Goal: Task Accomplishment & Management: Complete application form

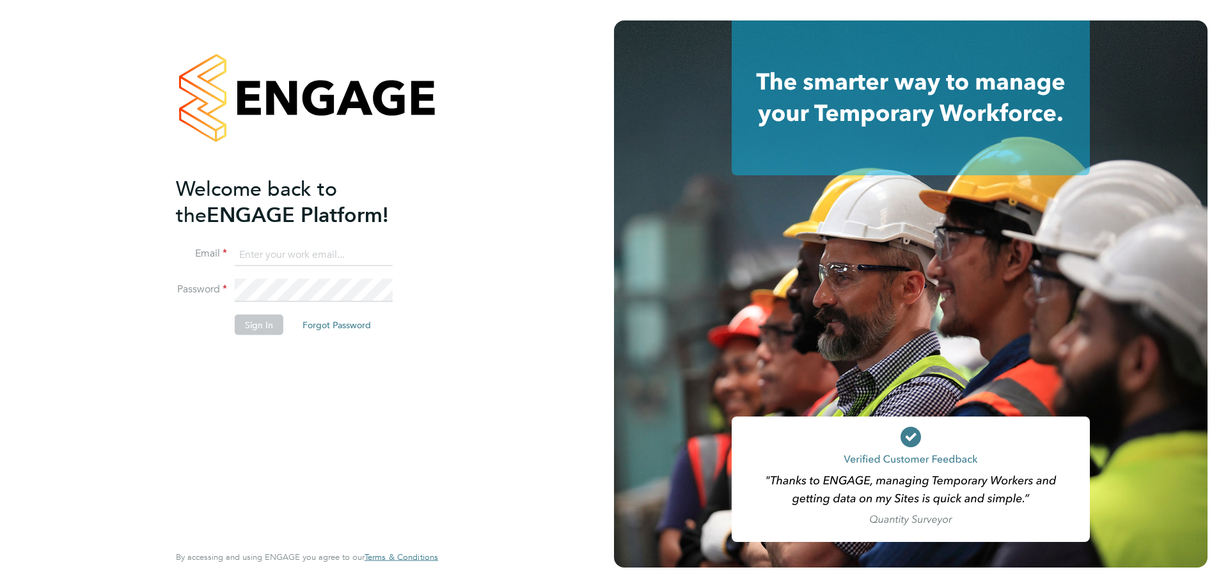
type input "[PERSON_NAME][EMAIL_ADDRESS][PERSON_NAME][DOMAIN_NAME]"
click at [264, 321] on button "Sign In" at bounding box center [259, 325] width 49 height 20
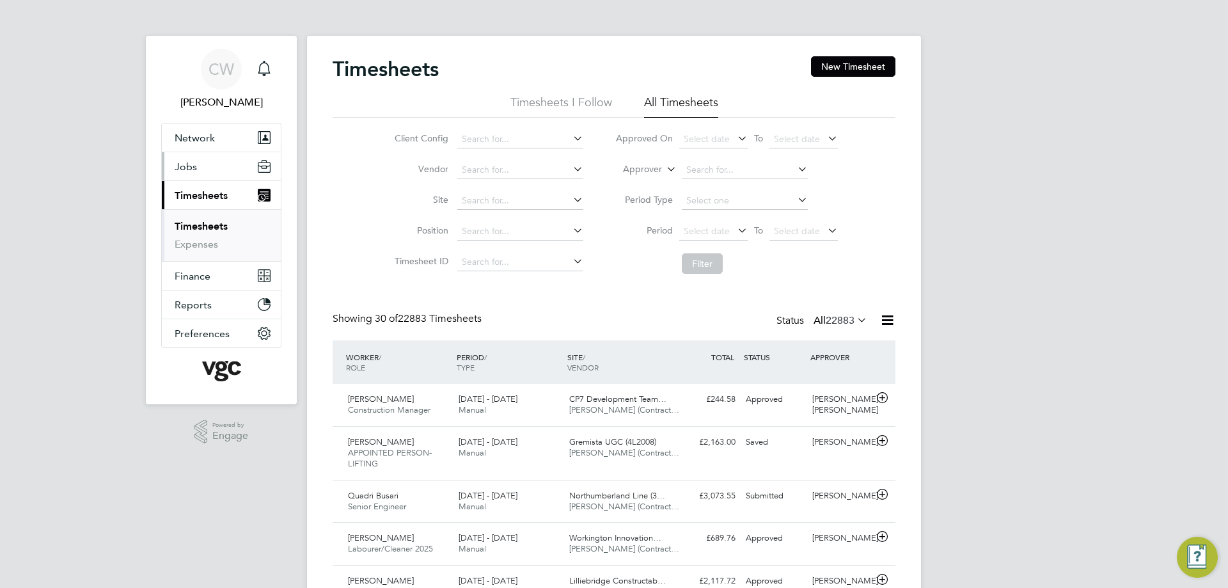
click at [212, 168] on button "Jobs" at bounding box center [221, 166] width 119 height 28
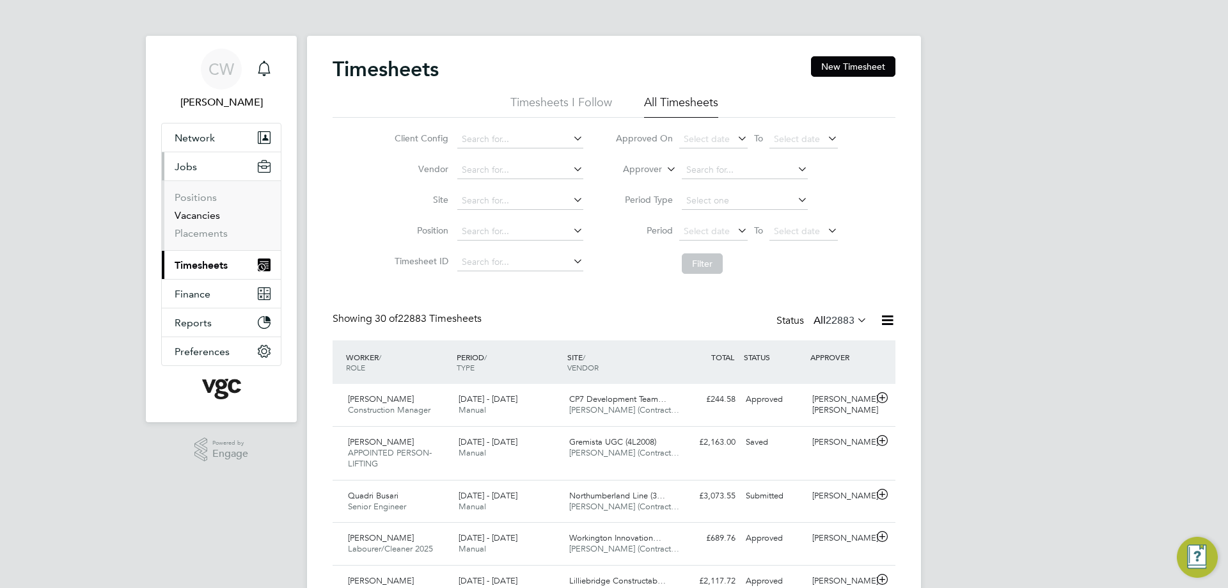
click at [202, 210] on link "Vacancies" at bounding box center [197, 215] width 45 height 12
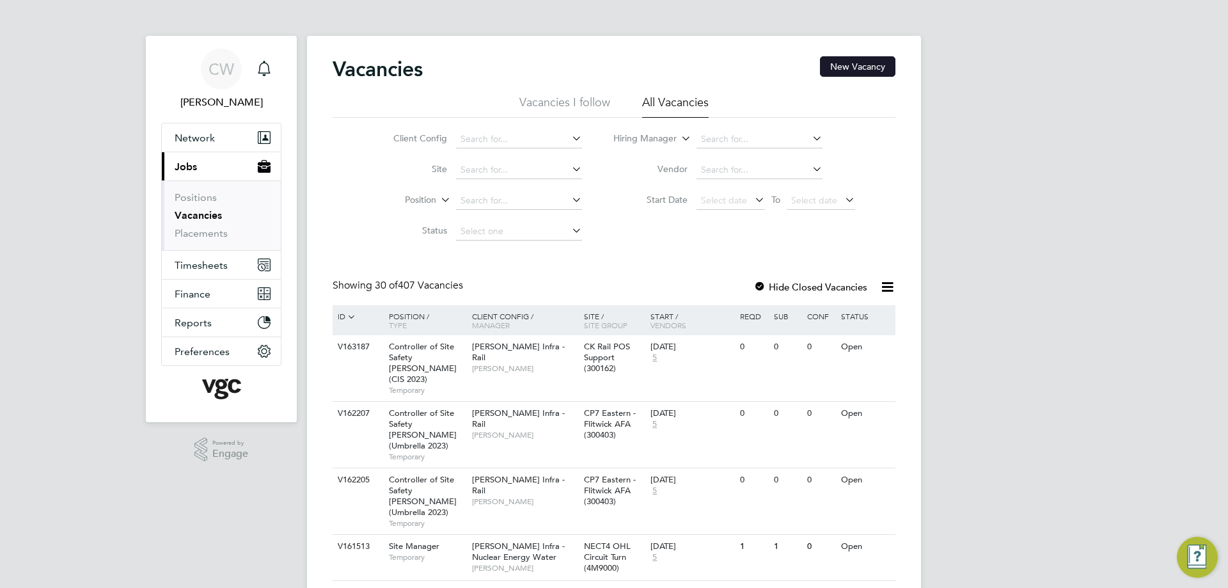
click at [859, 65] on button "New Vacancy" at bounding box center [857, 66] width 75 height 20
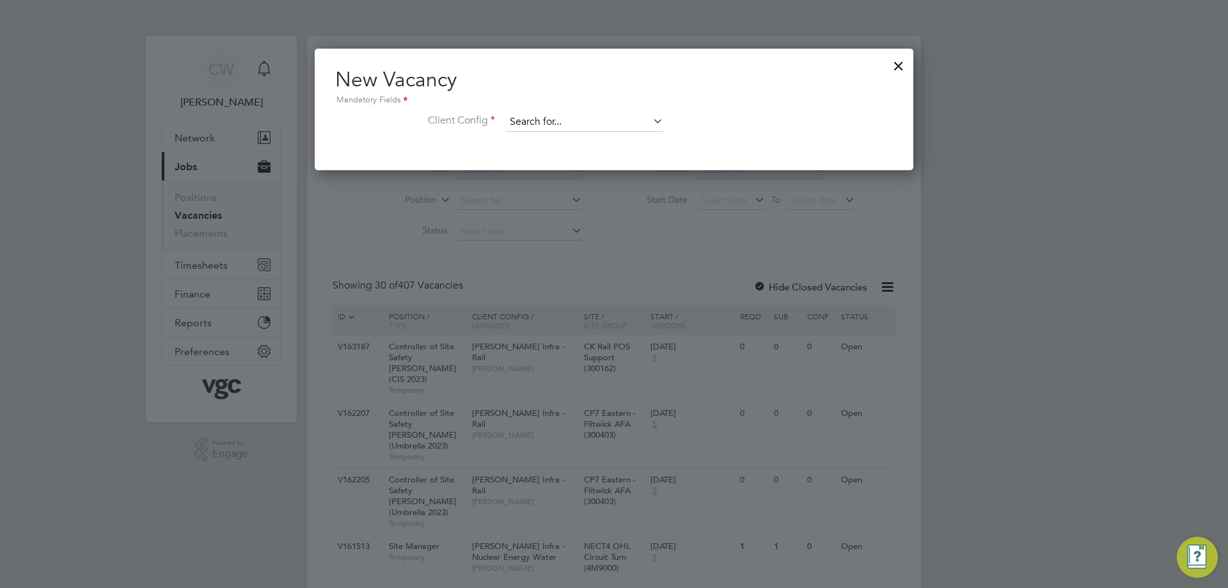
click at [601, 123] on input at bounding box center [584, 122] width 158 height 19
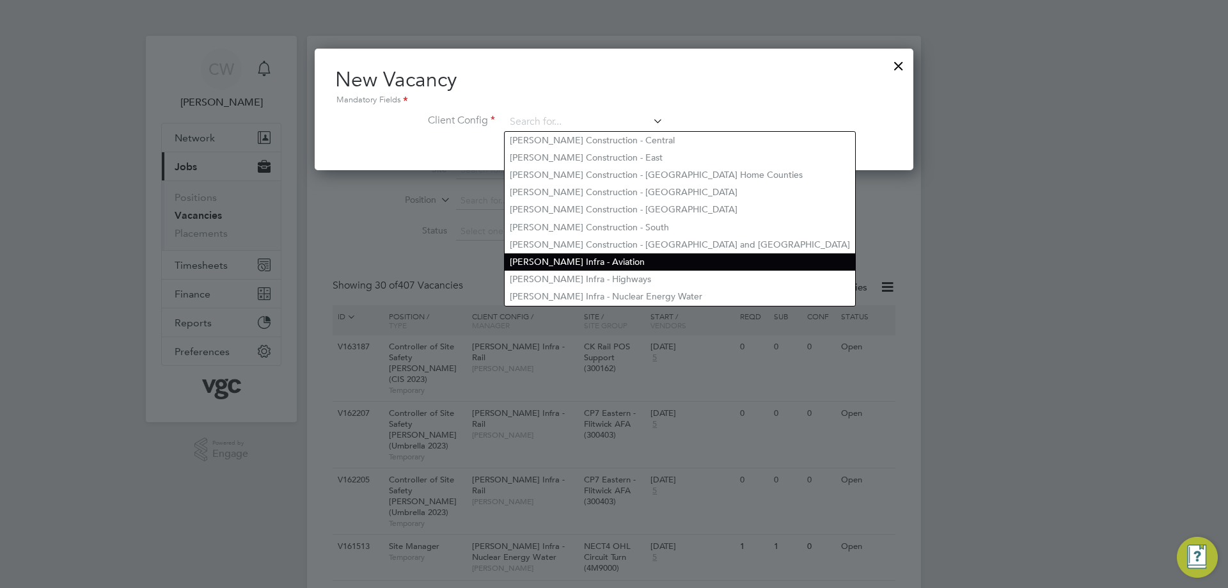
drag, startPoint x: 608, startPoint y: 272, endPoint x: 604, endPoint y: 263, distance: 9.7
click at [608, 271] on li "[PERSON_NAME] Infra - Highways" at bounding box center [680, 279] width 351 height 17
type input "[PERSON_NAME] Infra - Highways"
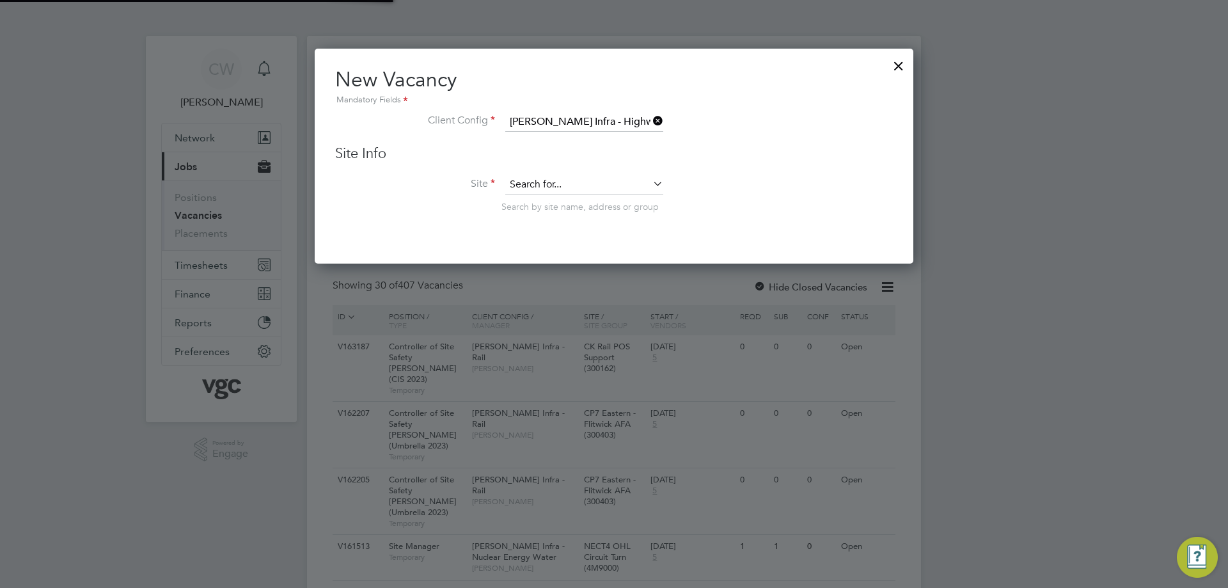
click at [578, 178] on input at bounding box center [584, 184] width 158 height 19
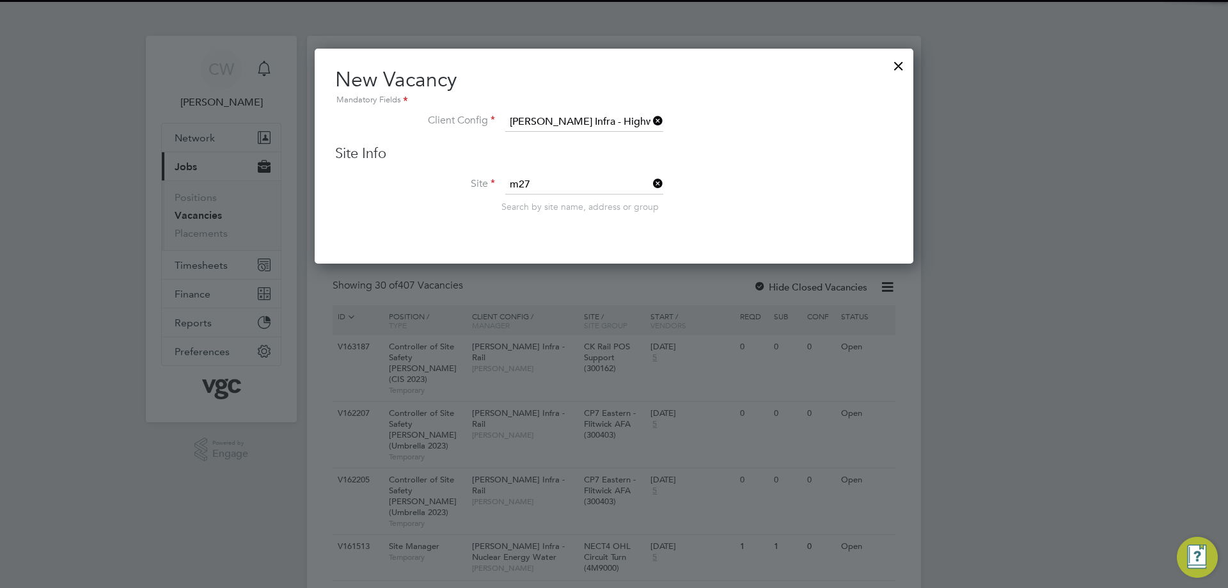
click at [578, 200] on li "M27 Concrete Roads Framework (100314)" at bounding box center [595, 203] width 180 height 17
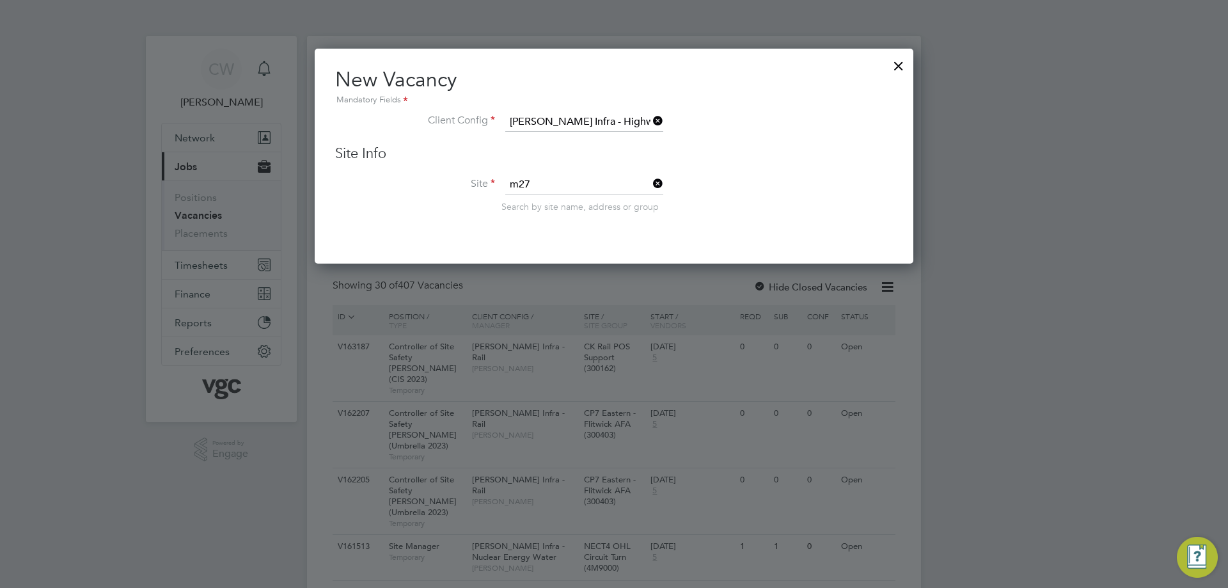
type input "M27 Concrete Roads Framework (100314)"
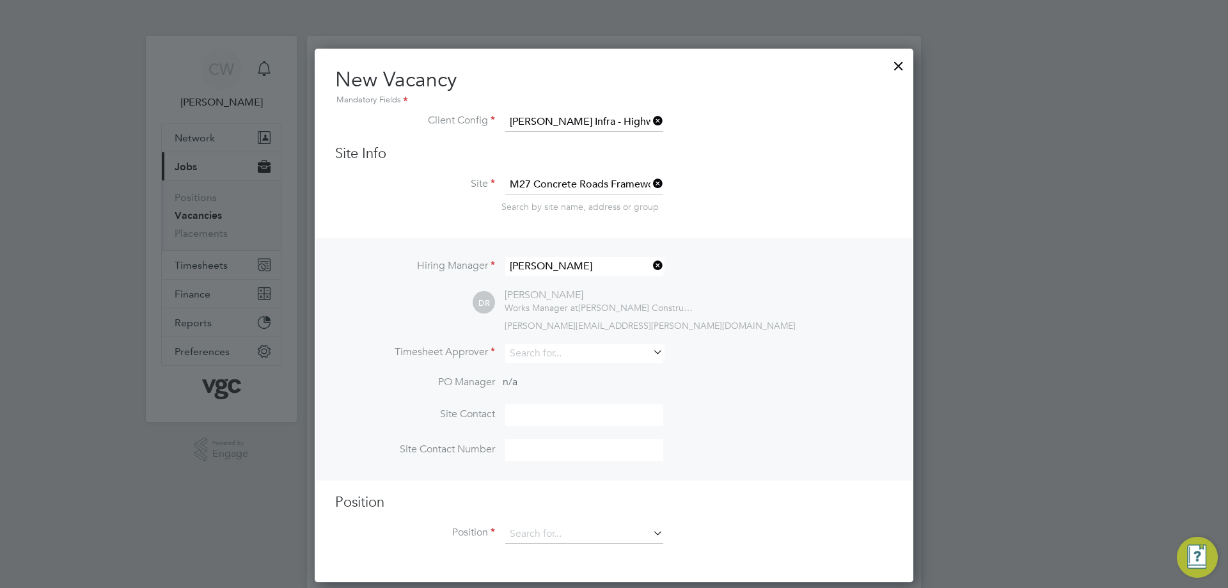
click at [651, 261] on icon at bounding box center [651, 266] width 0 height 18
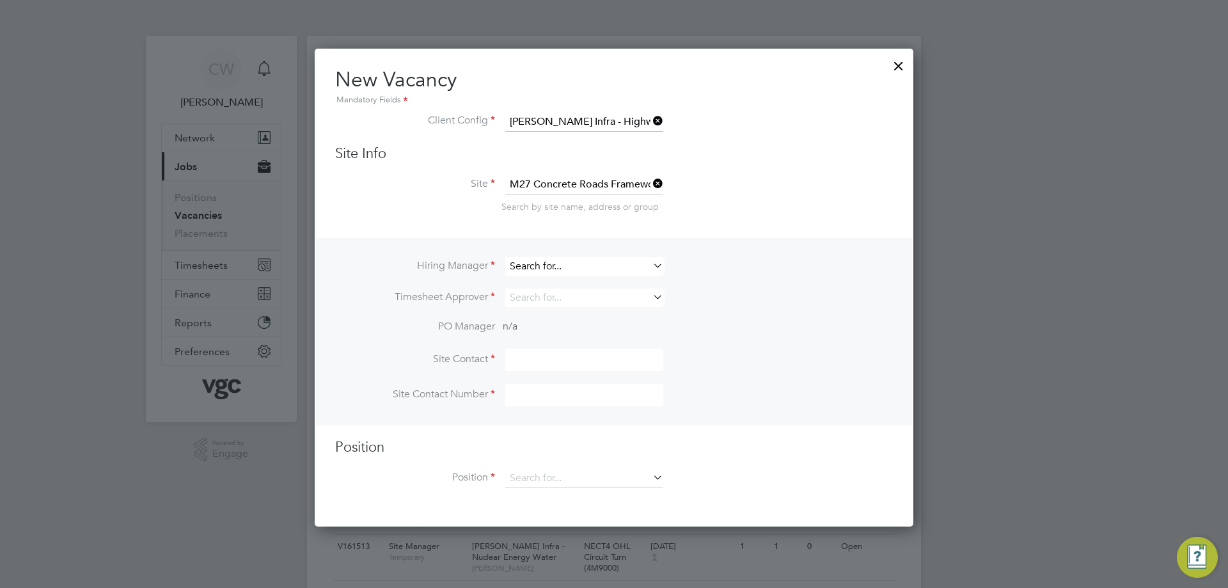
click at [584, 269] on input at bounding box center [584, 266] width 158 height 19
type input "j"
type input "m"
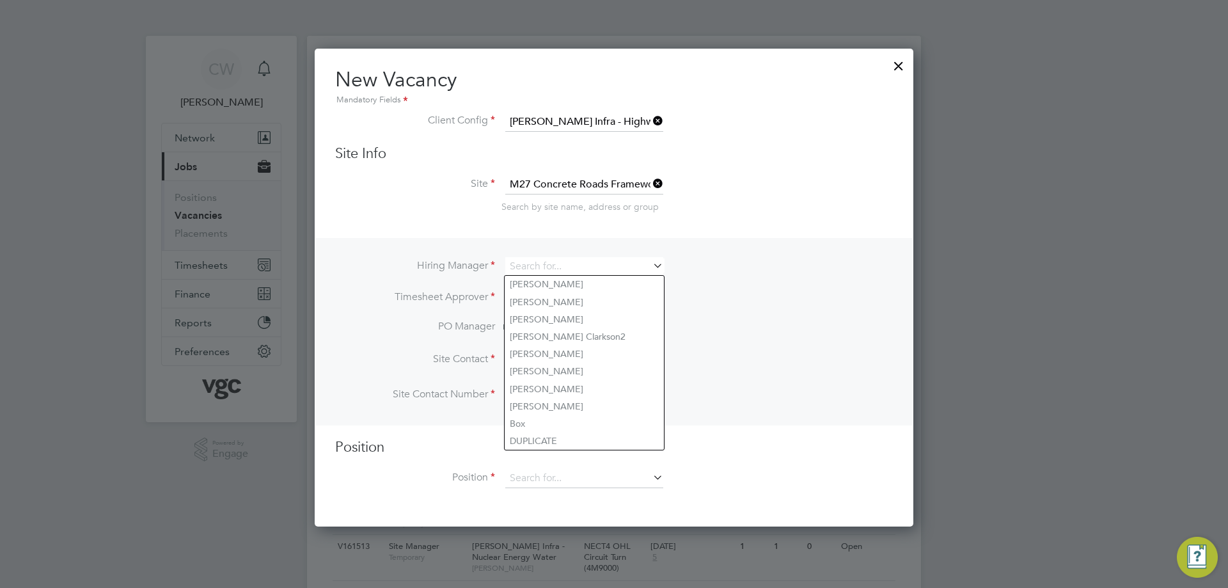
click at [739, 303] on li "Timesheet Approver" at bounding box center [614, 304] width 558 height 31
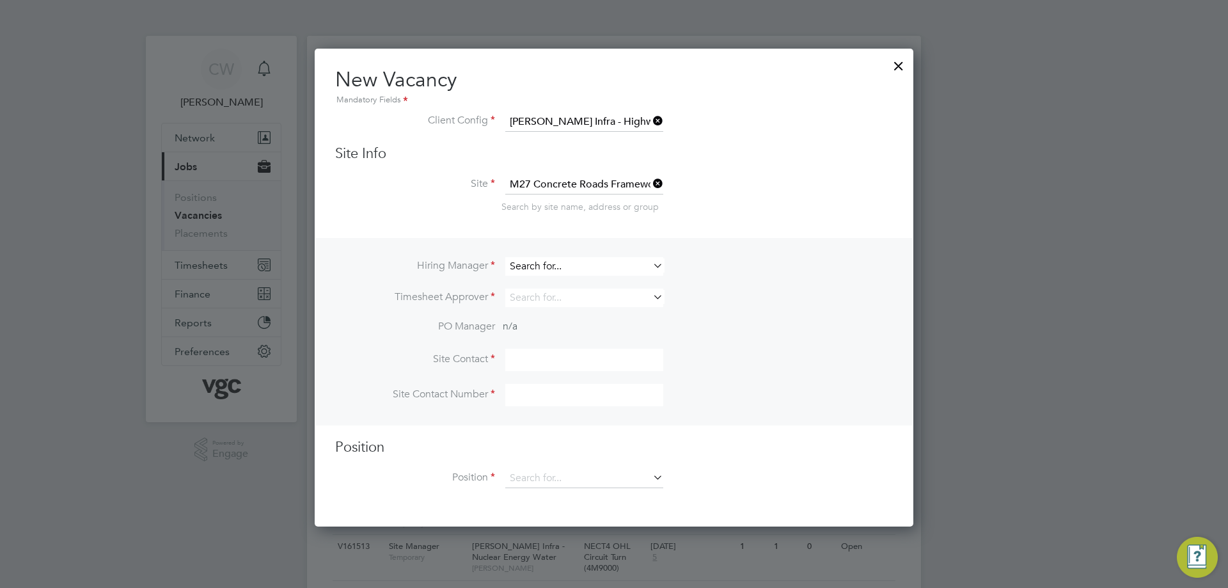
click at [539, 260] on input at bounding box center [584, 266] width 158 height 19
type input "jon mull"
click at [651, 262] on icon at bounding box center [651, 266] width 0 height 18
click at [904, 72] on div at bounding box center [898, 62] width 23 height 23
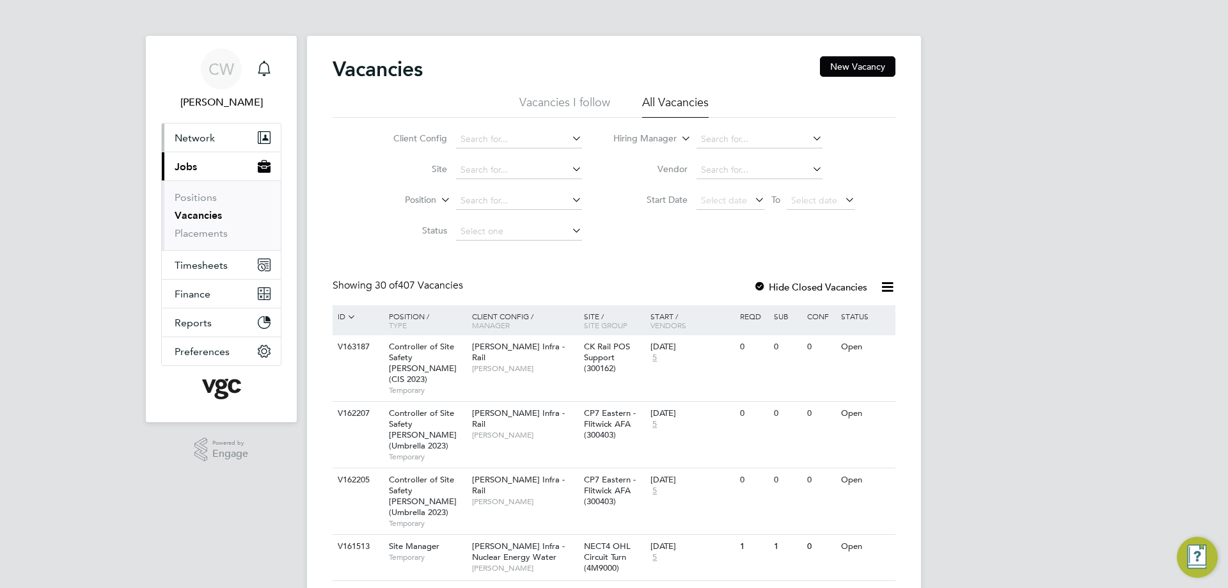
click at [208, 147] on button "Network" at bounding box center [221, 137] width 119 height 28
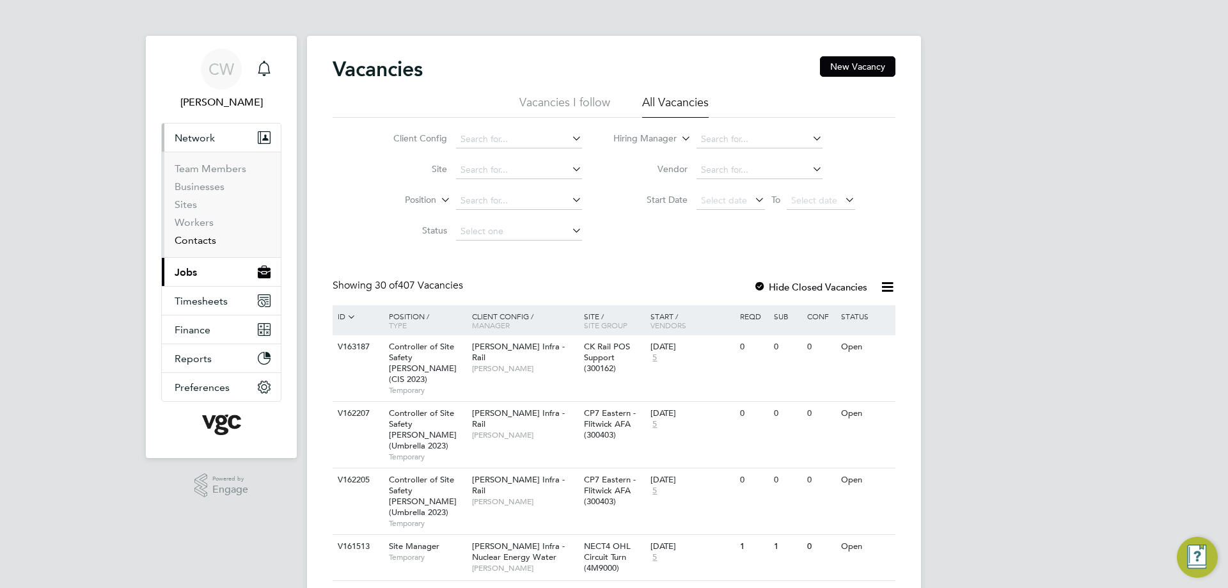
click at [198, 240] on link "Contacts" at bounding box center [196, 240] width 42 height 12
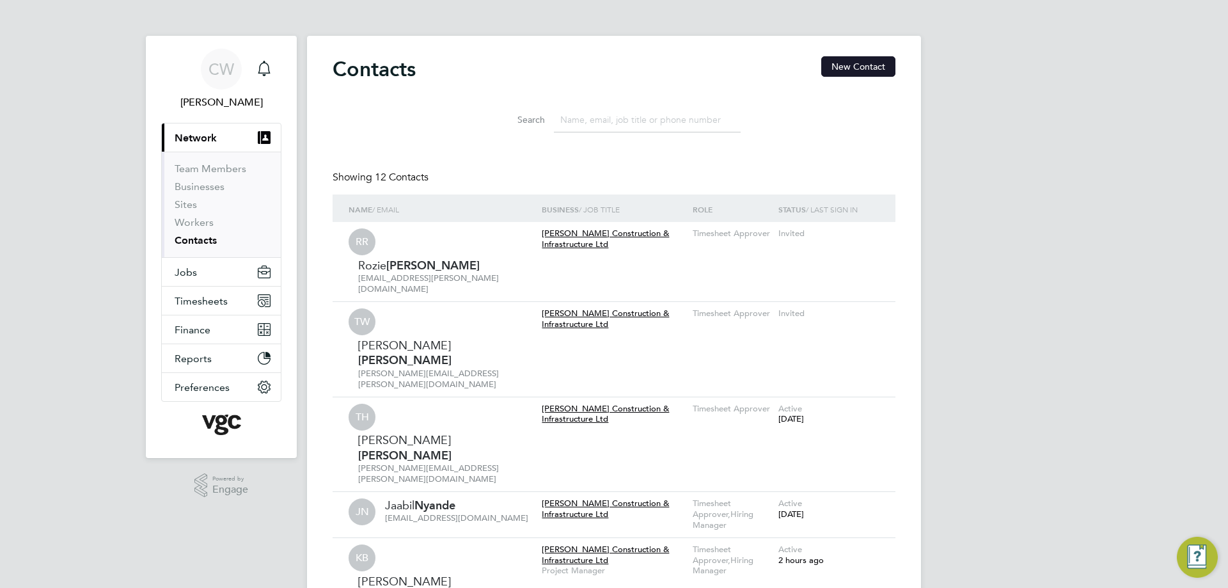
click at [847, 66] on button "New Contact" at bounding box center [859, 66] width 74 height 20
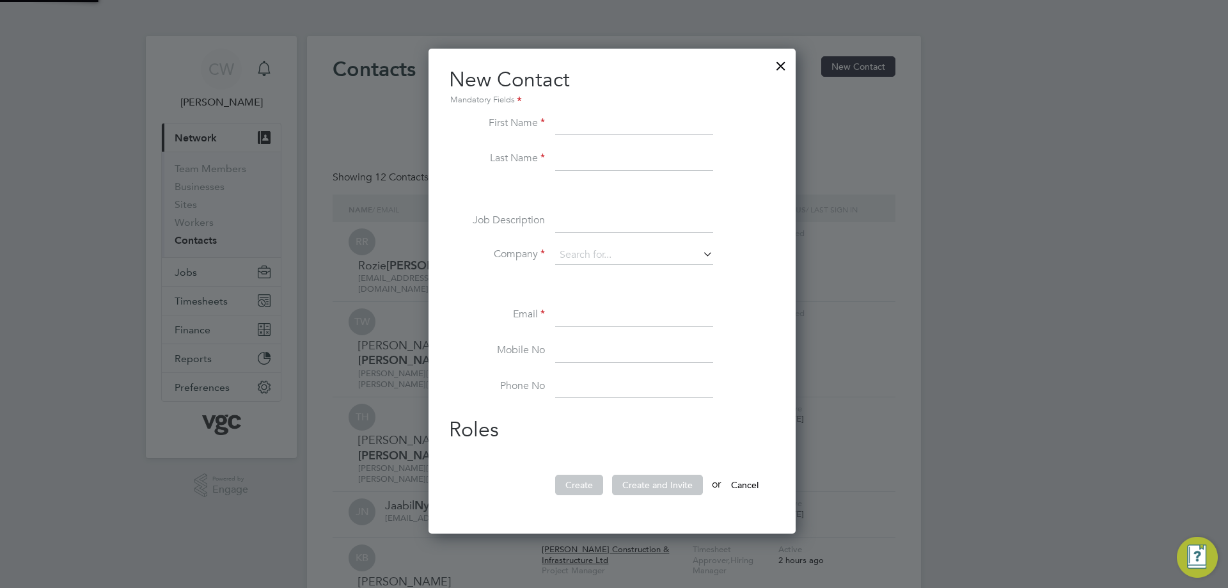
scroll to position [486, 372]
click at [633, 125] on input at bounding box center [634, 124] width 158 height 23
type input "Jon"
type input "Mullaney"
click at [607, 248] on input at bounding box center [634, 255] width 158 height 19
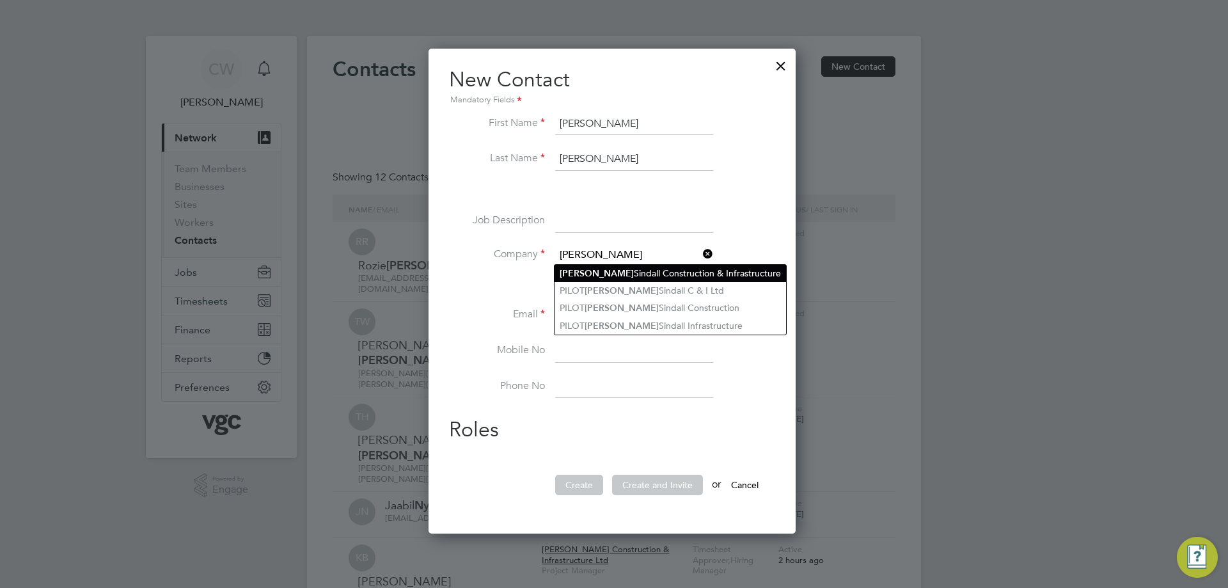
click at [647, 271] on li "Morgan Sindall Construction & Infrastructure" at bounding box center [671, 273] width 232 height 17
type input "Morgan Sindall Construction & Infrastructure"
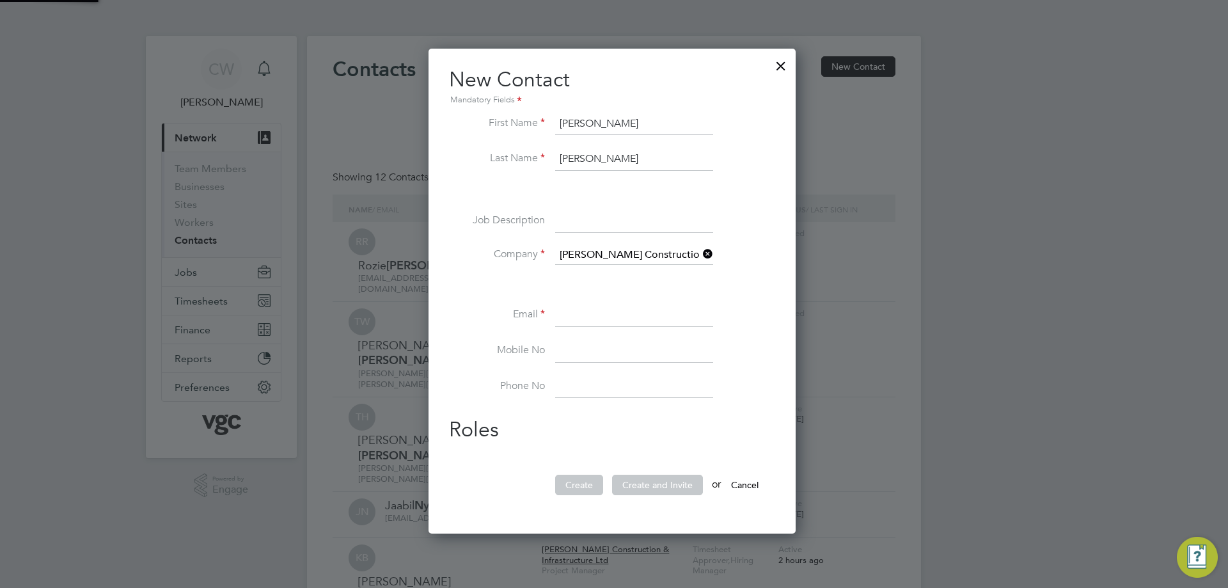
scroll to position [512, 372]
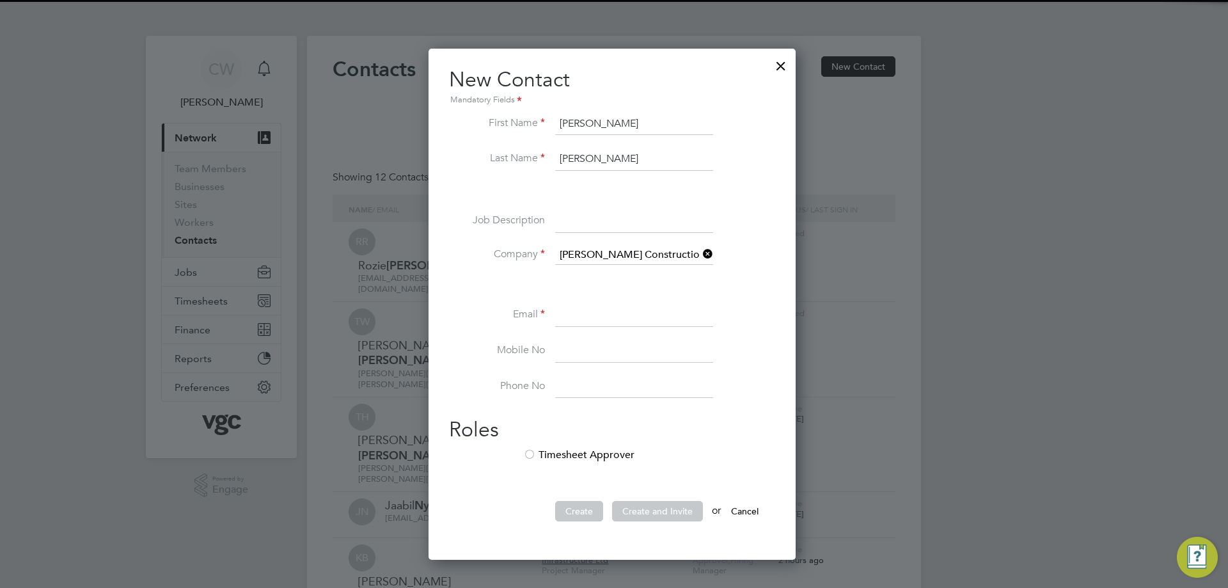
click at [578, 315] on input at bounding box center [634, 315] width 158 height 23
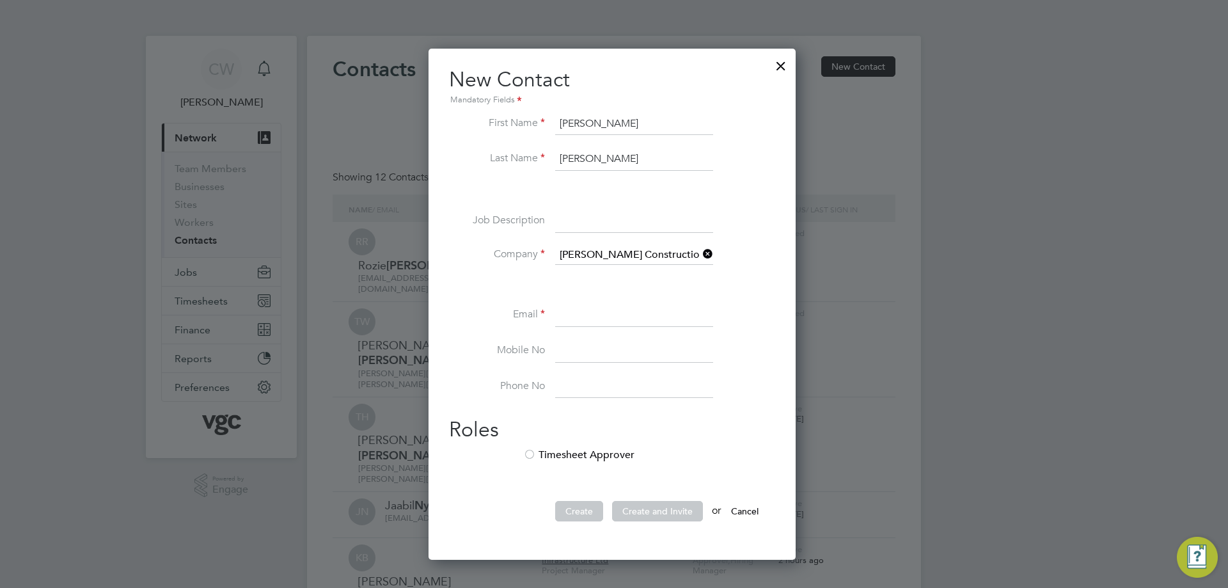
click at [583, 305] on input at bounding box center [634, 315] width 158 height 23
paste input "mailto:jon.mullaney2@morgansindall.com"
click at [591, 314] on input "mailto:jon.mullaney2@morgansindall.com" at bounding box center [634, 315] width 158 height 23
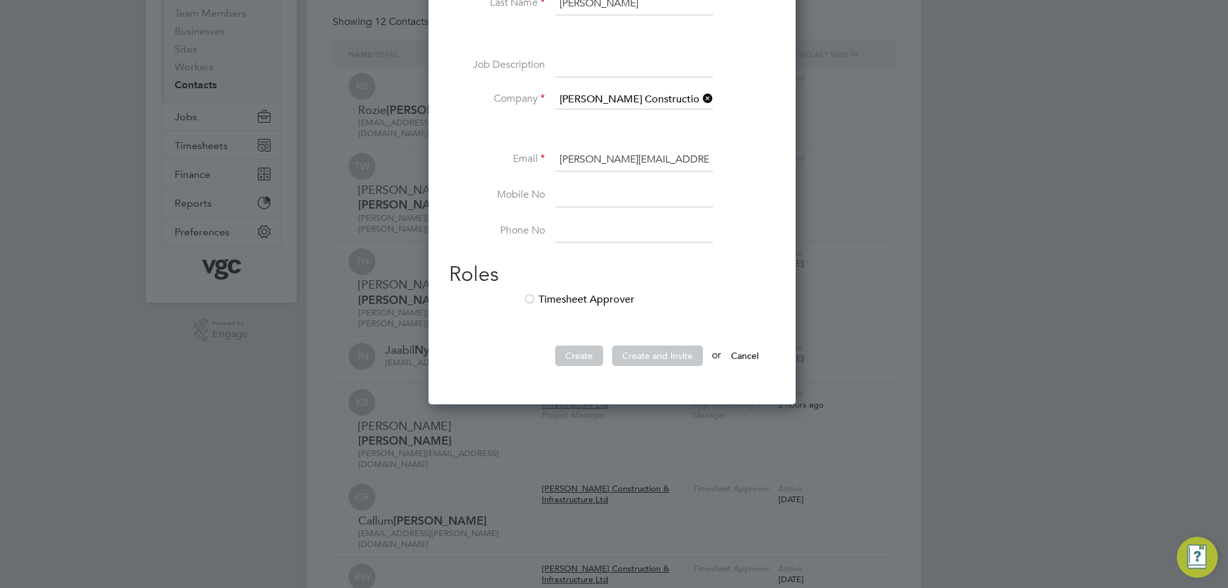
scroll to position [192, 0]
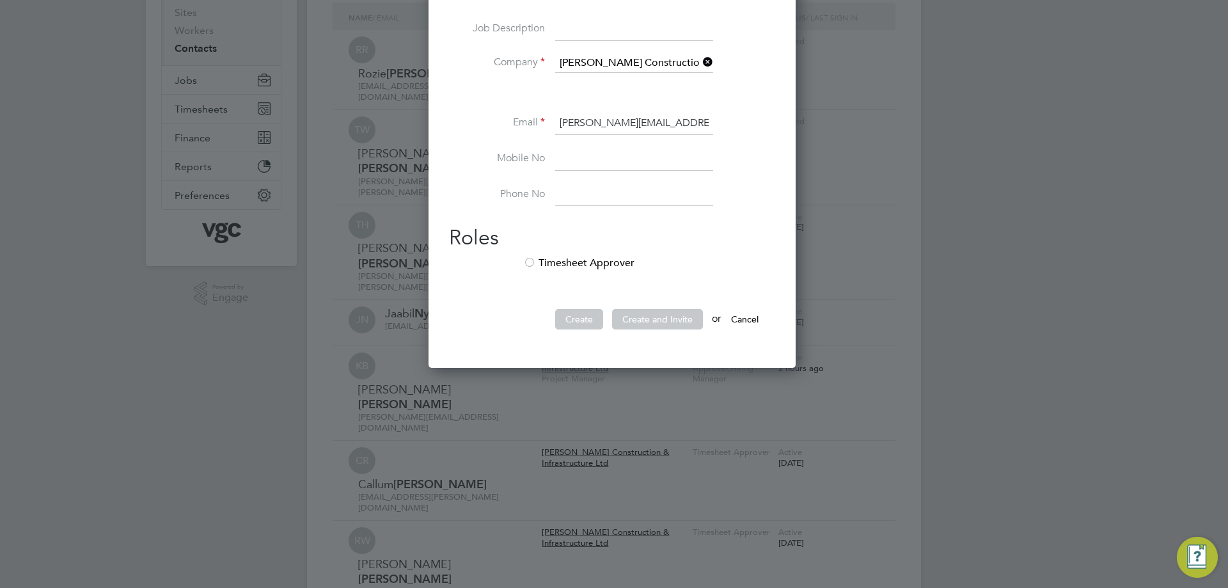
type input "jon.mullaney2@morgansindall.com"
click at [535, 262] on div at bounding box center [529, 263] width 13 height 13
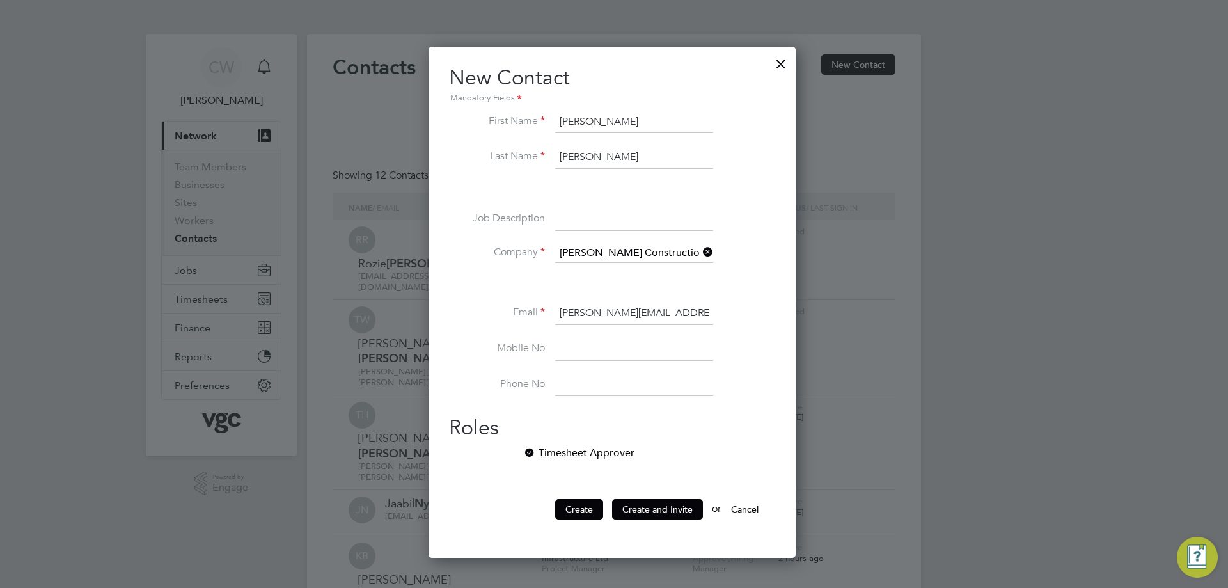
scroll to position [0, 0]
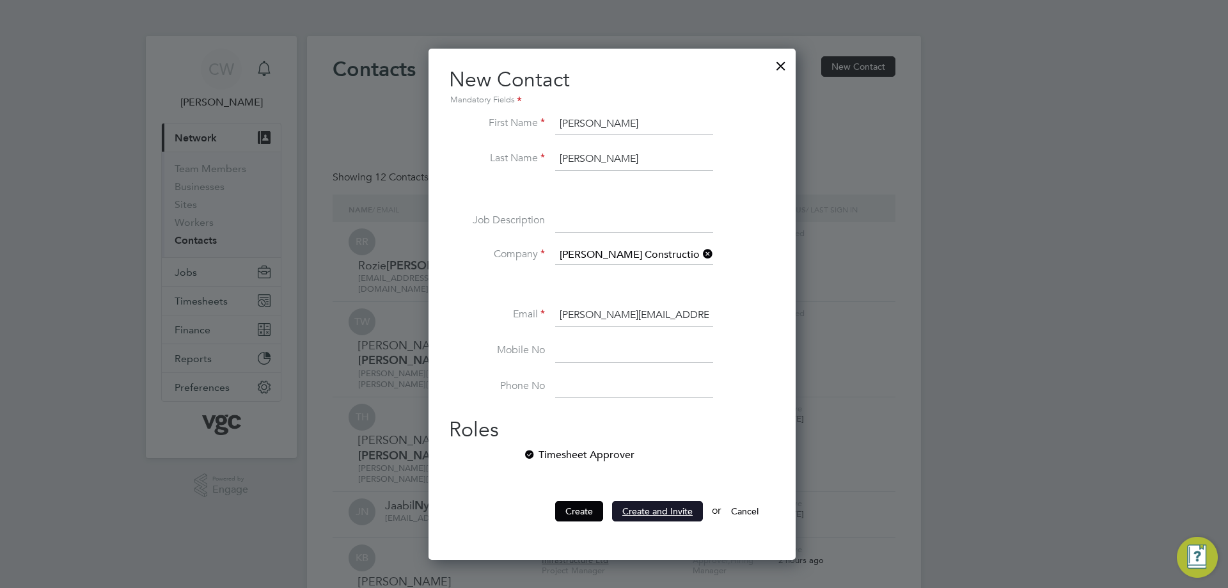
click at [648, 511] on button "Create and Invite" at bounding box center [657, 511] width 91 height 20
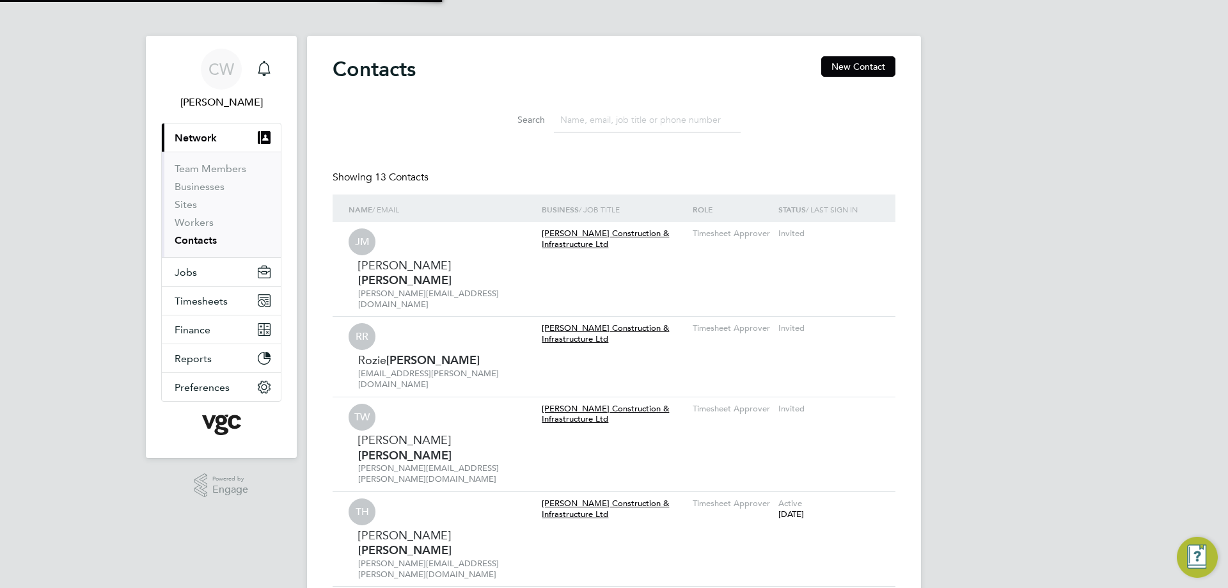
scroll to position [512, 372]
click at [187, 276] on span "Jobs" at bounding box center [186, 272] width 22 height 12
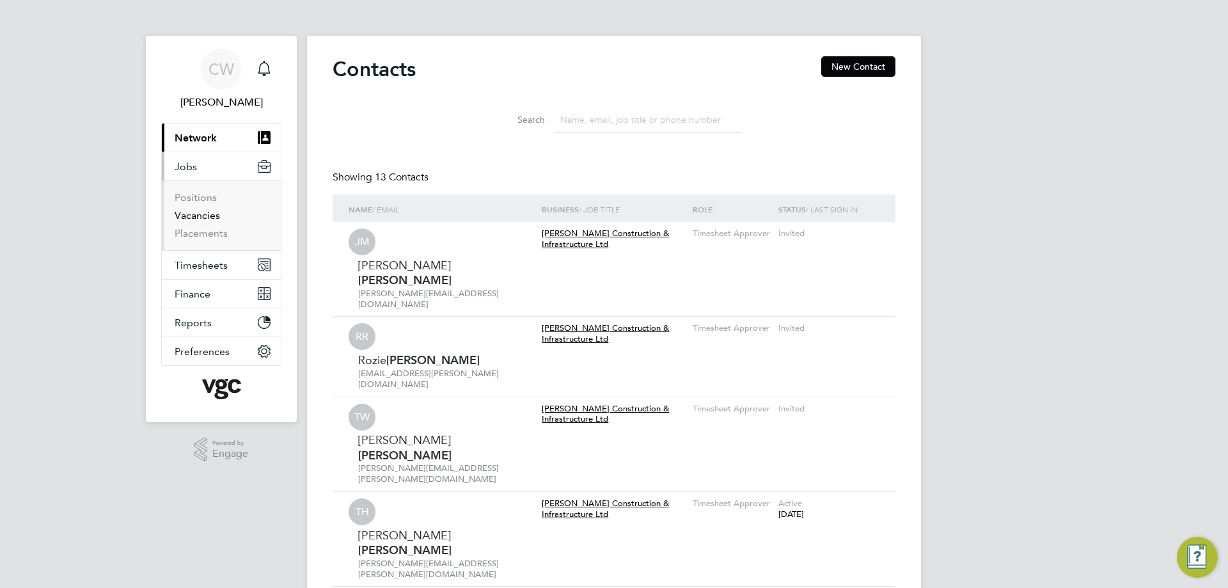
click at [189, 212] on link "Vacancies" at bounding box center [197, 215] width 45 height 12
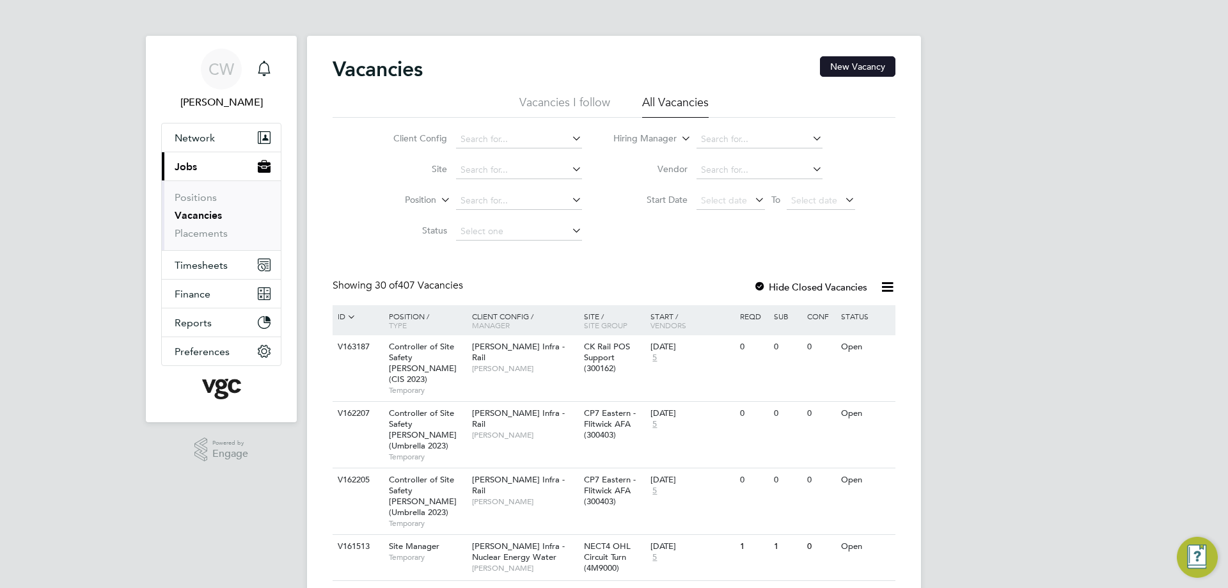
click at [874, 67] on button "New Vacancy" at bounding box center [857, 66] width 75 height 20
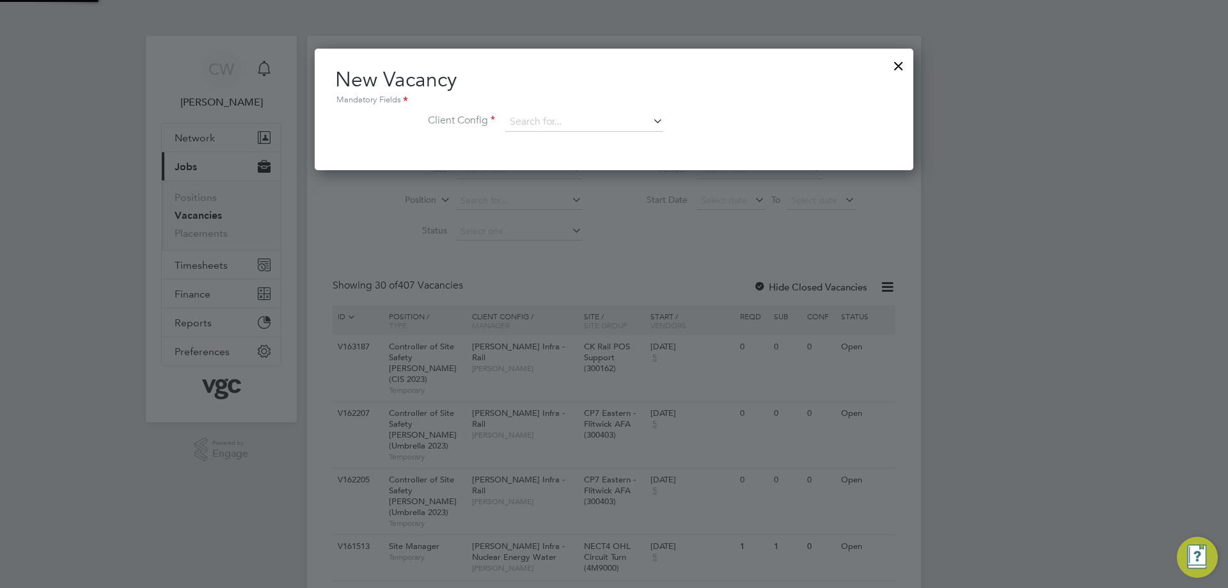
scroll to position [122, 600]
click at [517, 115] on input at bounding box center [584, 122] width 158 height 19
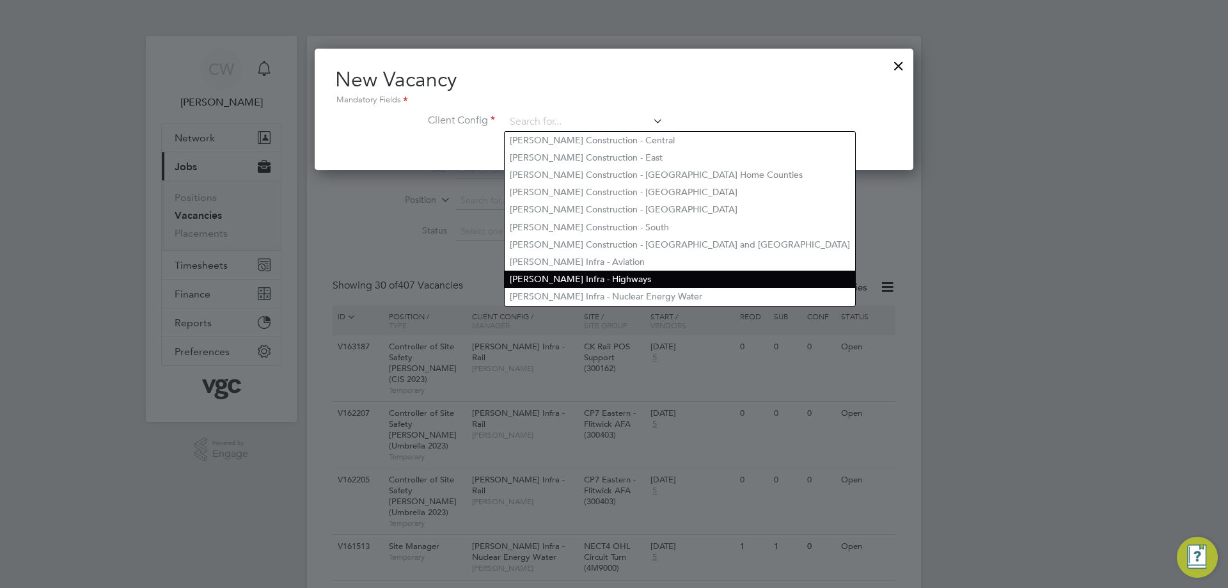
drag, startPoint x: 578, startPoint y: 278, endPoint x: 575, endPoint y: 271, distance: 7.2
click at [578, 277] on li "[PERSON_NAME] Infra - Highways" at bounding box center [680, 279] width 351 height 17
type input "[PERSON_NAME] Infra - Highways"
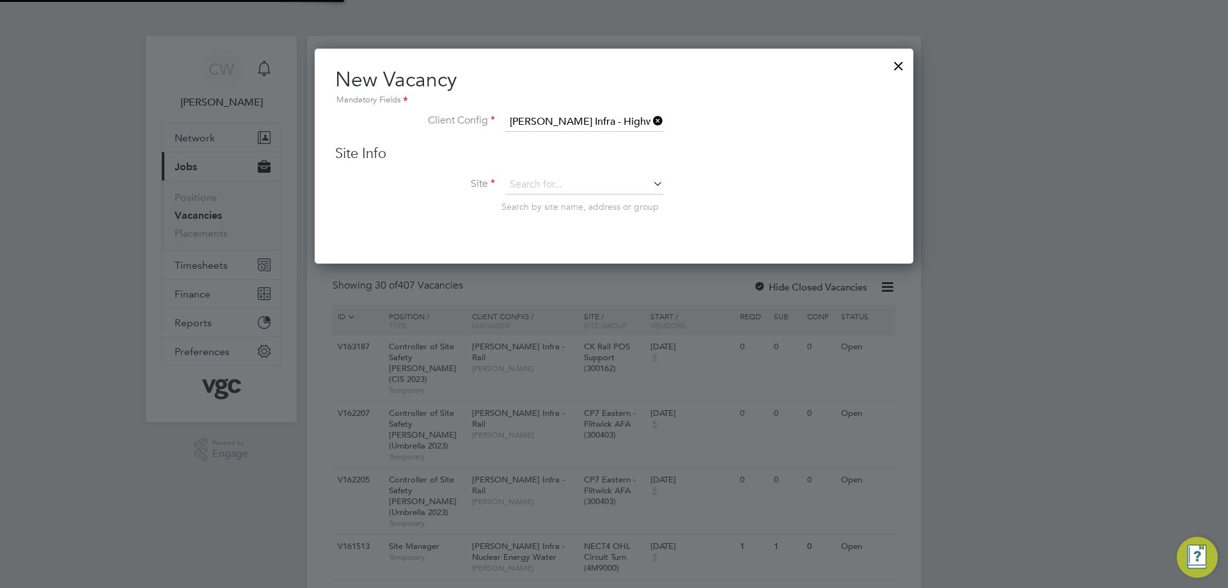
scroll to position [216, 600]
click at [546, 182] on input at bounding box center [584, 184] width 158 height 19
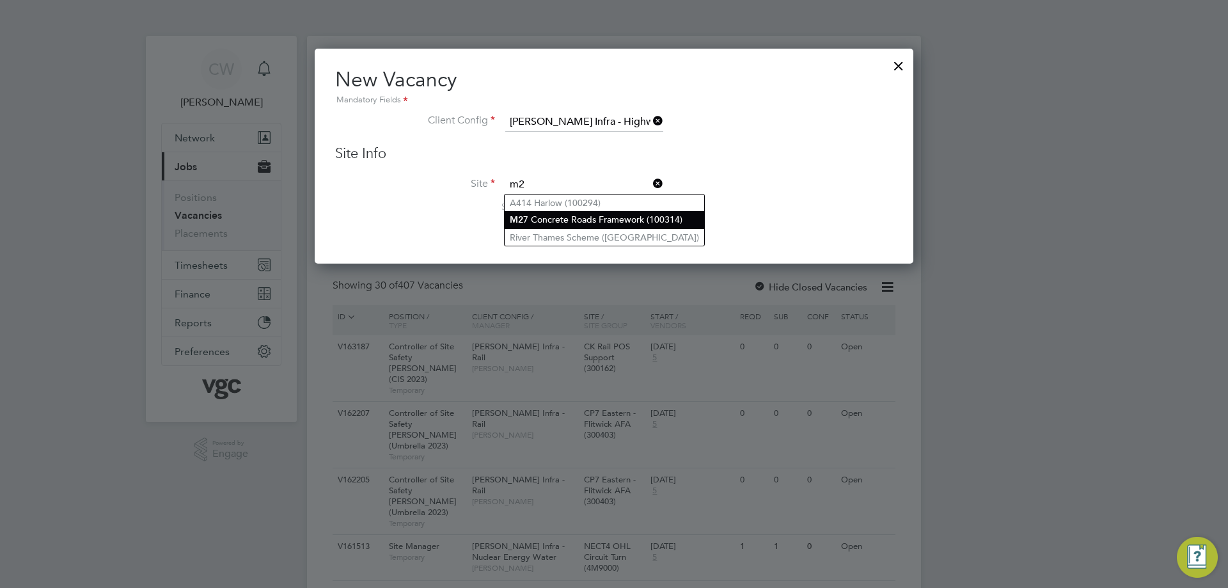
click at [546, 221] on li "M2 7 Concrete Roads Framework (100314)" at bounding box center [605, 219] width 200 height 17
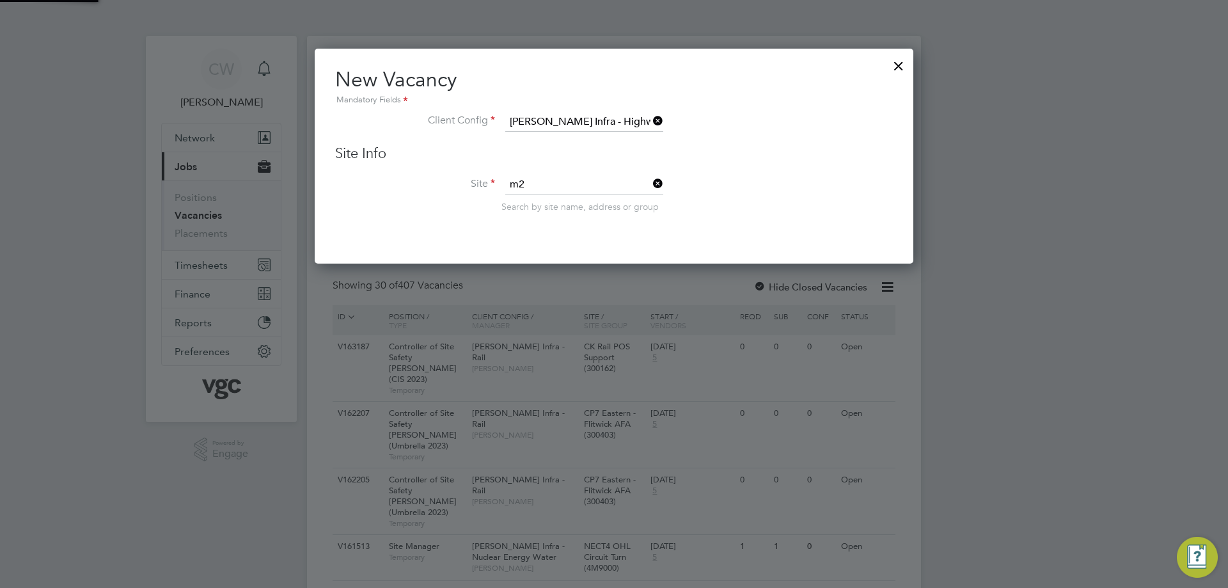
type input "M27 Concrete Roads Framework (100314)"
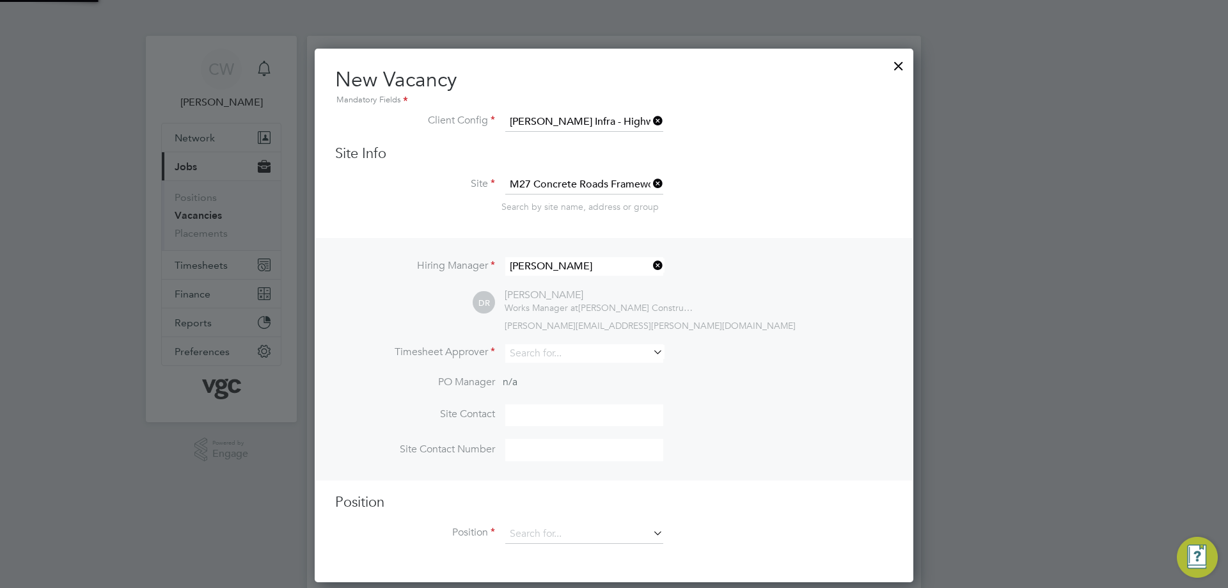
scroll to position [535, 600]
click at [651, 267] on icon at bounding box center [651, 266] width 0 height 18
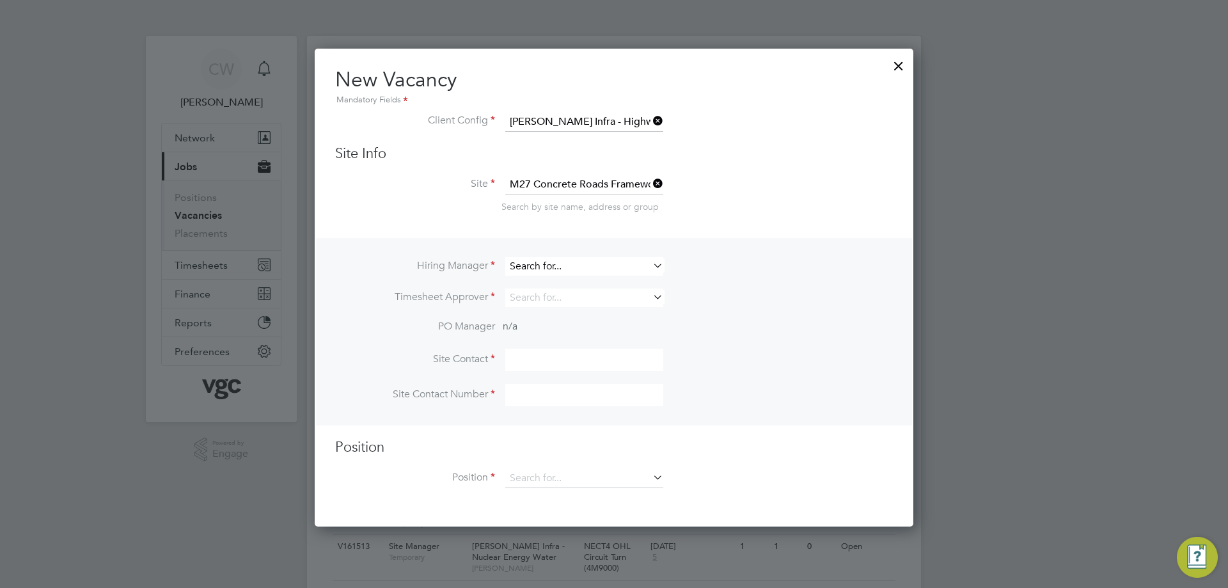
scroll to position [479, 600]
click at [587, 266] on input at bounding box center [584, 266] width 158 height 19
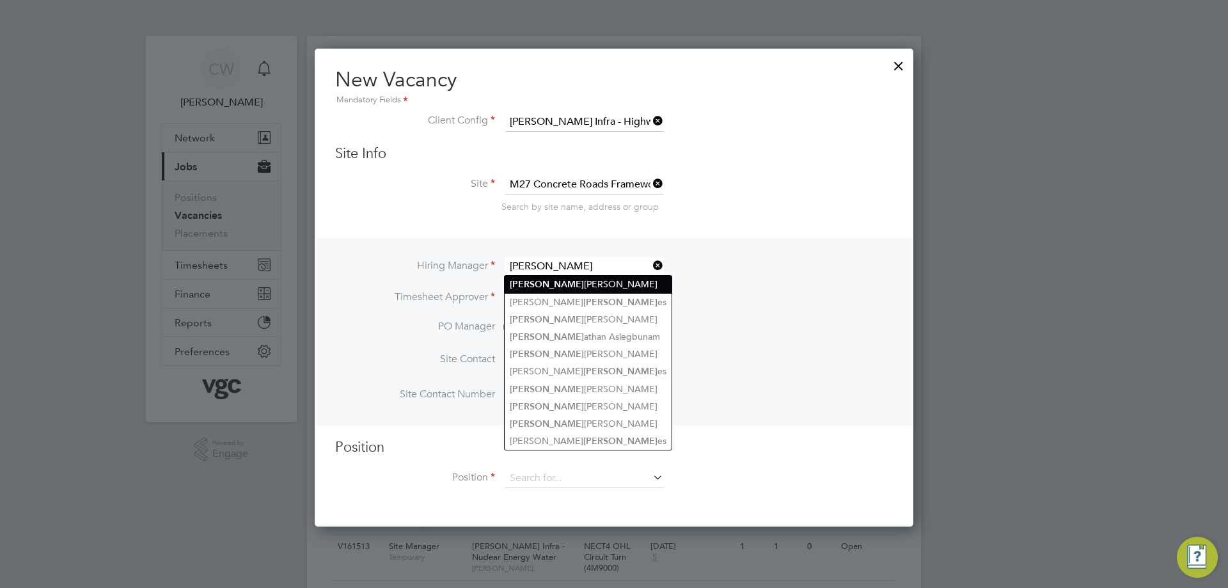
click at [593, 286] on li "Jon Mullaney" at bounding box center [588, 284] width 167 height 17
type input "Jon Mullaney"
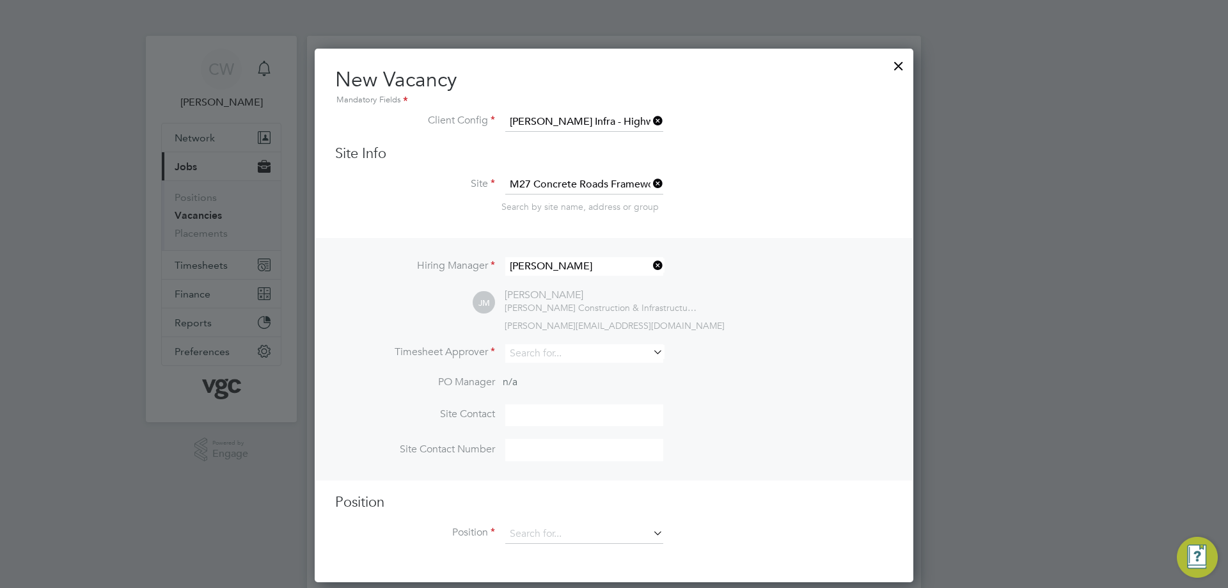
scroll to position [535, 600]
click at [557, 359] on input at bounding box center [584, 353] width 158 height 19
click at [559, 377] on li "Jon Mullaney" at bounding box center [590, 371] width 170 height 17
type input "Jon Mullaney"
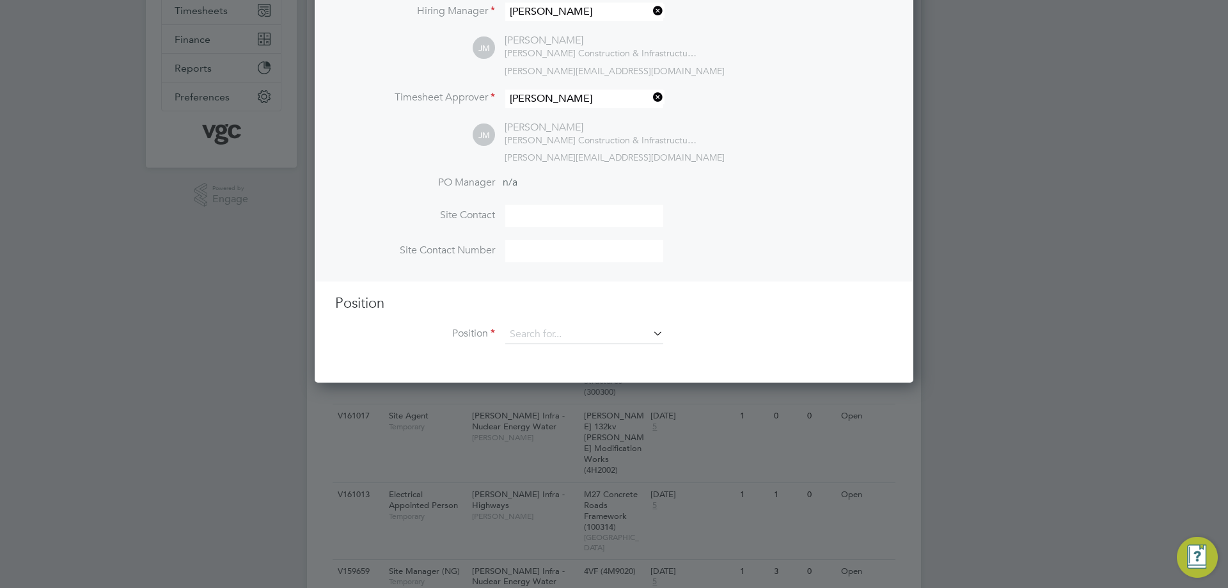
scroll to position [256, 0]
click at [546, 333] on input at bounding box center [584, 333] width 158 height 19
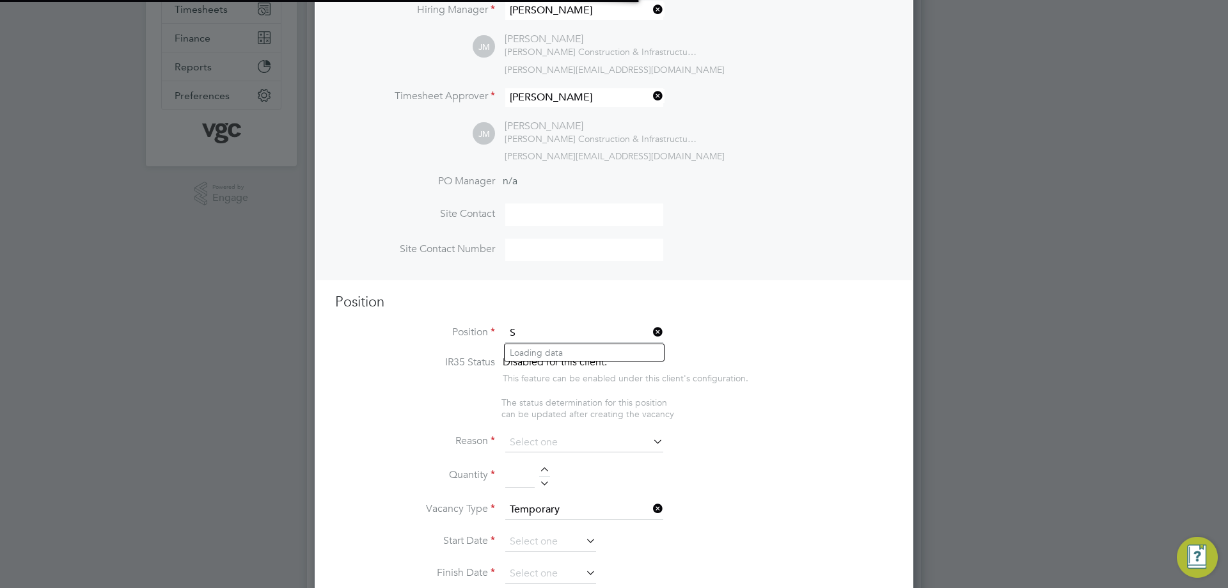
scroll to position [1815, 600]
type input "S"
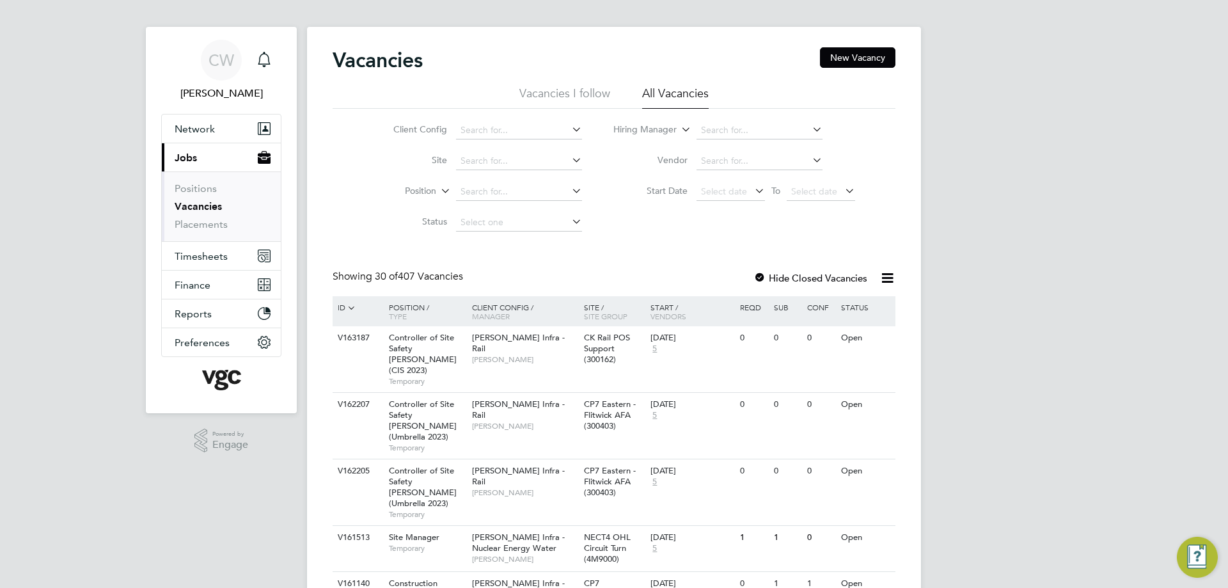
scroll to position [0, 0]
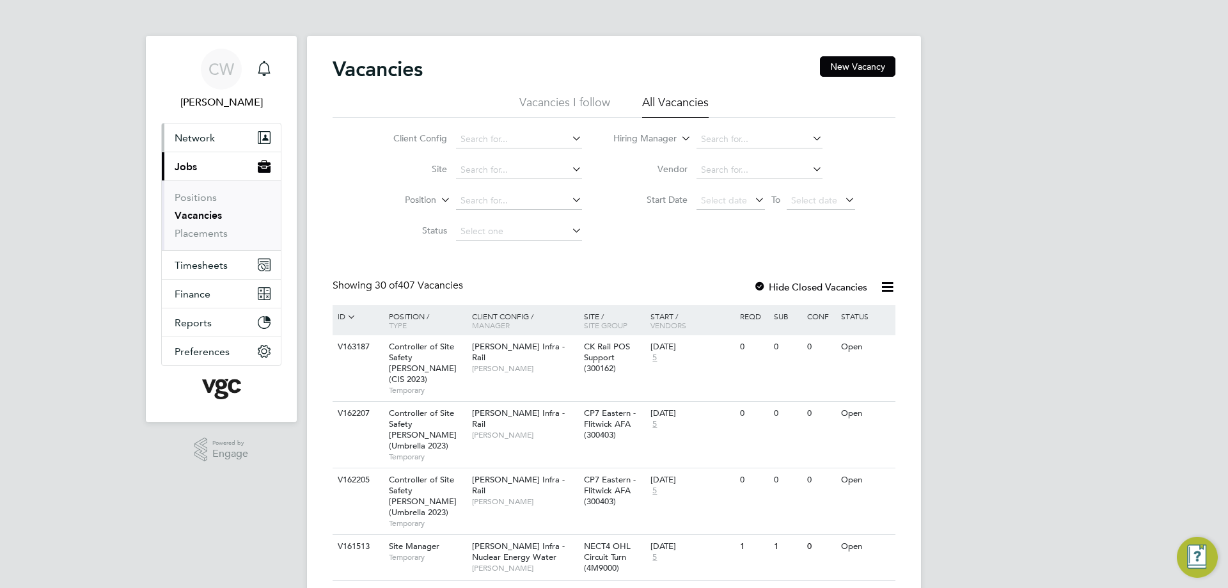
click at [203, 144] on button "Network" at bounding box center [221, 137] width 119 height 28
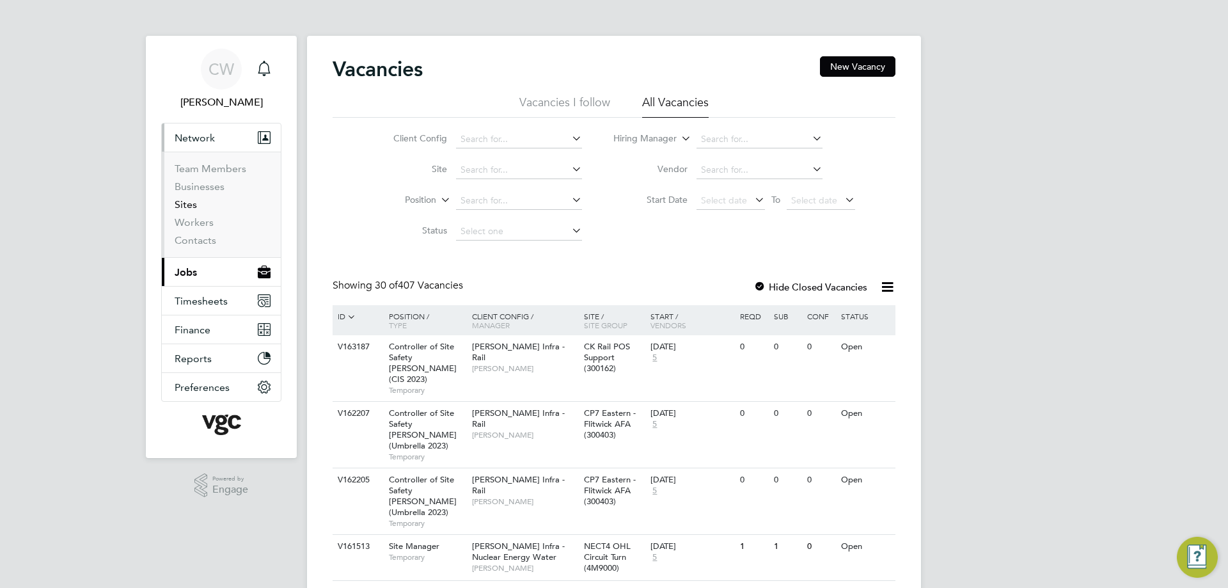
click at [189, 204] on link "Sites" at bounding box center [186, 204] width 22 height 12
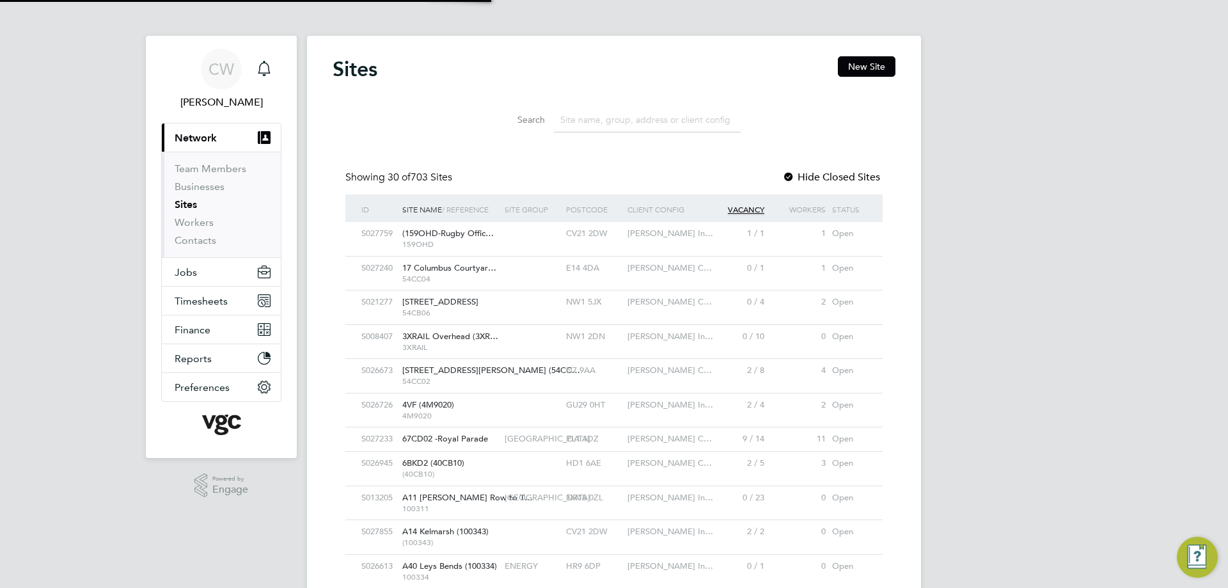
scroll to position [6, 6]
click at [603, 119] on input at bounding box center [647, 119] width 187 height 25
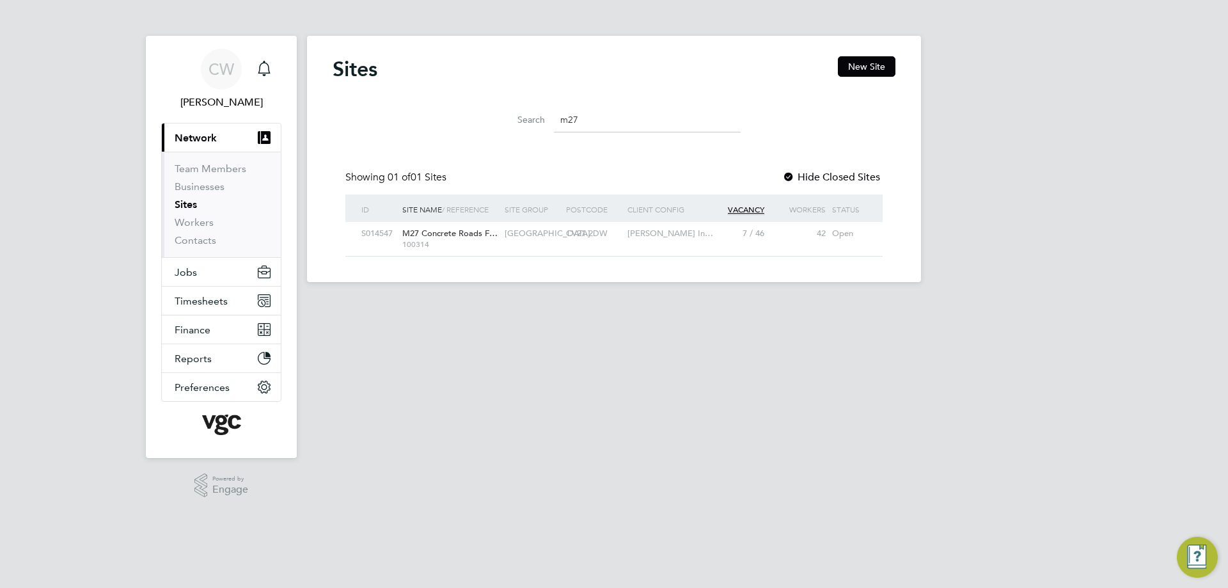
type input "m27"
click at [417, 239] on div "M27 Concrete Roads F… 100314" at bounding box center [450, 238] width 102 height 33
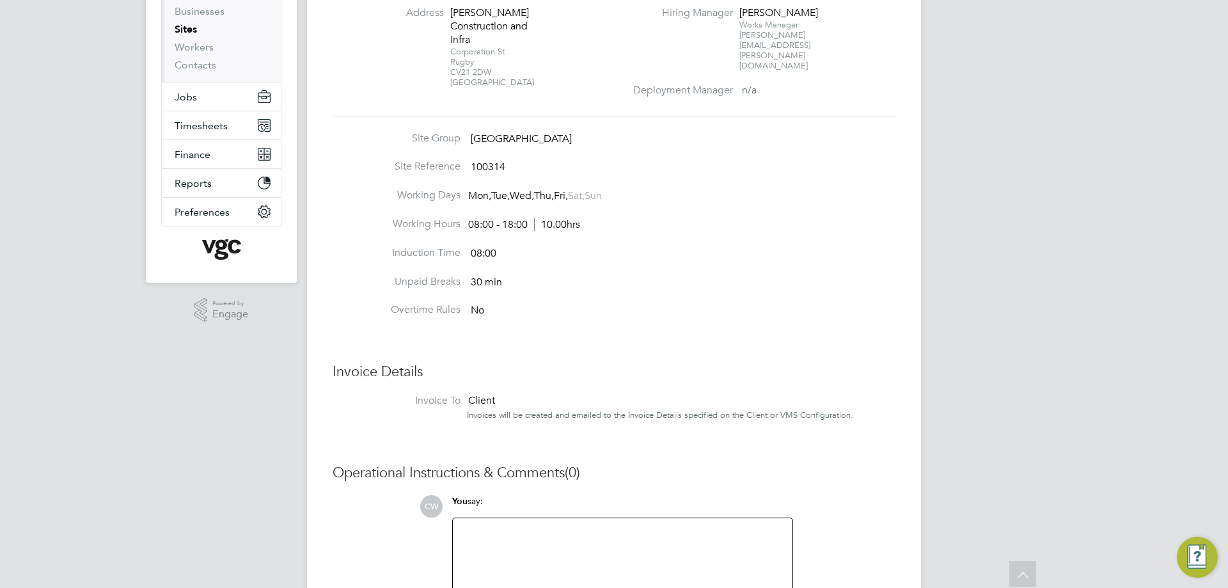
scroll to position [45, 0]
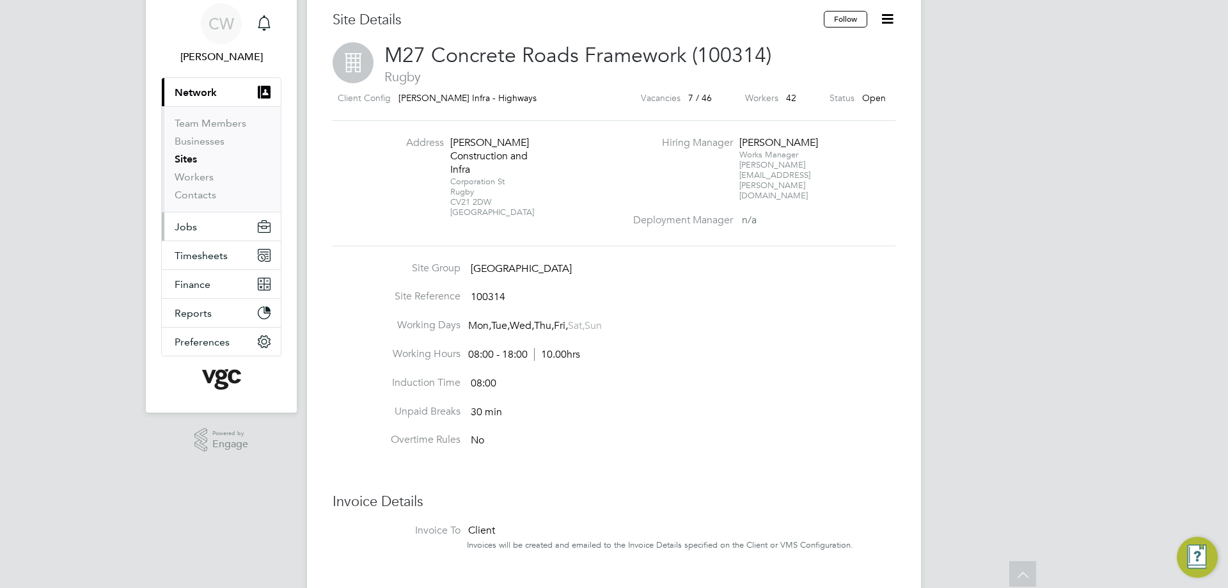
click at [205, 224] on button "Jobs" at bounding box center [221, 226] width 119 height 28
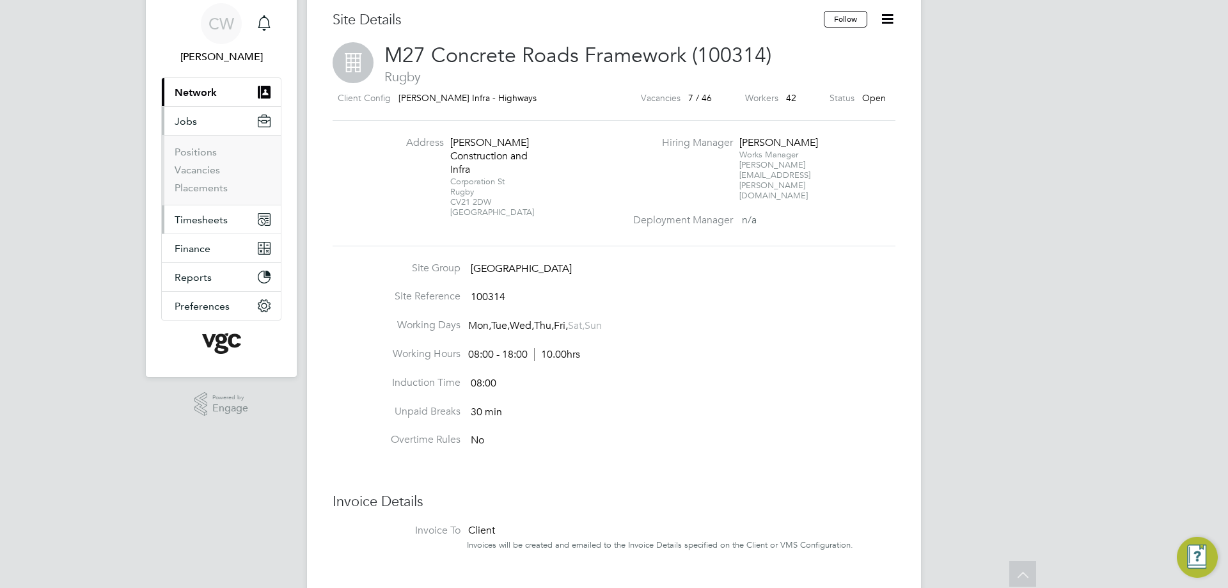
click at [203, 221] on span "Timesheets" at bounding box center [201, 220] width 53 height 12
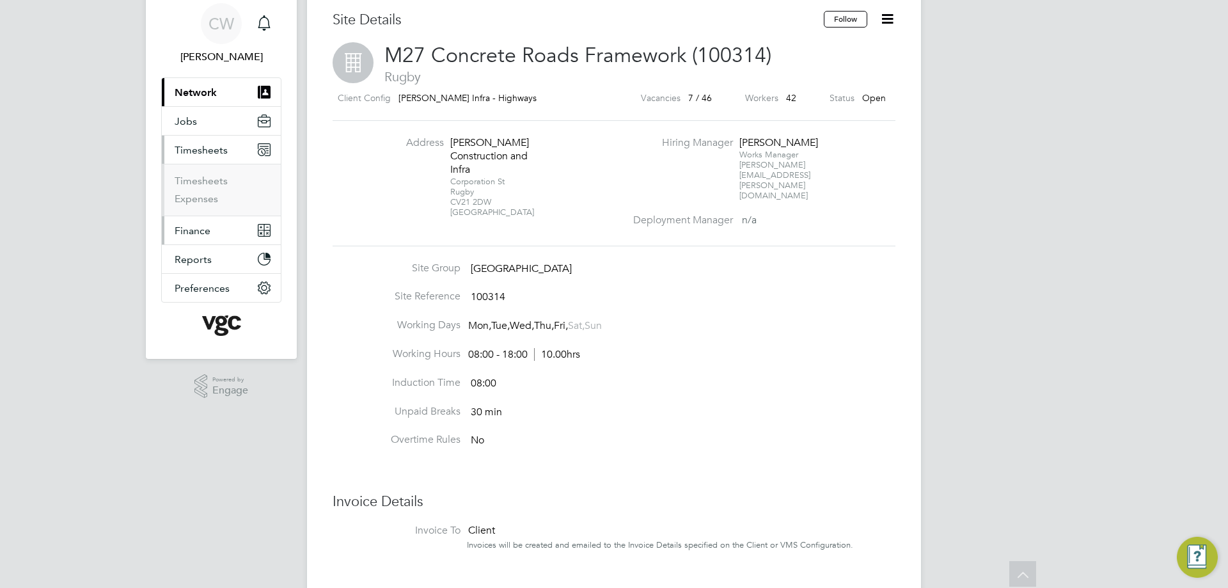
click at [202, 232] on span "Finance" at bounding box center [193, 231] width 36 height 12
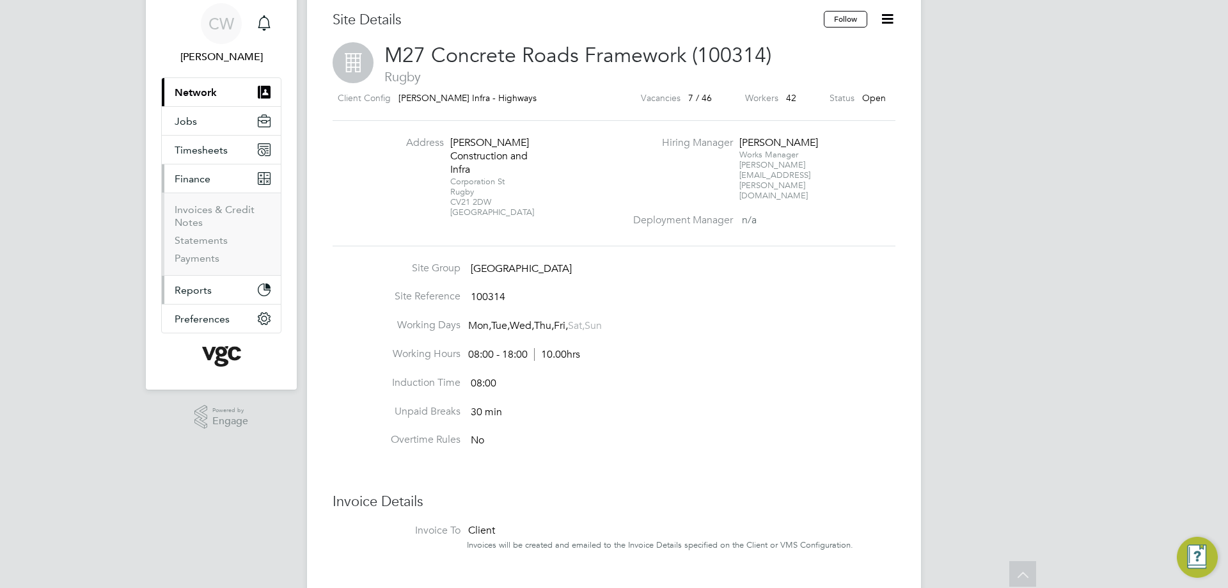
click at [202, 290] on span "Reports" at bounding box center [193, 290] width 37 height 12
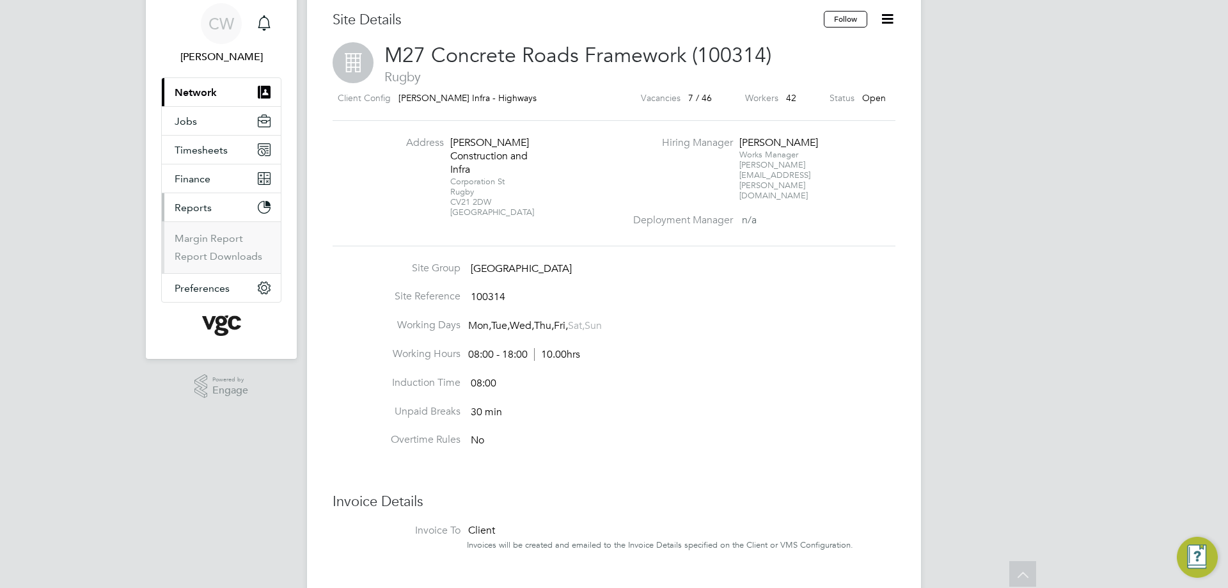
click at [192, 91] on span "Network" at bounding box center [196, 92] width 42 height 12
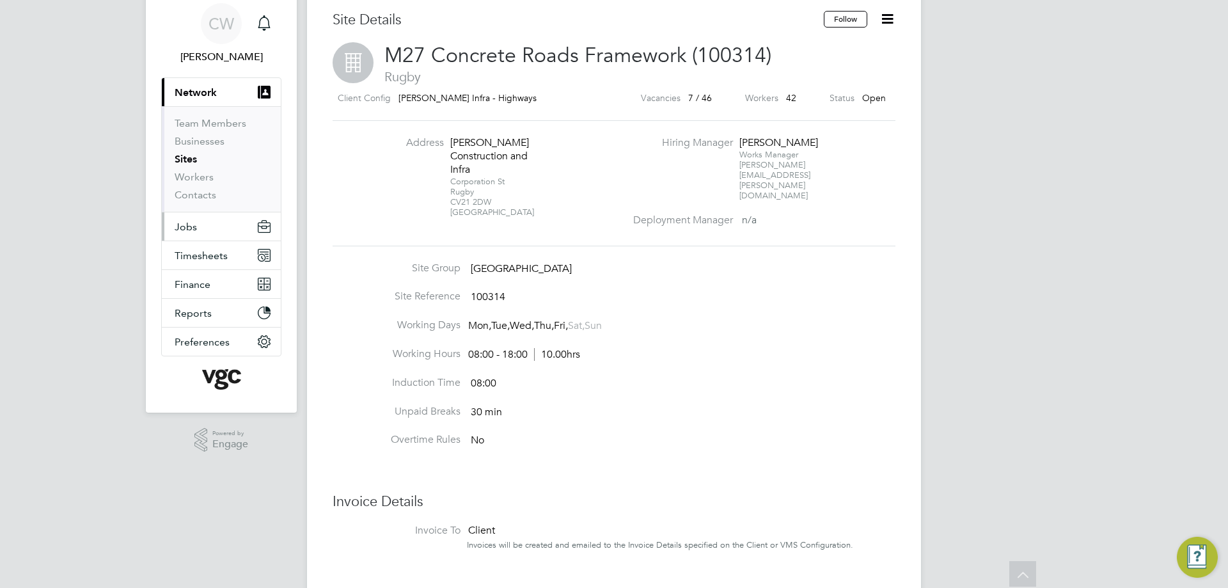
click at [209, 233] on button "Jobs" at bounding box center [221, 226] width 119 height 28
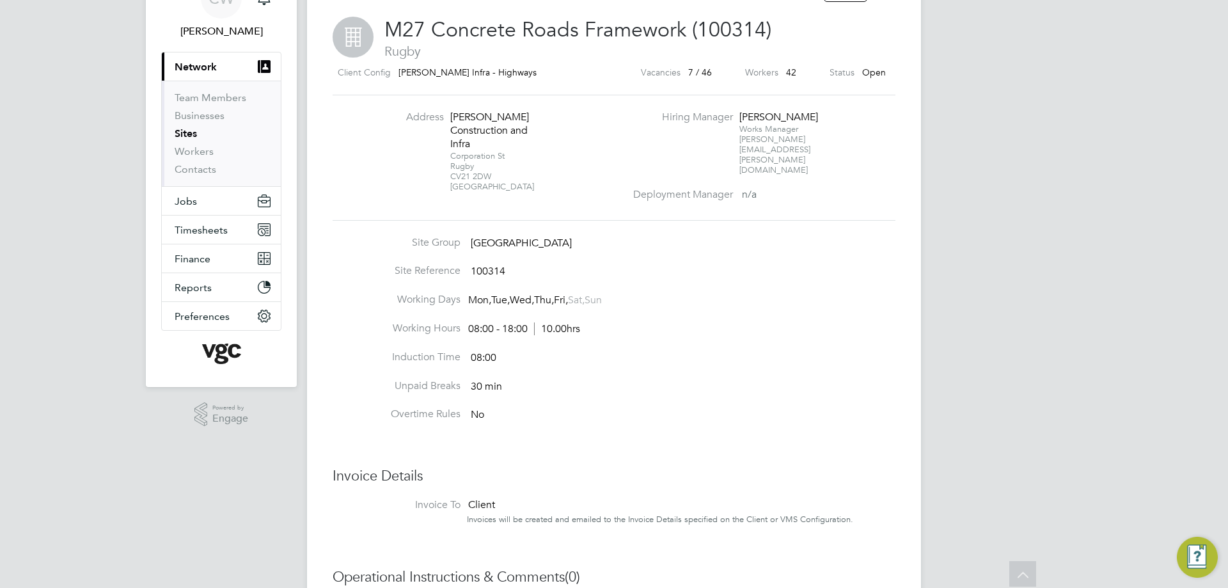
scroll to position [0, 0]
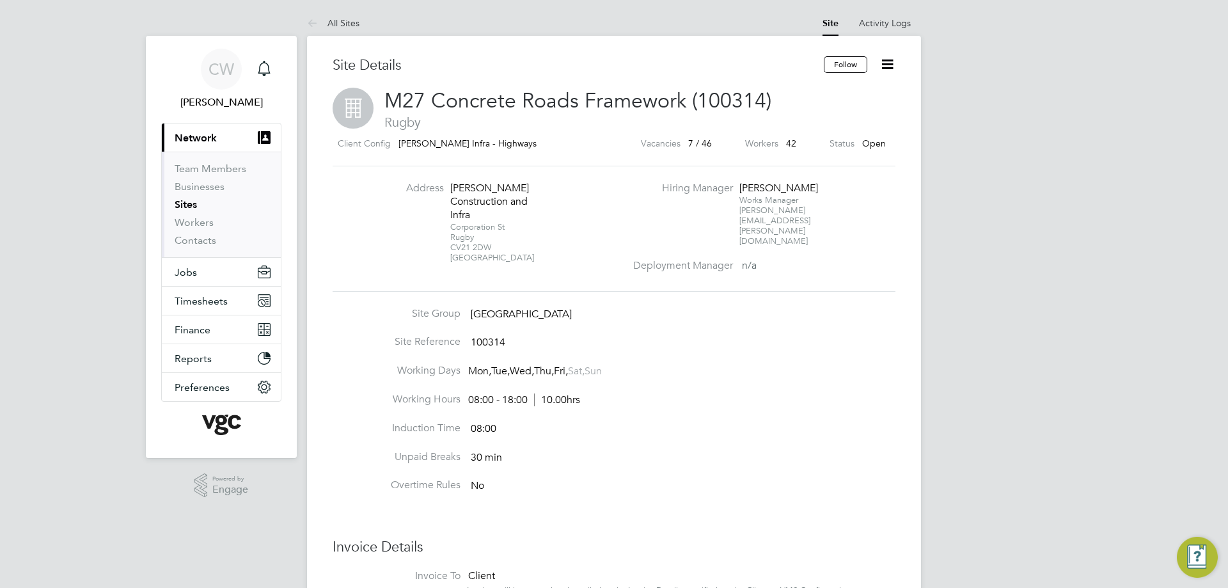
click at [883, 58] on icon at bounding box center [888, 64] width 16 height 16
click at [649, 120] on span "Rugby" at bounding box center [614, 122] width 563 height 17
click at [195, 222] on link "Workers" at bounding box center [194, 222] width 39 height 12
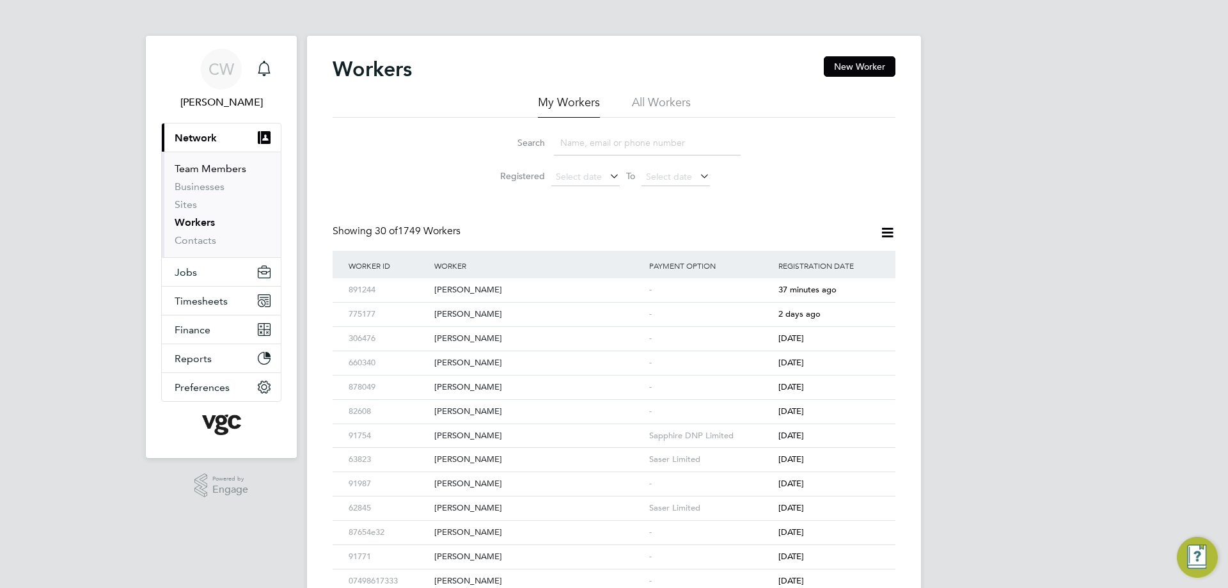
click at [196, 171] on link "Team Members" at bounding box center [211, 169] width 72 height 12
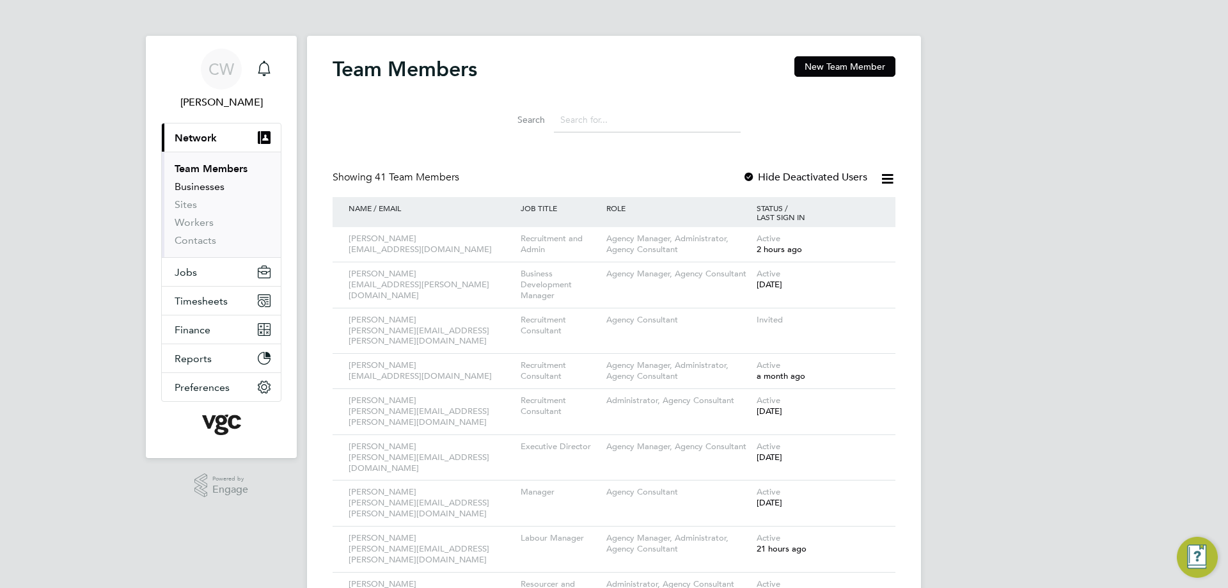
click at [205, 186] on link "Businesses" at bounding box center [200, 186] width 50 height 12
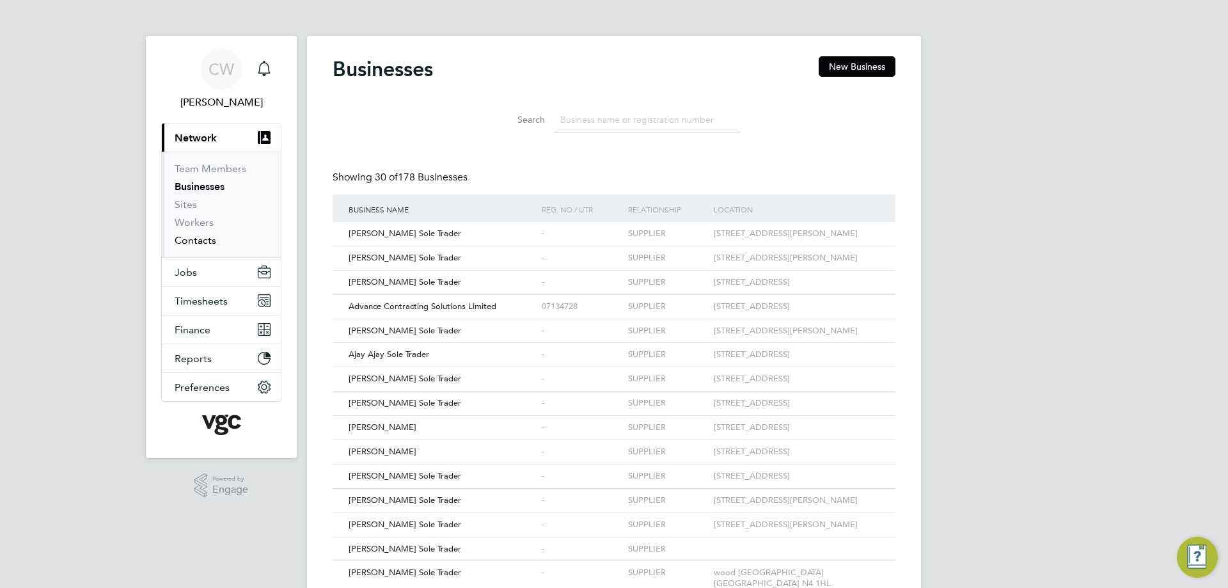
click at [200, 239] on link "Contacts" at bounding box center [196, 240] width 42 height 12
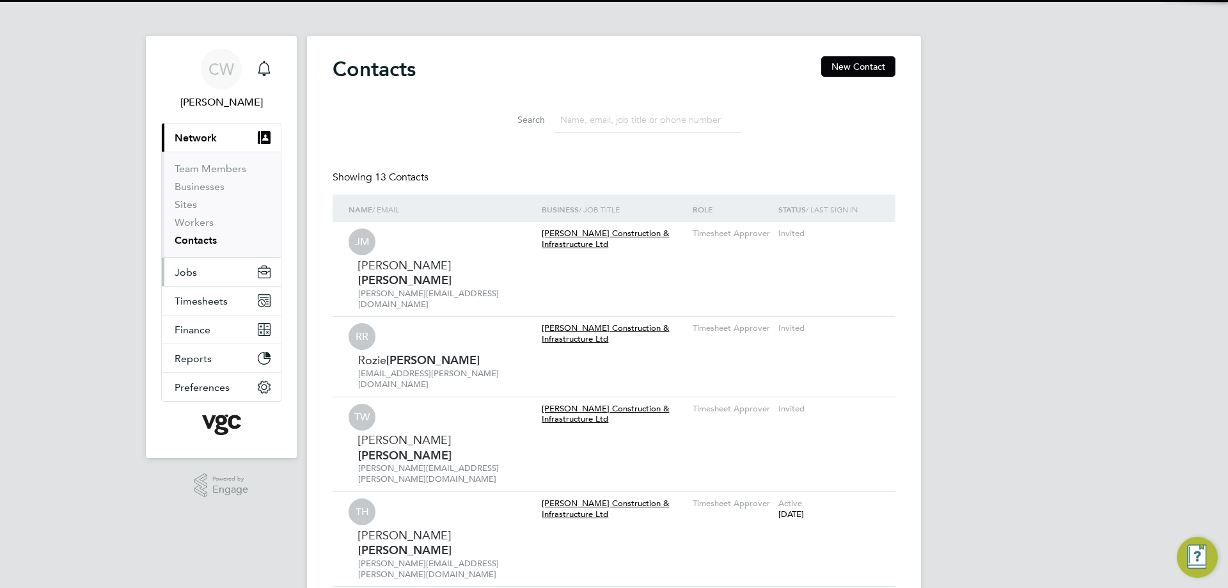
click at [204, 266] on button "Jobs" at bounding box center [221, 272] width 119 height 28
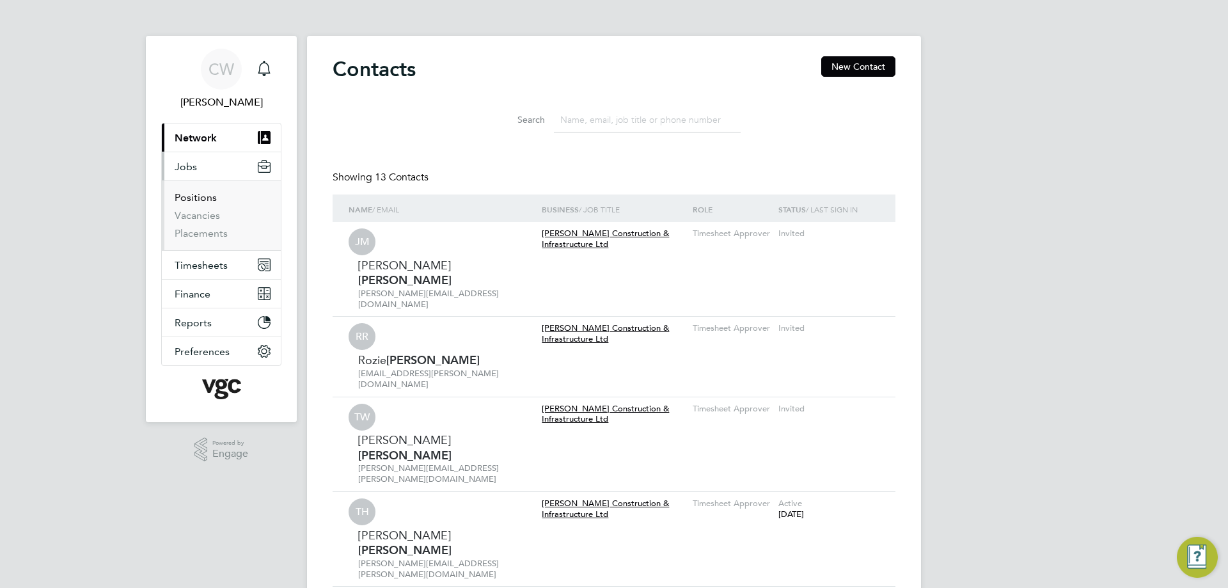
click at [201, 200] on link "Positions" at bounding box center [196, 197] width 42 height 12
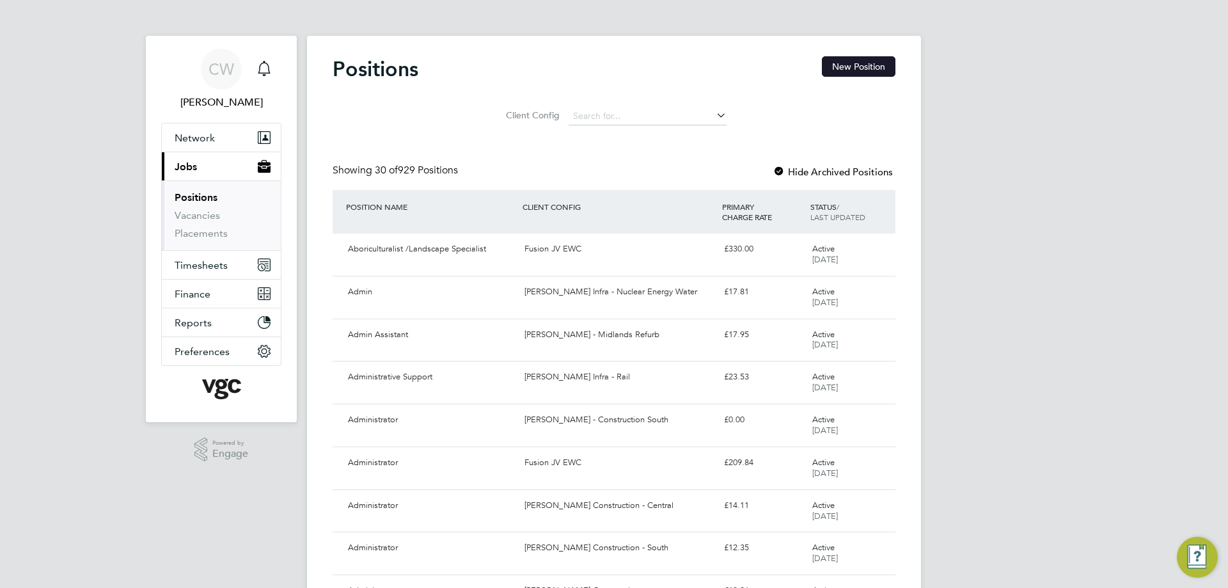
click at [881, 70] on button "New Position" at bounding box center [859, 66] width 74 height 20
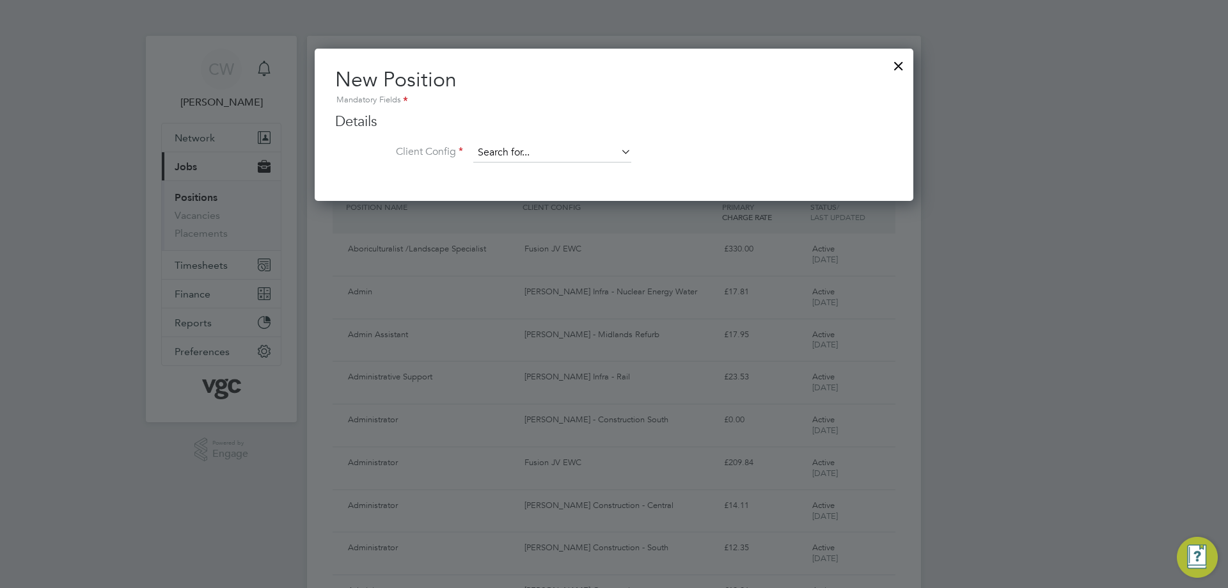
click at [499, 154] on input at bounding box center [552, 152] width 158 height 19
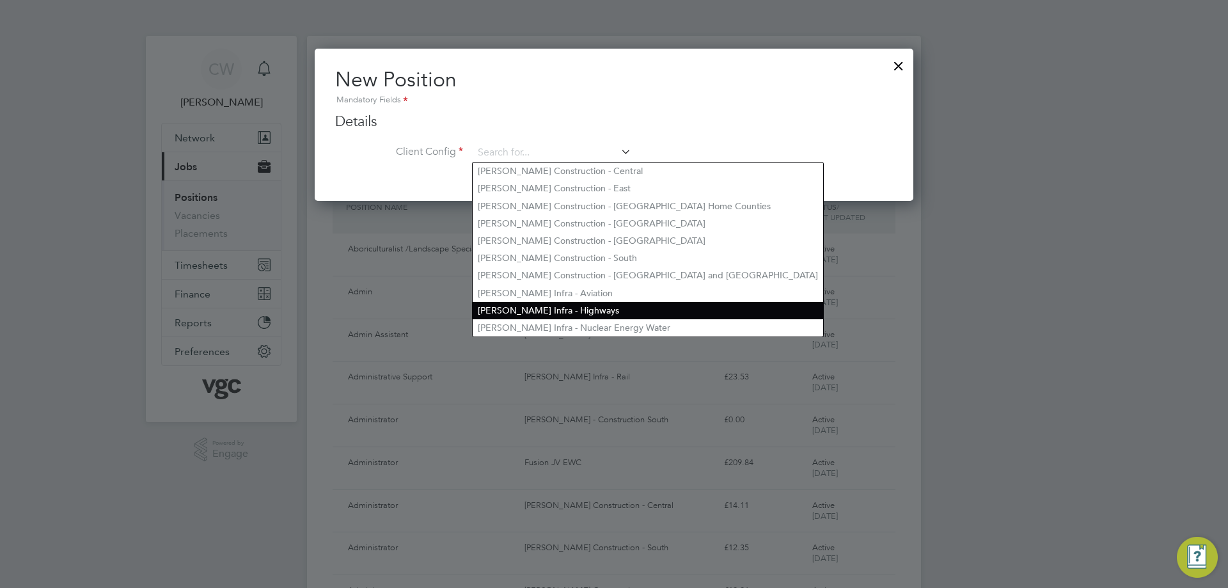
click at [555, 308] on li "[PERSON_NAME] Infra - Highways" at bounding box center [648, 310] width 351 height 17
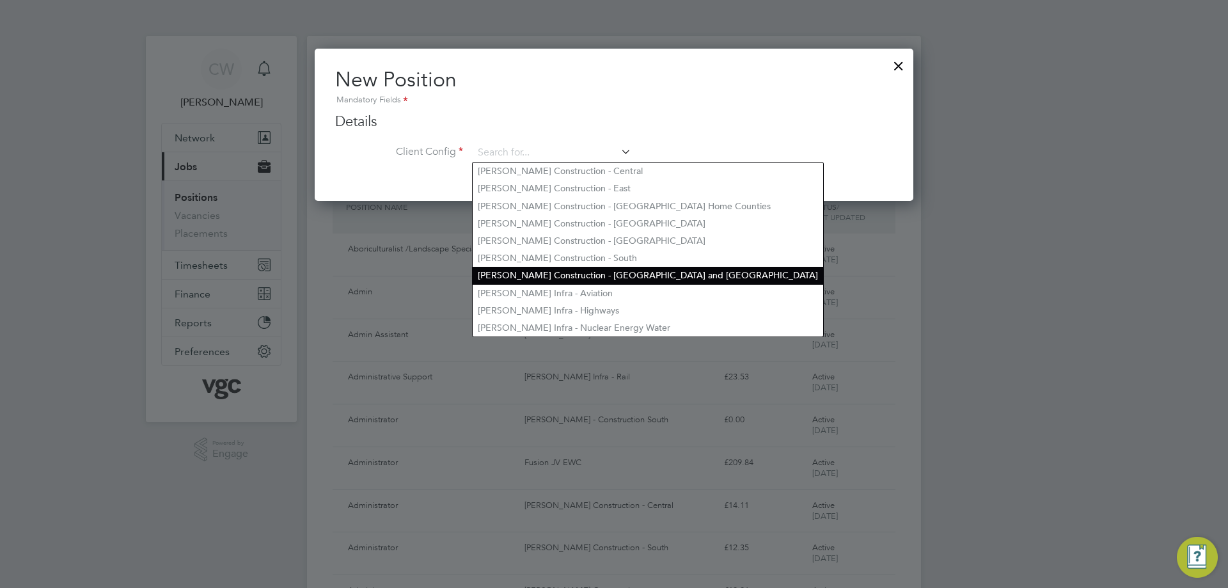
type input "[PERSON_NAME] Infra - Highways"
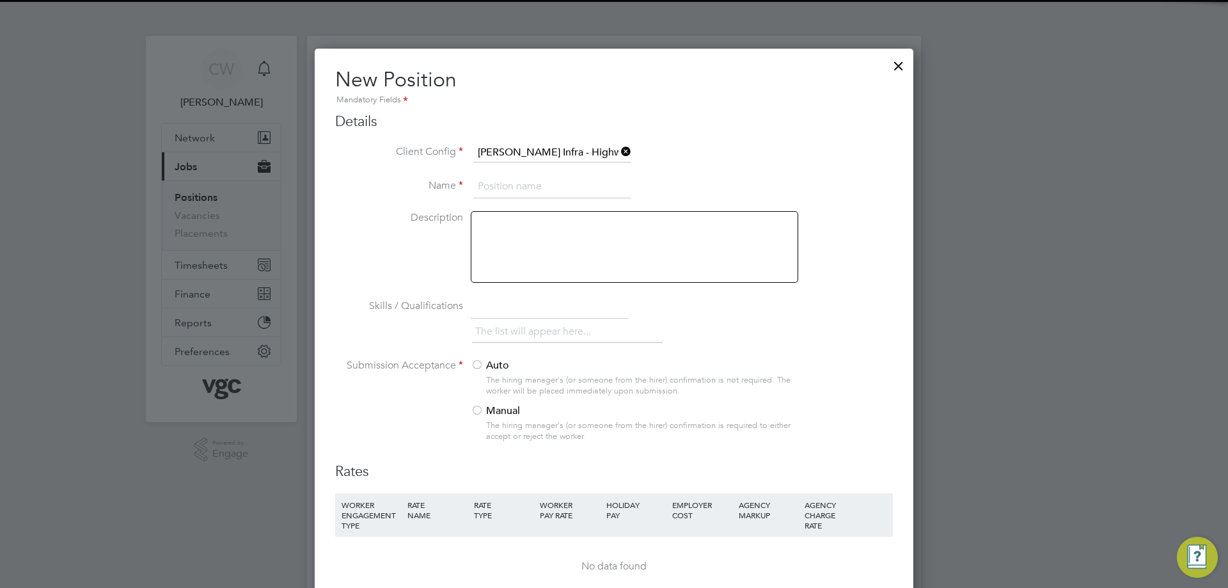
drag, startPoint x: 513, startPoint y: 187, endPoint x: 513, endPoint y: 196, distance: 8.3
click at [513, 187] on input at bounding box center [552, 186] width 158 height 23
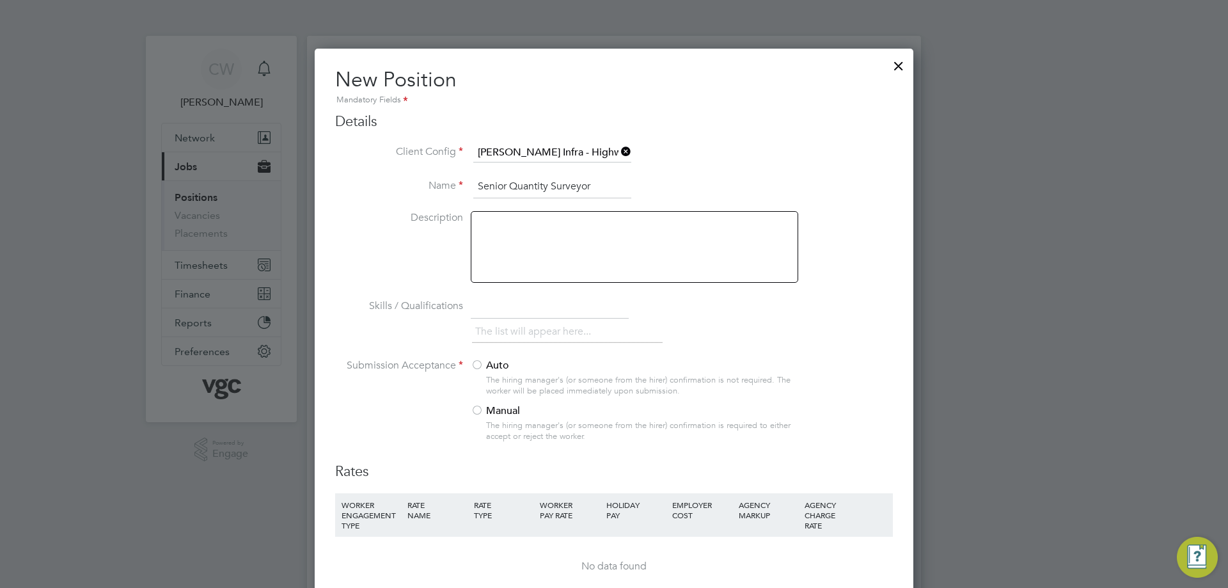
type input "Senior Quantity Surveyor"
click at [481, 408] on div at bounding box center [477, 411] width 13 height 13
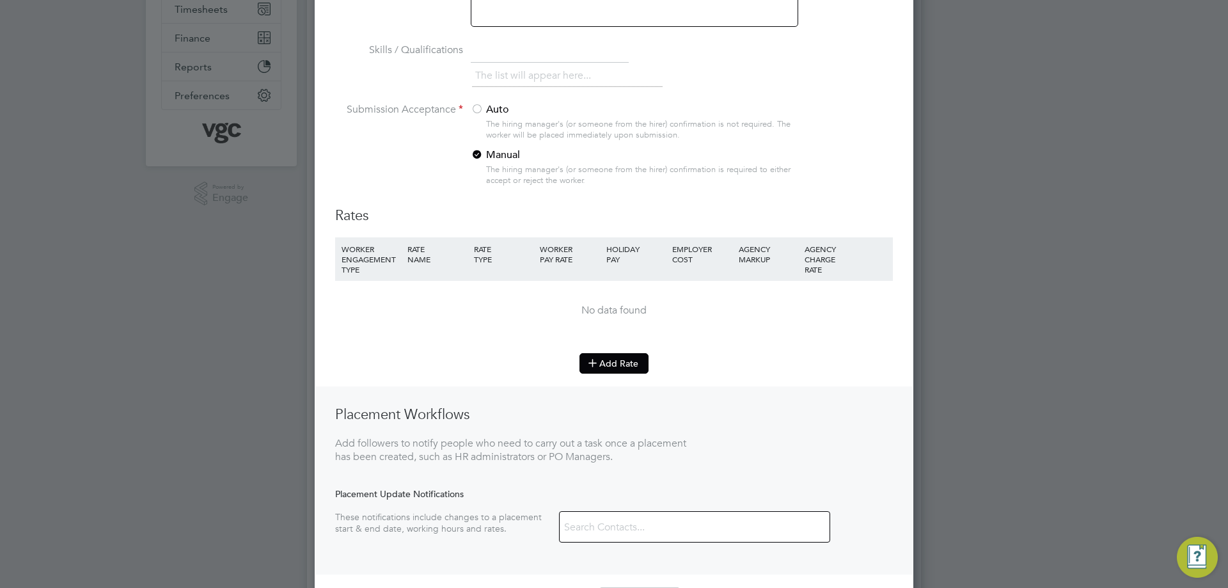
click at [614, 367] on button "Add Rate" at bounding box center [614, 363] width 69 height 20
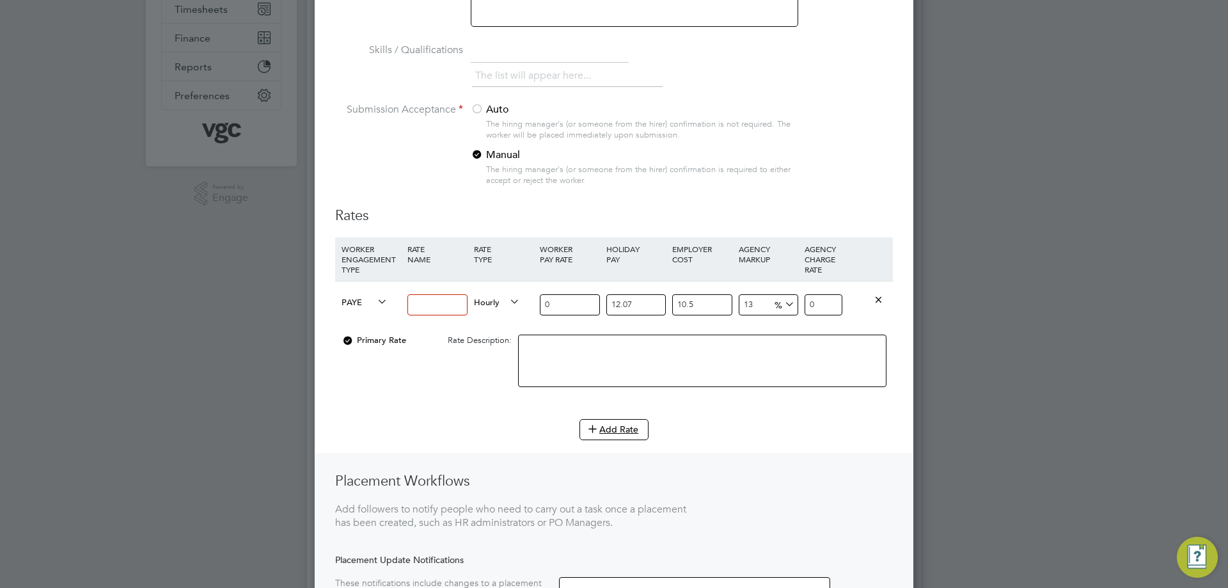
click at [372, 304] on span "PAYE" at bounding box center [365, 301] width 46 height 14
click at [365, 315] on li "Contract" at bounding box center [363, 316] width 52 height 16
click at [429, 303] on input at bounding box center [438, 304] width 60 height 21
type input "Day Rate"
click at [497, 302] on span "Hourly" at bounding box center [497, 301] width 46 height 14
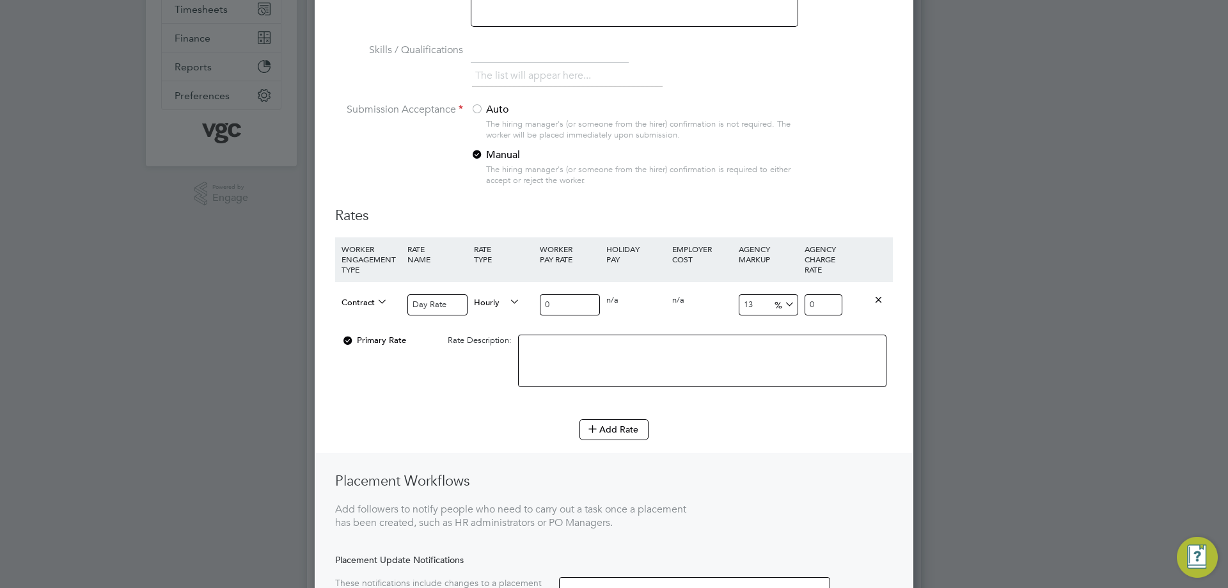
click at [493, 331] on li "DAILY" at bounding box center [497, 332] width 56 height 16
click at [563, 303] on input "0" at bounding box center [570, 304] width 60 height 21
drag, startPoint x: 538, startPoint y: 299, endPoint x: 502, endPoint y: 299, distance: 35.8
click at [502, 299] on div "Contract Day Rate Daily 0 0 n/a 0 n/a 13 0 % 0" at bounding box center [614, 304] width 558 height 47
type input "5"
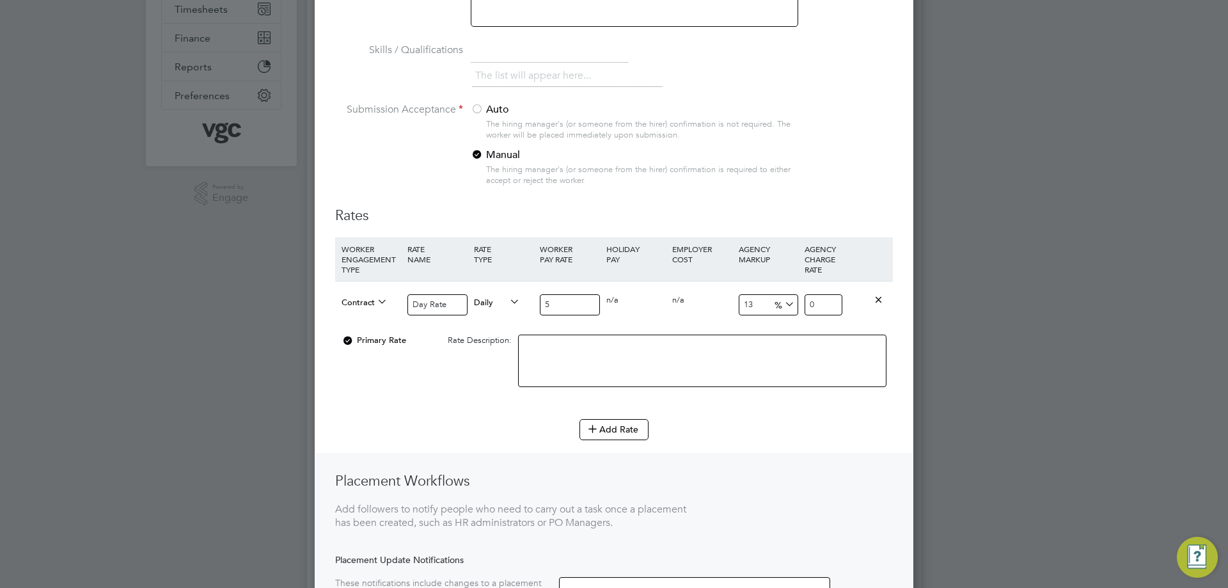
type input "5.65"
type input "50"
type input "56.5"
type input "500"
type input "565"
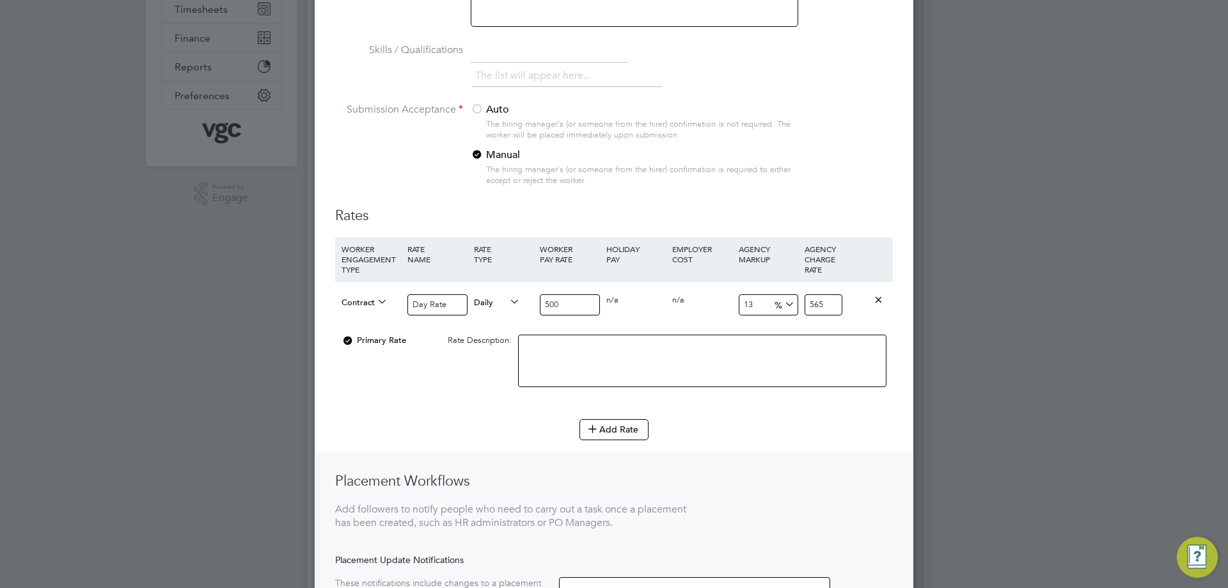
type input "500"
drag, startPoint x: 767, startPoint y: 299, endPoint x: 684, endPoint y: 299, distance: 83.2
click at [684, 299] on div "Contract Day Rate Daily 500 0 n/a 0 n/a 13 65 % 565" at bounding box center [614, 304] width 558 height 47
type input "1"
type input "505"
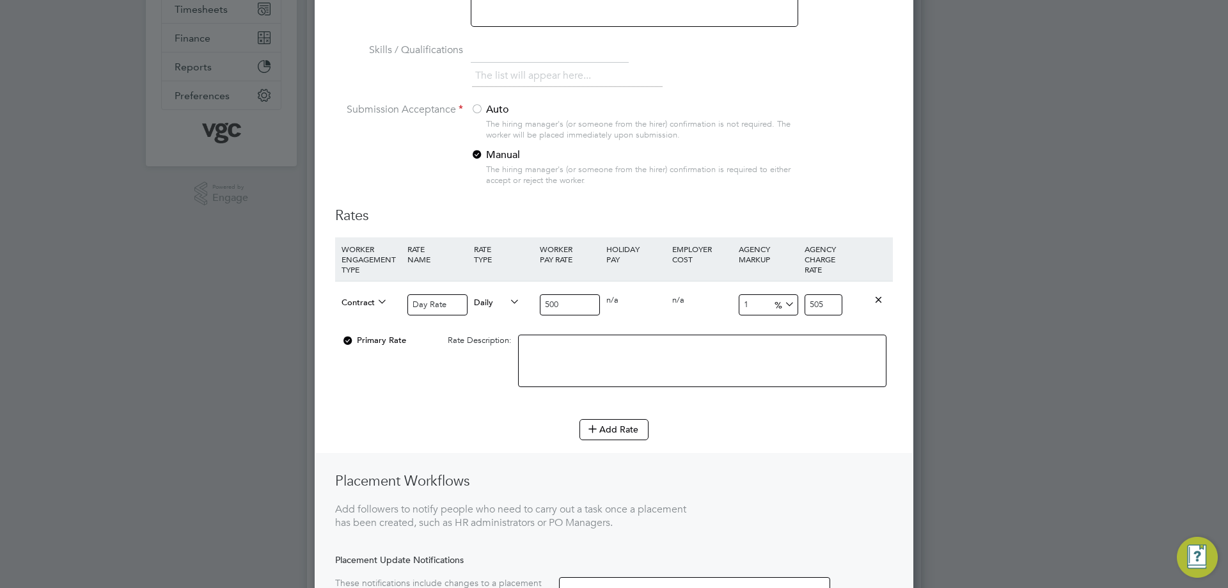
type input "17"
type input "585"
type input "17.6"
type input "588"
type input "17.65"
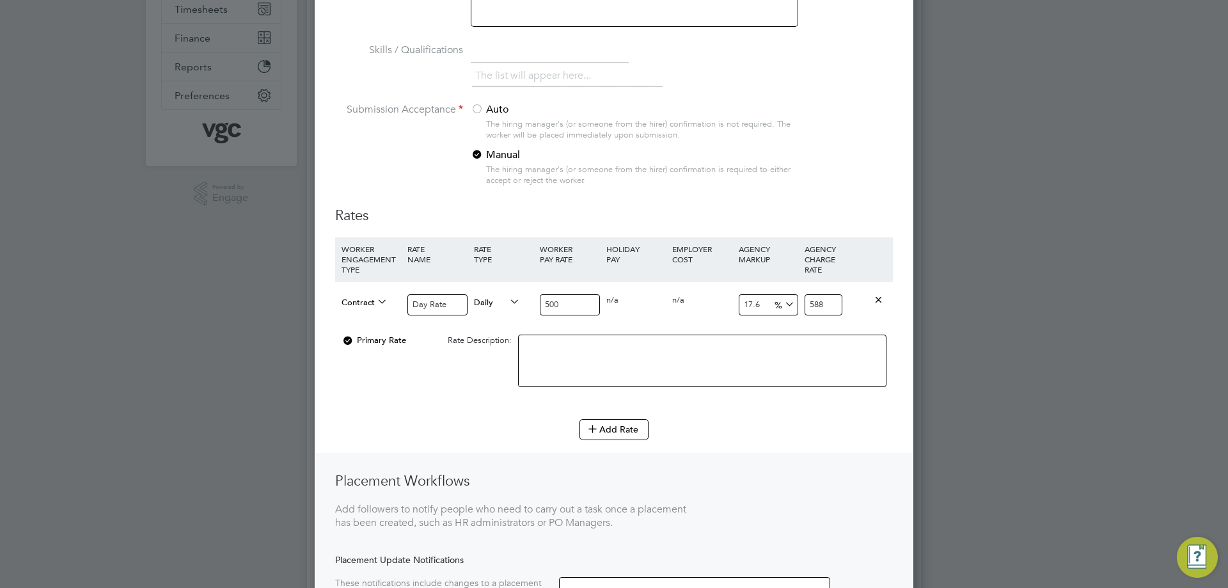
type input "588.25"
type input "17.65"
drag, startPoint x: 560, startPoint y: 297, endPoint x: 527, endPoint y: 301, distance: 33.6
click at [528, 301] on div "Contract Day Rate Daily 500 0 n/a 0 n/a 17.65 88.25 % 588.25" at bounding box center [614, 304] width 558 height 47
type input "4"
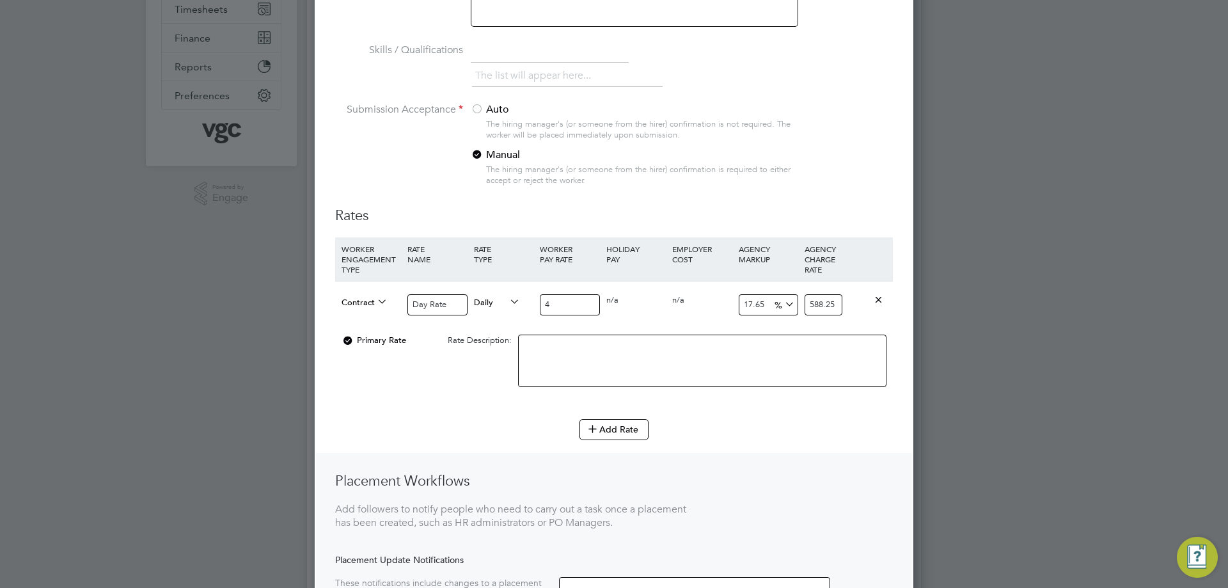
type input "4.706"
type input "45"
type input "52.9425"
type input "450"
type input "529.425"
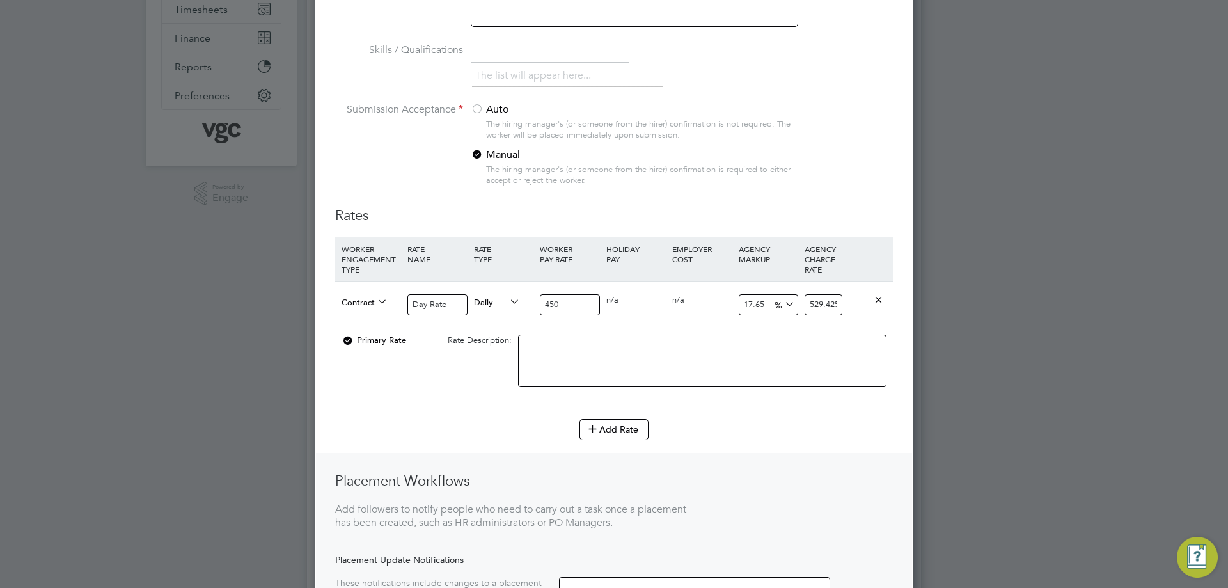
type input "450"
click at [824, 457] on div "Placement Workflows Add followers to notify people who need to carry out a task…" at bounding box center [614, 547] width 596 height 188
click at [644, 310] on div "0 n/a" at bounding box center [636, 300] width 66 height 37
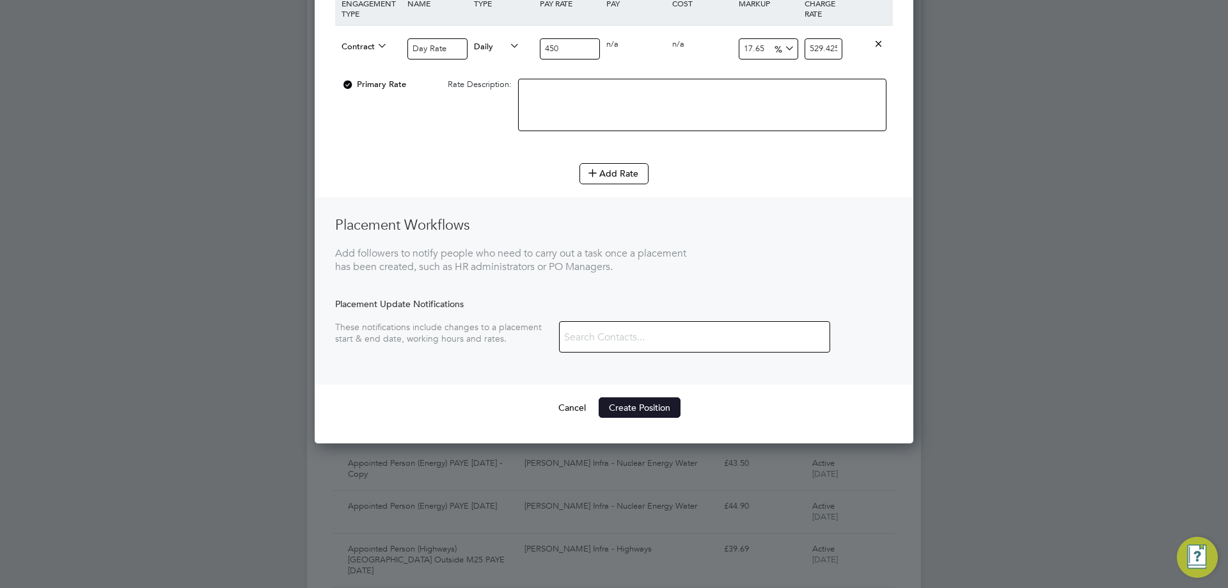
click at [655, 407] on button "Create Position" at bounding box center [640, 407] width 82 height 20
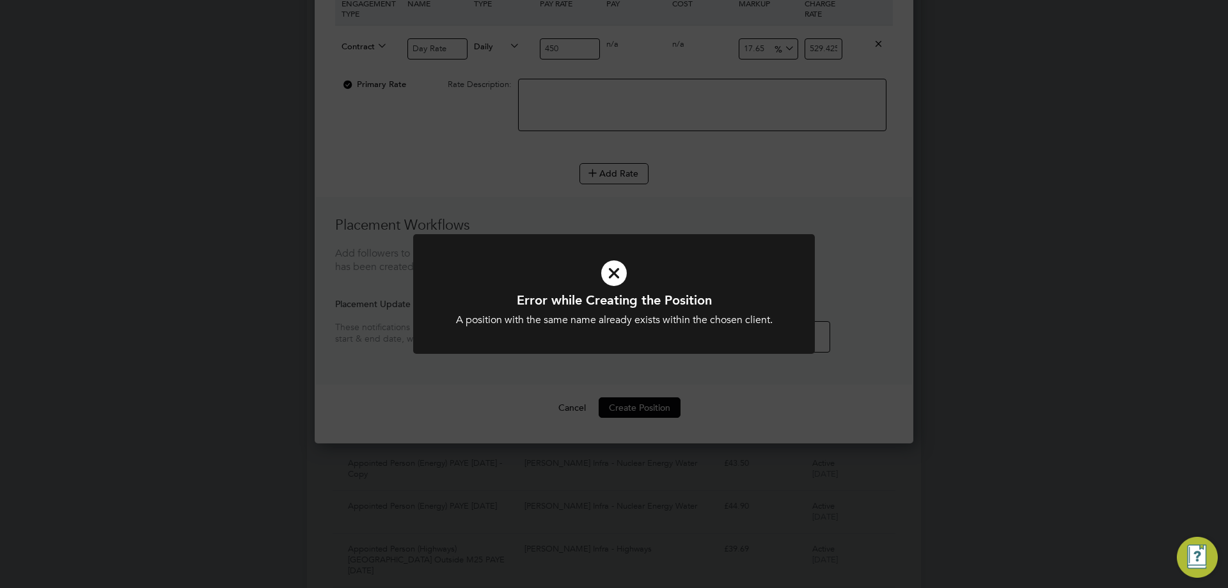
click at [656, 310] on div "Error while Creating the Position A position with the same name already exists …" at bounding box center [614, 309] width 333 height 35
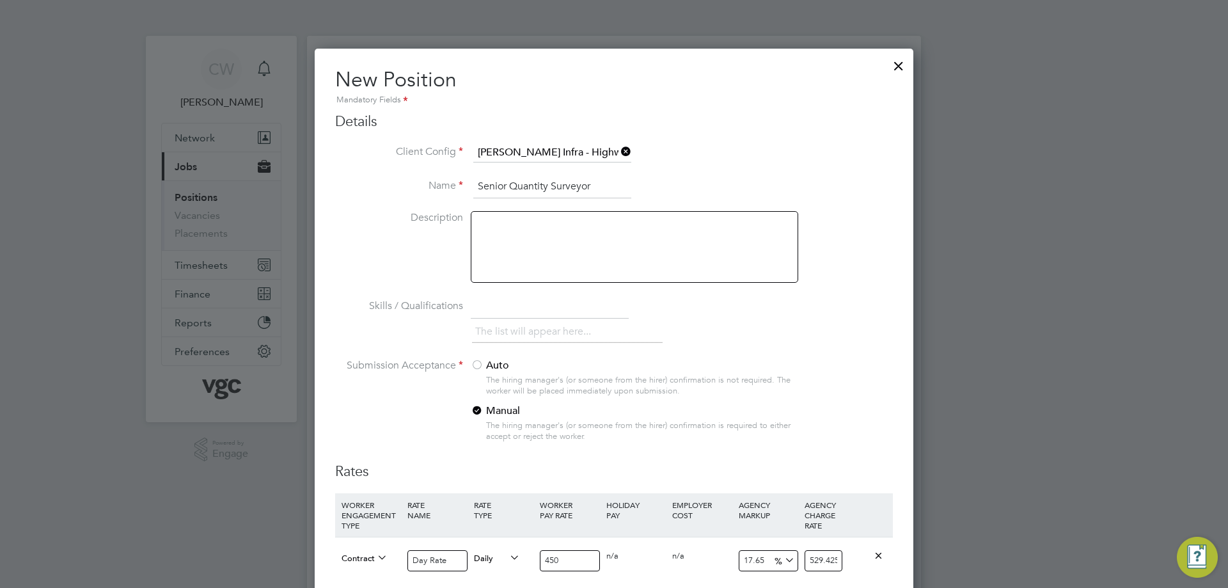
click at [592, 183] on input "Senior Quantity Surveyor" at bounding box center [552, 186] width 158 height 23
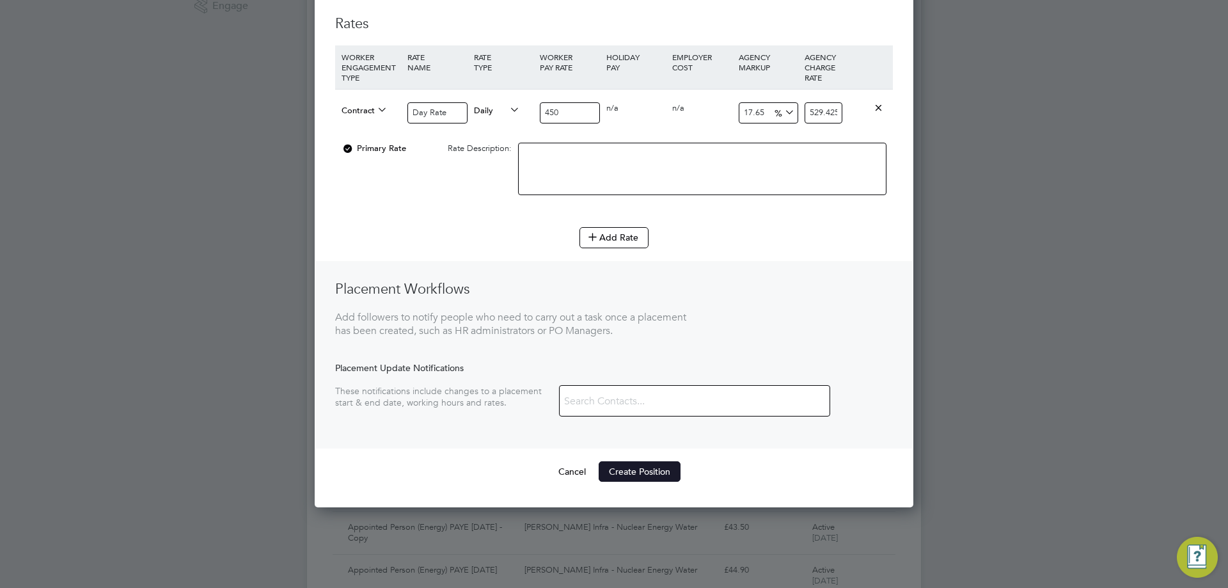
type input "Senior Quantity Surveyor - M27"
click at [635, 468] on button "Create Position" at bounding box center [640, 471] width 82 height 20
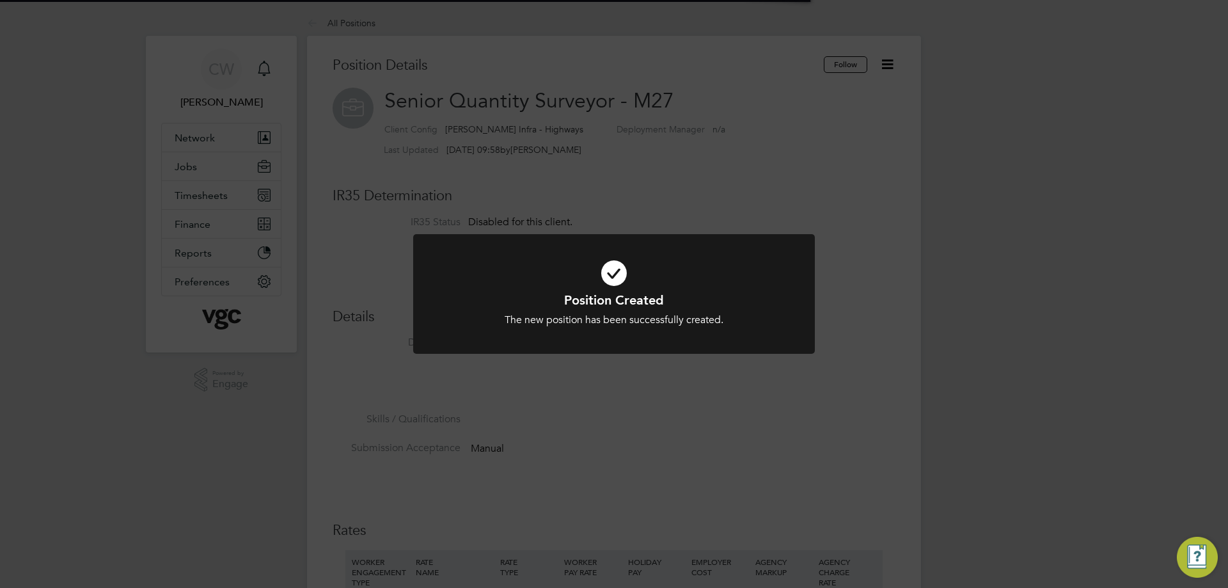
click at [630, 315] on div "The new position has been successfully created." at bounding box center [614, 320] width 333 height 13
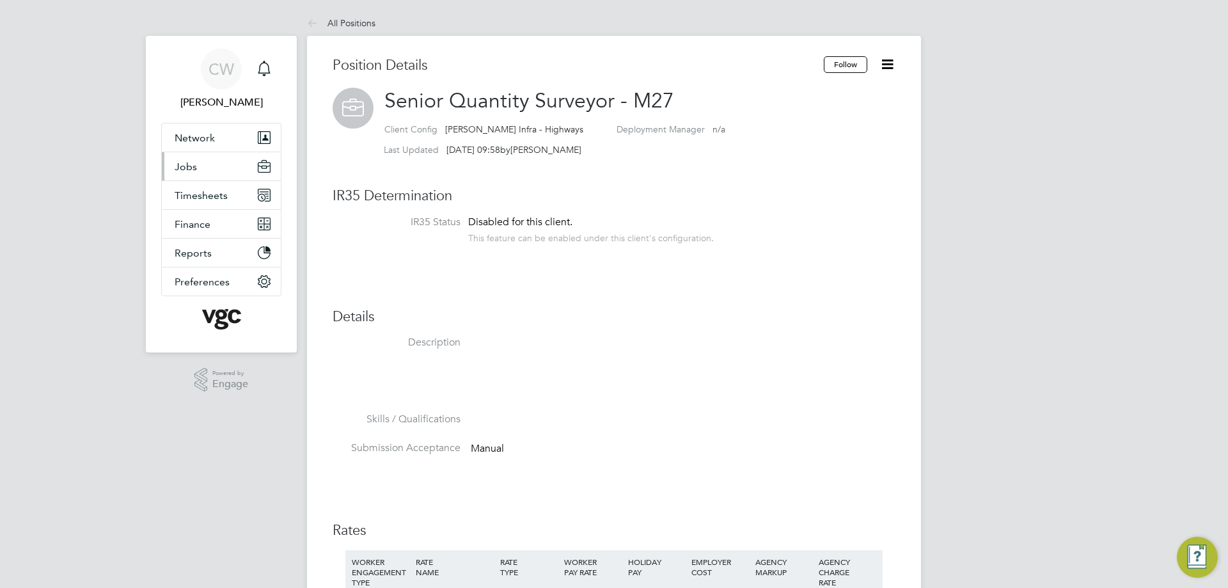
click at [196, 169] on button "Jobs" at bounding box center [221, 166] width 119 height 28
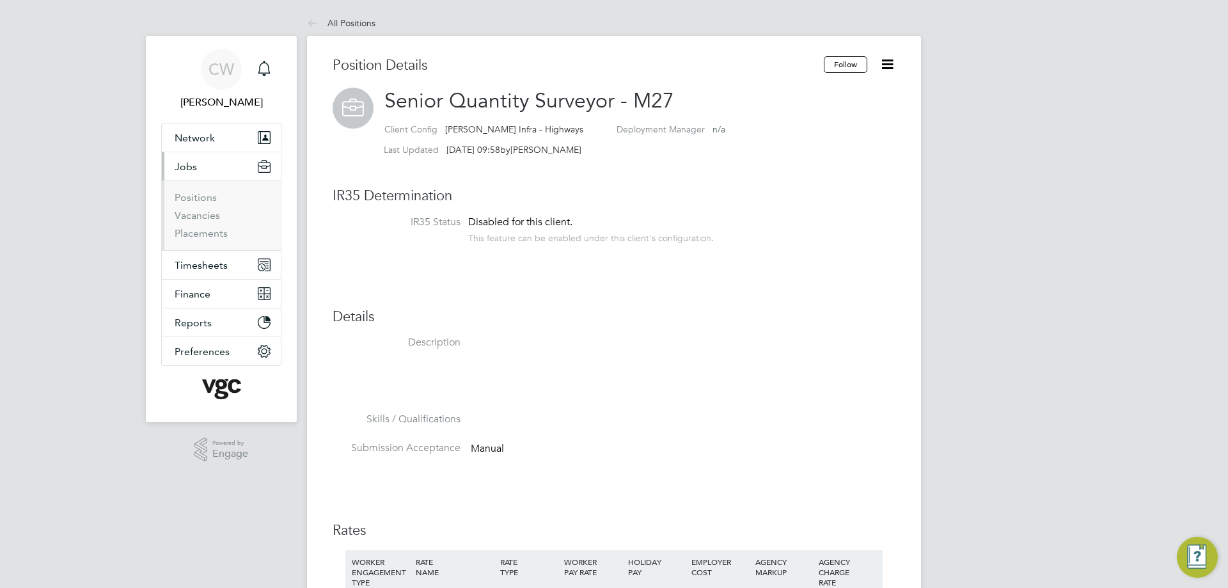
click at [210, 221] on li "Vacancies" at bounding box center [223, 218] width 96 height 18
click at [212, 214] on link "Vacancies" at bounding box center [197, 215] width 45 height 12
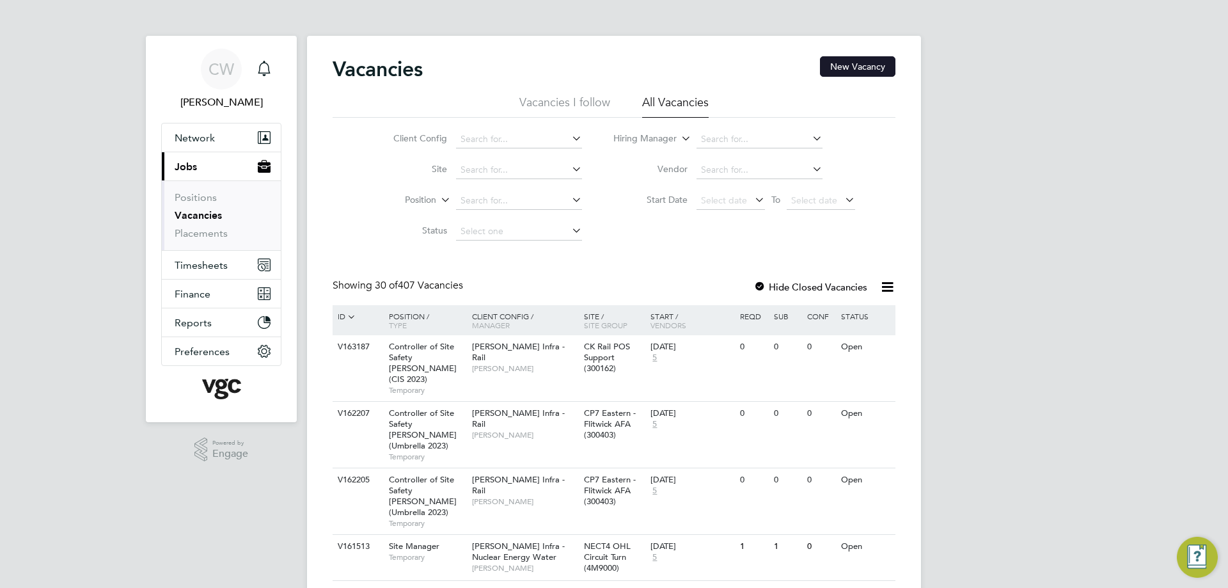
click at [826, 70] on button "New Vacancy" at bounding box center [857, 66] width 75 height 20
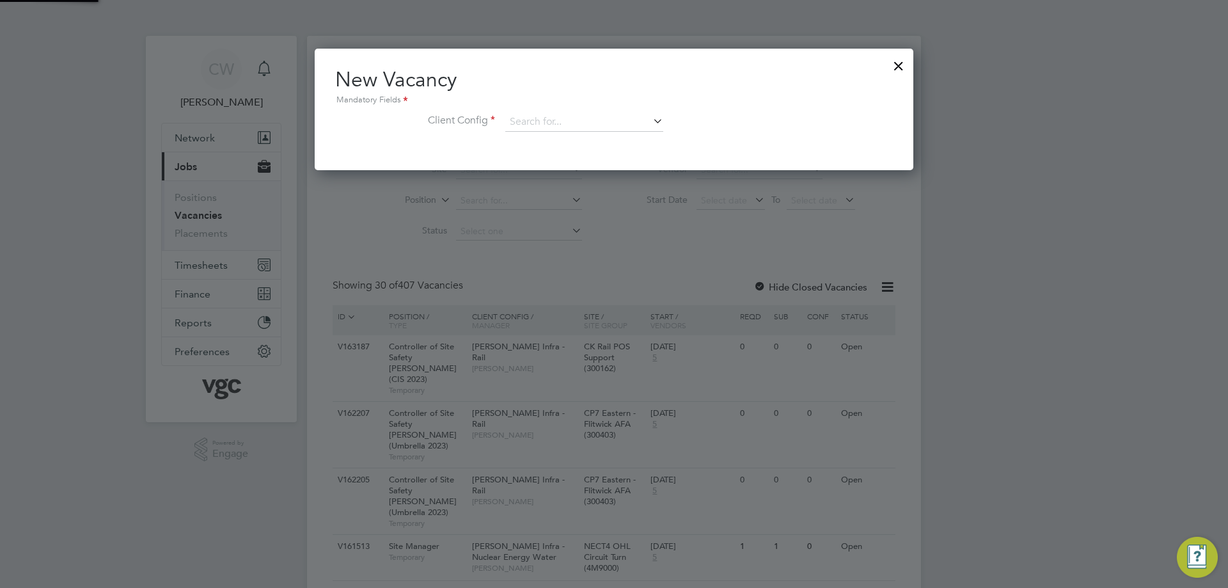
scroll to position [122, 600]
click at [531, 118] on input at bounding box center [584, 122] width 158 height 19
click at [587, 271] on li "[PERSON_NAME] Infra - Highways" at bounding box center [680, 279] width 351 height 17
type input "[PERSON_NAME] Infra - Highways"
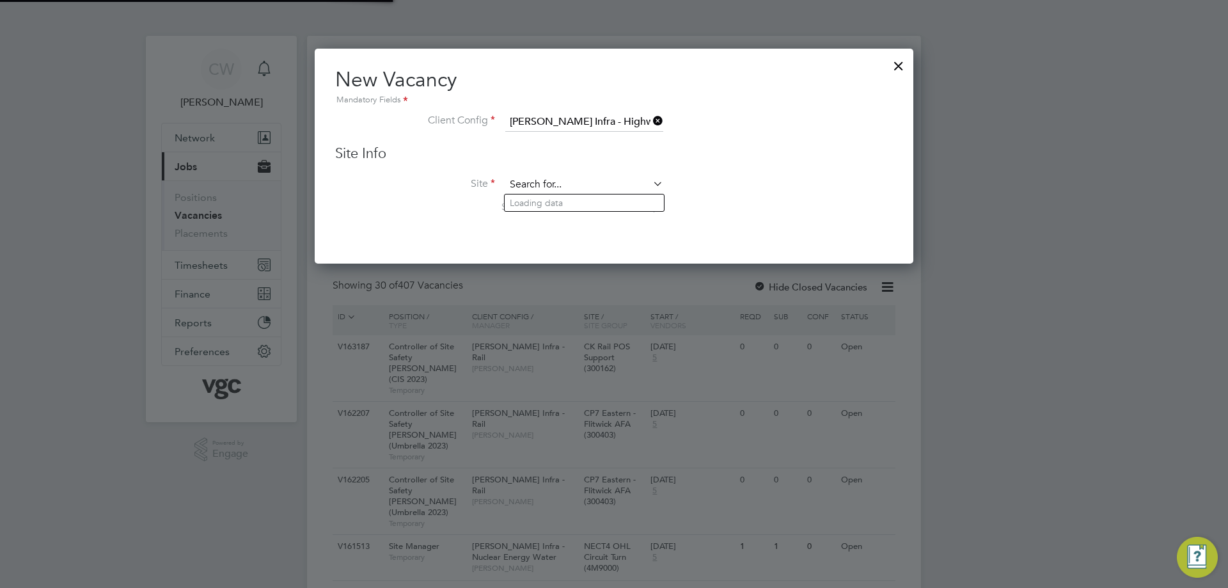
click at [556, 180] on input at bounding box center [584, 184] width 158 height 19
click at [560, 205] on li "M27 Concrete Roads Framework (100314)" at bounding box center [595, 203] width 180 height 17
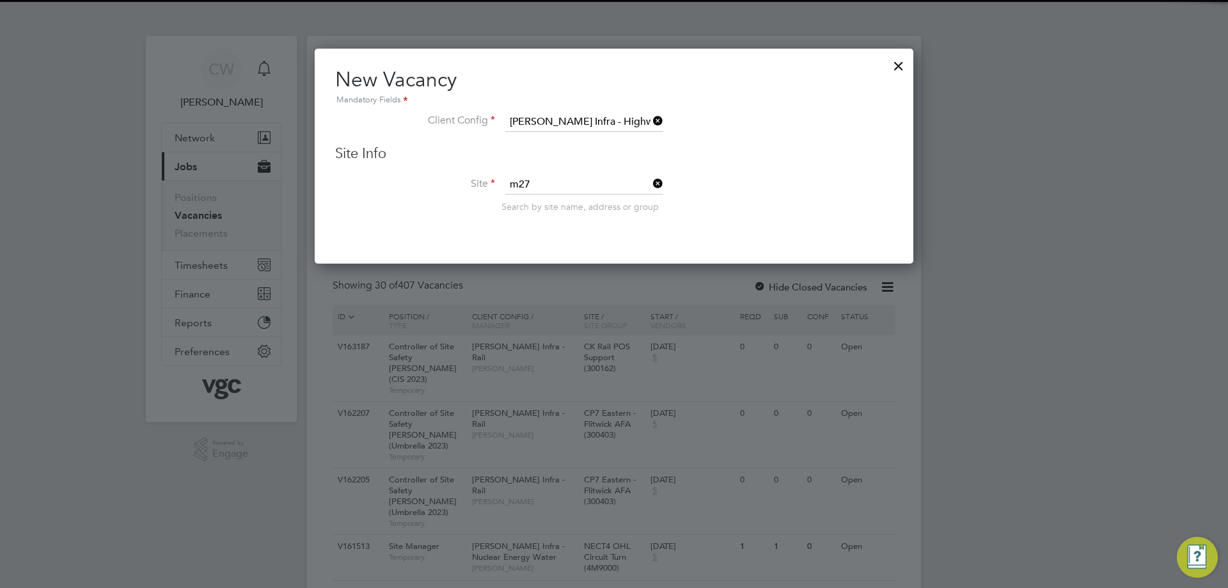
type input "M27 Concrete Roads Framework (100314)"
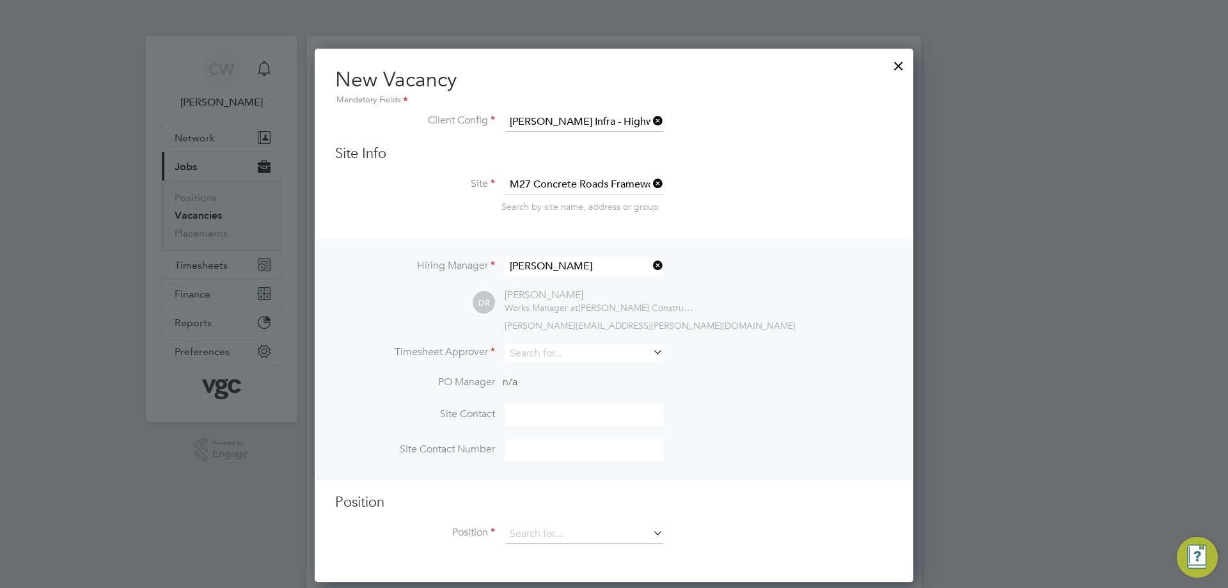
scroll to position [535, 600]
click at [651, 262] on icon at bounding box center [651, 266] width 0 height 18
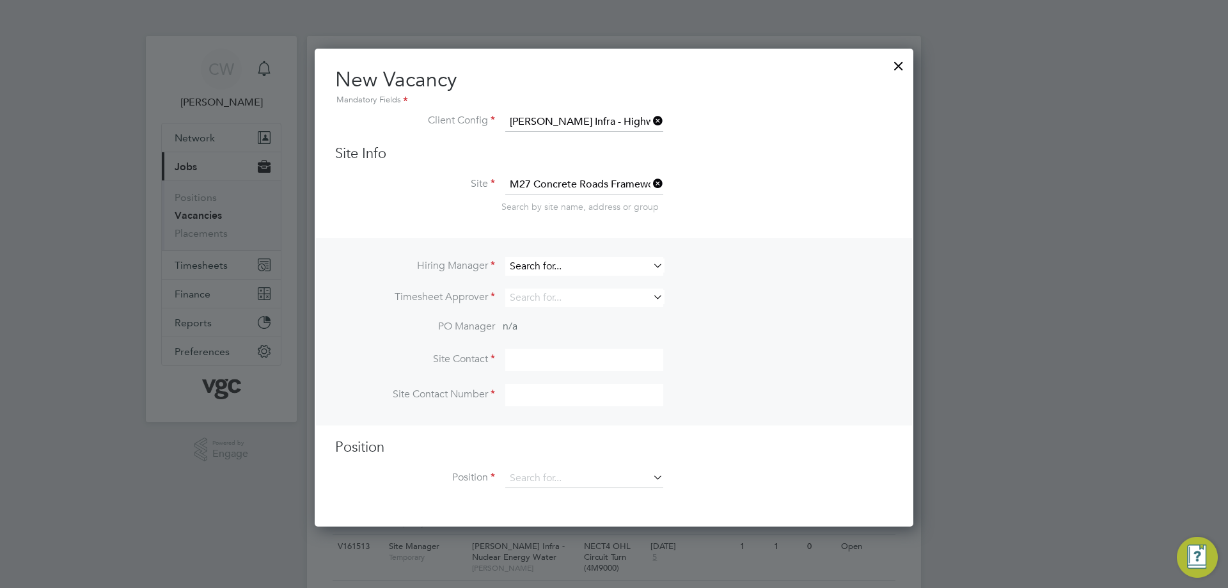
click at [596, 265] on input at bounding box center [584, 266] width 158 height 19
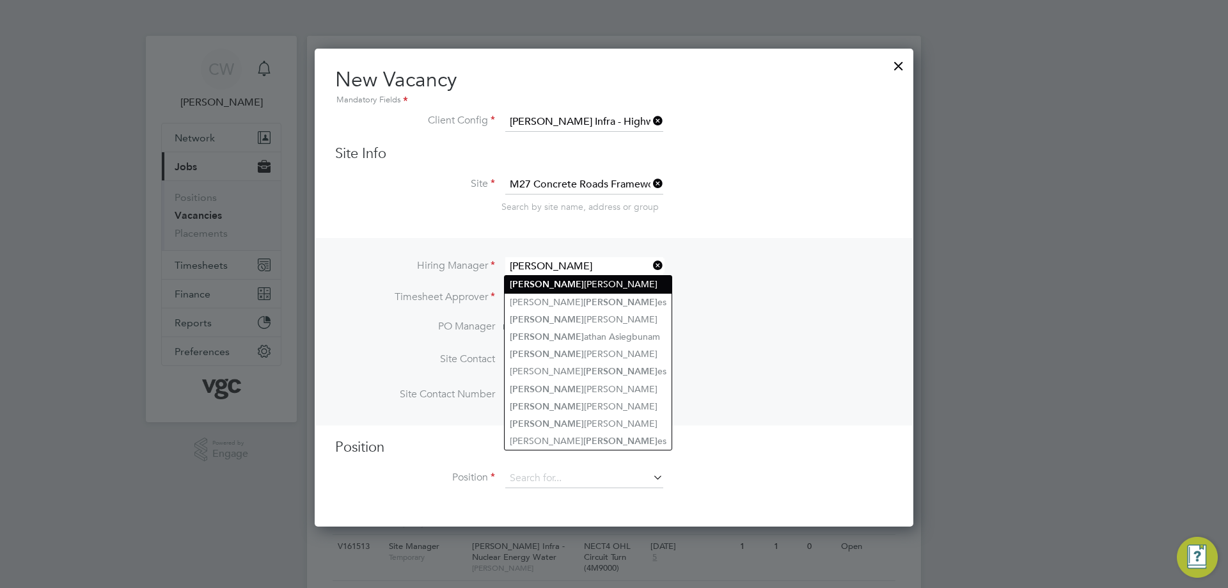
click at [578, 284] on li "Jon Mullaney" at bounding box center [588, 284] width 167 height 17
type input "Jon Mullaney"
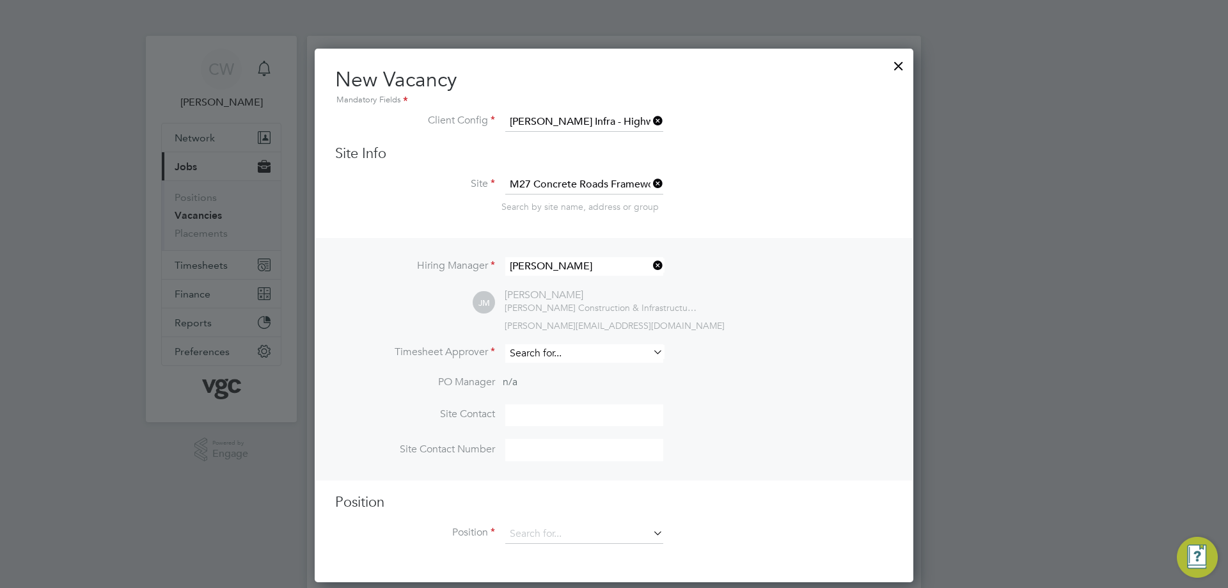
click at [544, 355] on input at bounding box center [584, 353] width 158 height 19
click at [552, 372] on li "Jon Mullaney" at bounding box center [590, 371] width 170 height 17
type input "Jon Mullaney"
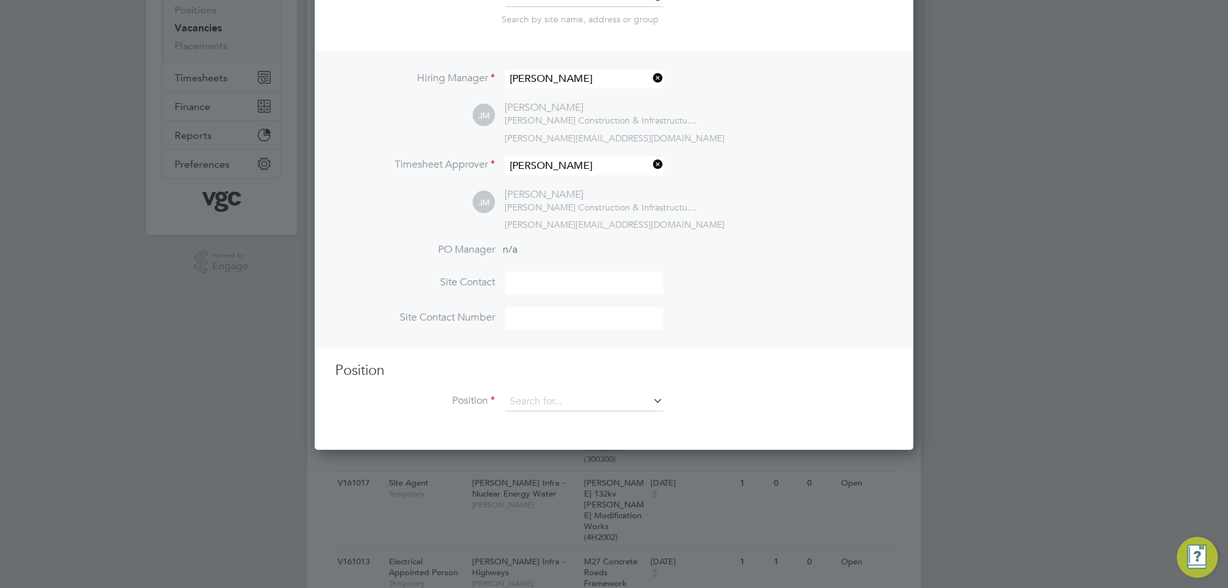
scroll to position [256, 0]
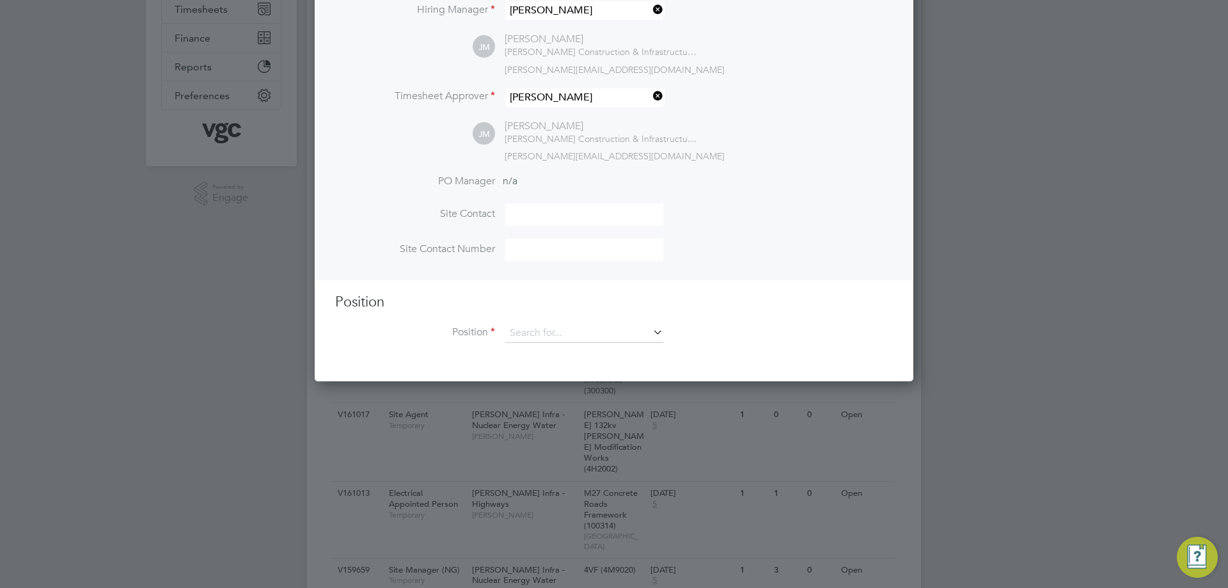
click at [551, 317] on div "Position Position" at bounding box center [614, 324] width 558 height 63
click at [551, 330] on input at bounding box center [584, 333] width 158 height 19
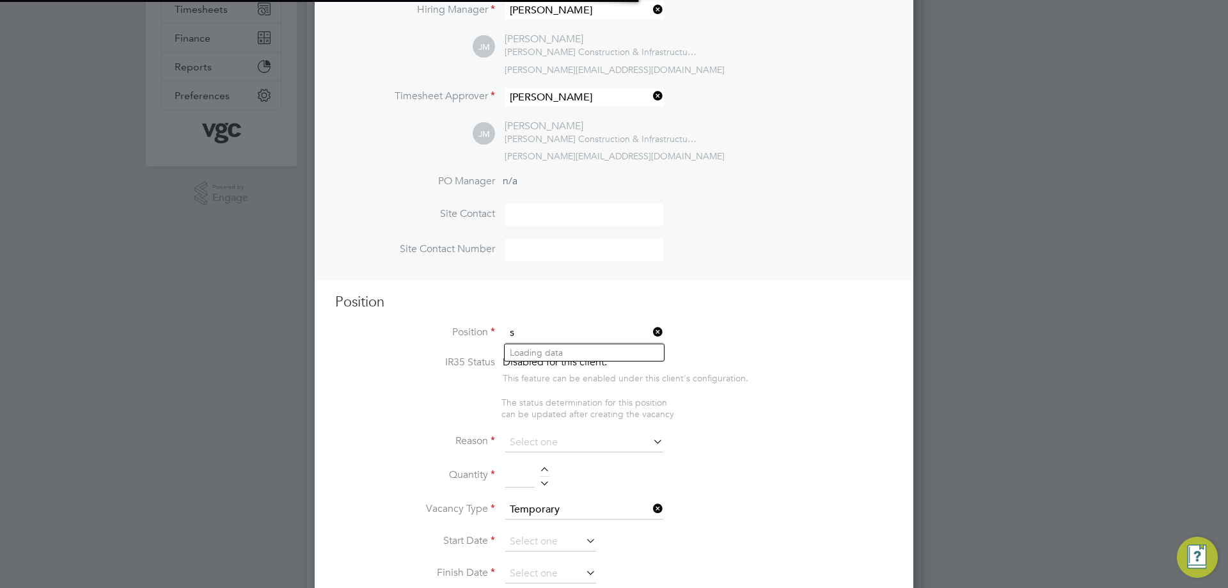
scroll to position [1815, 600]
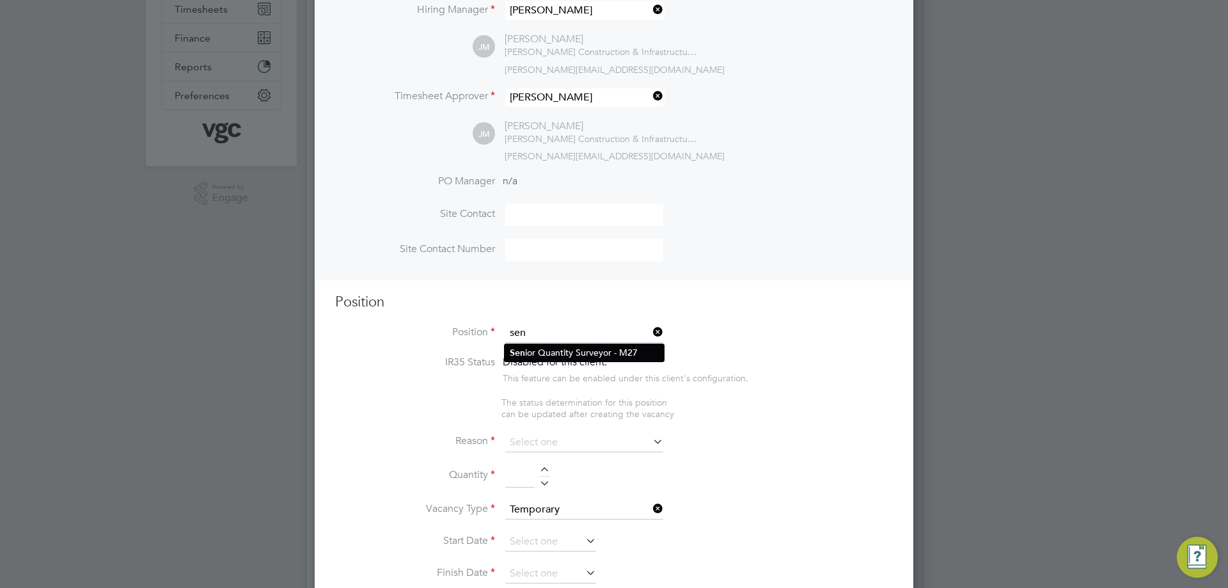
click at [567, 354] on li "Sen ior Quantity Surveyor - M27" at bounding box center [584, 352] width 159 height 17
type input "Senior Quantity Surveyor - M27"
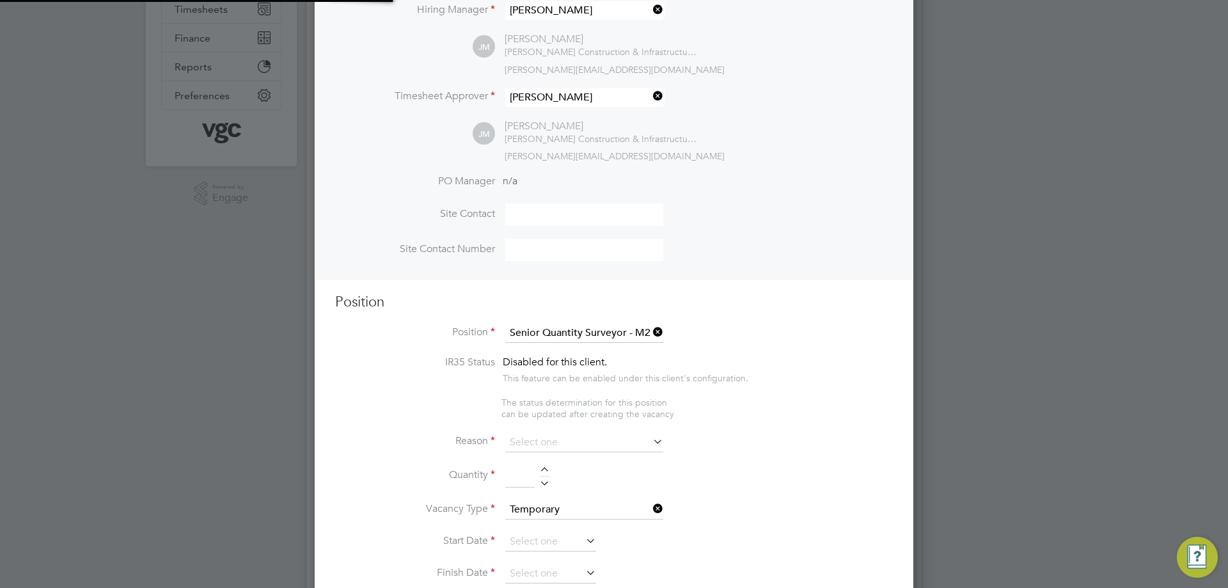
scroll to position [6, 6]
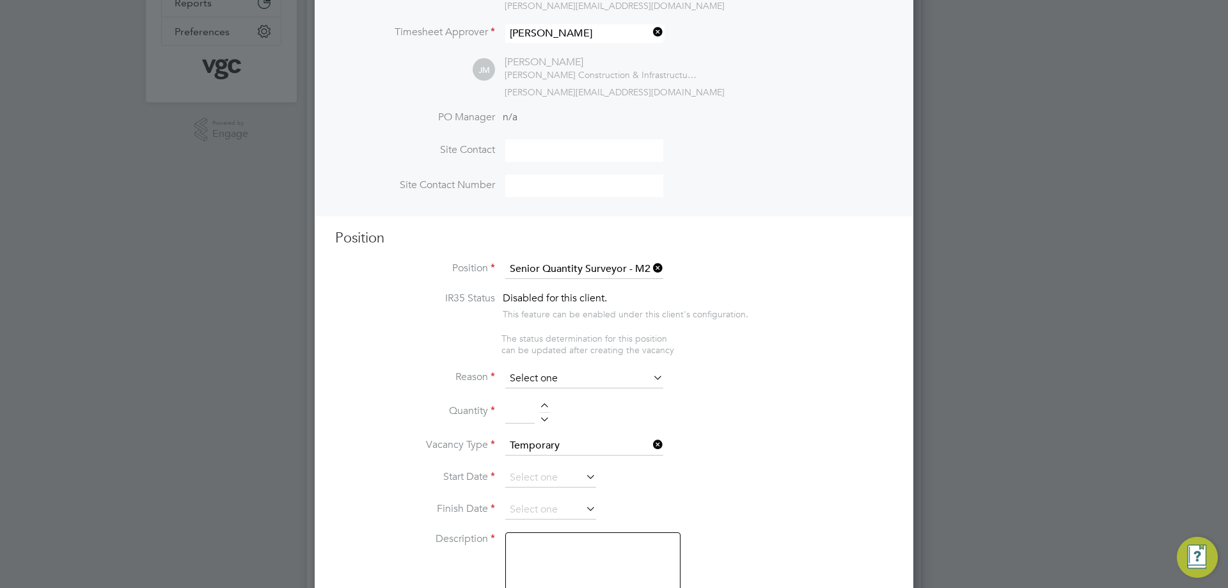
click at [562, 376] on input at bounding box center [584, 378] width 158 height 19
click at [552, 429] on li "Extra Work" at bounding box center [584, 431] width 159 height 17
type input "Extra Work"
click at [547, 405] on div at bounding box center [544, 407] width 11 height 9
type input "1"
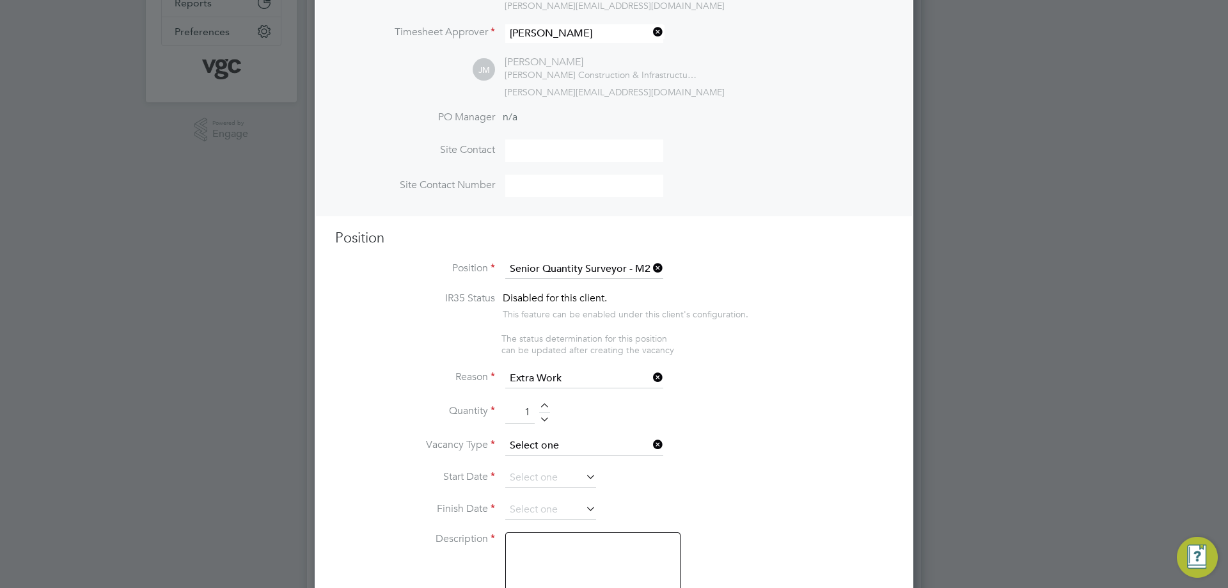
click at [618, 443] on input at bounding box center [584, 445] width 158 height 19
click at [576, 462] on li "Temporary" at bounding box center [584, 465] width 159 height 17
type input "Temporary"
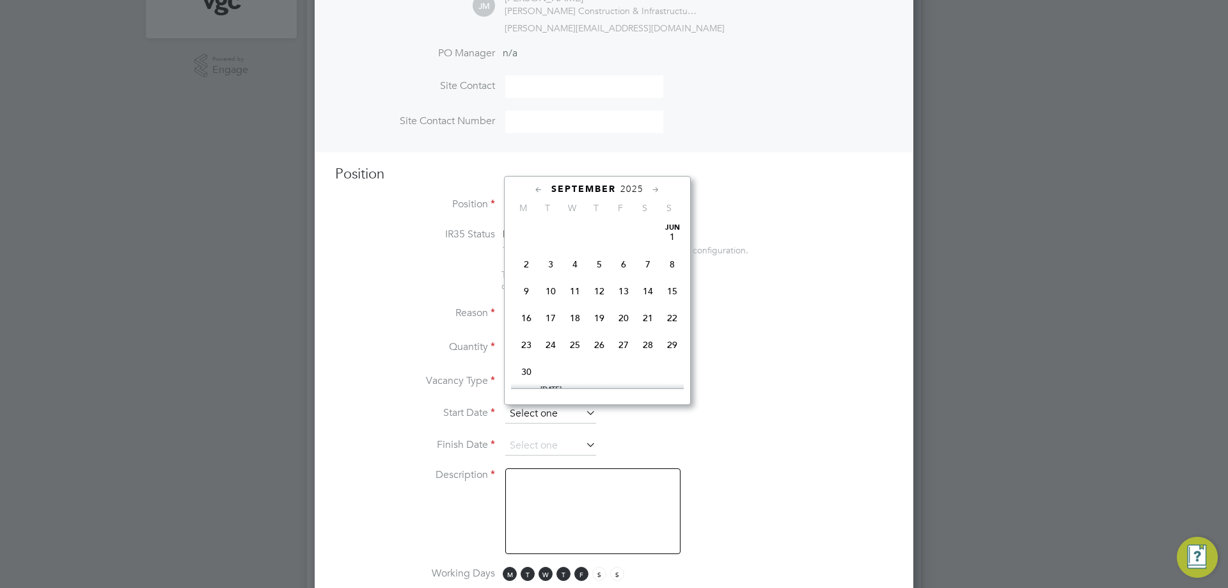
click at [552, 414] on input at bounding box center [550, 413] width 91 height 19
click at [529, 345] on span "15" at bounding box center [526, 335] width 24 height 24
type input "15 Sep 2025"
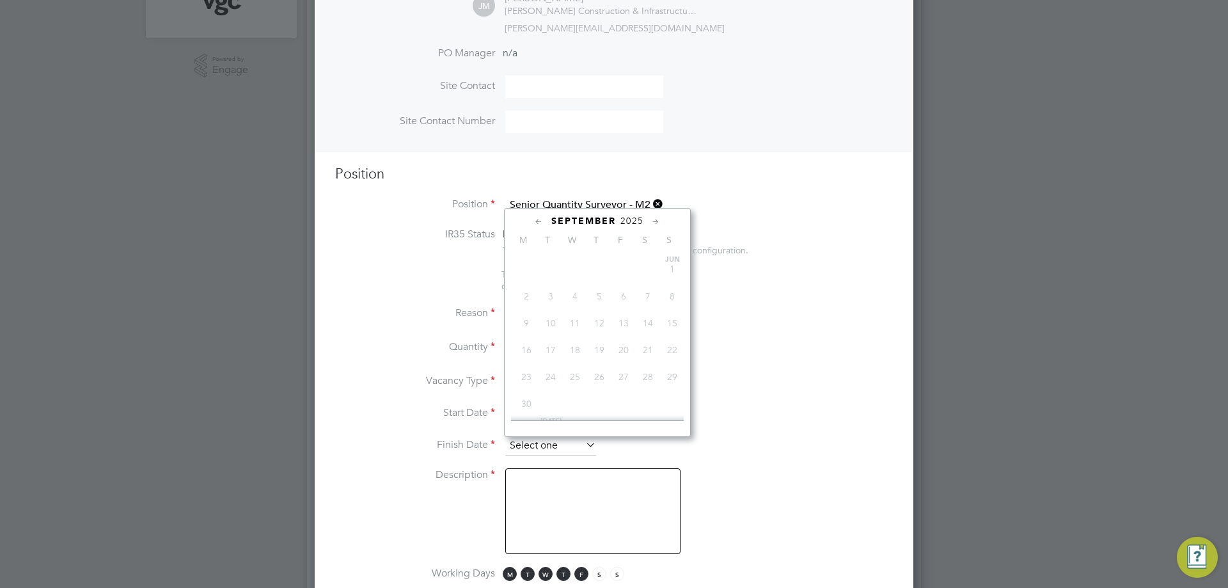
click at [560, 445] on input at bounding box center [550, 445] width 91 height 19
click at [658, 216] on icon at bounding box center [656, 222] width 12 height 14
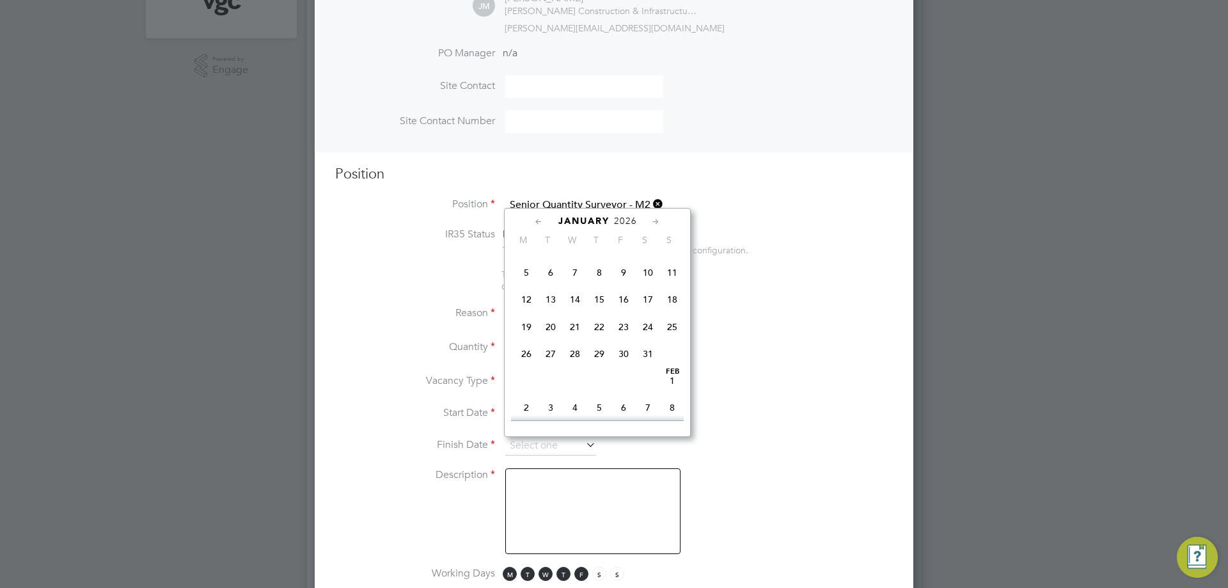
click at [658, 216] on icon at bounding box center [656, 222] width 12 height 14
click at [628, 305] on span "13" at bounding box center [624, 293] width 24 height 24
type input "13 Mar 2026"
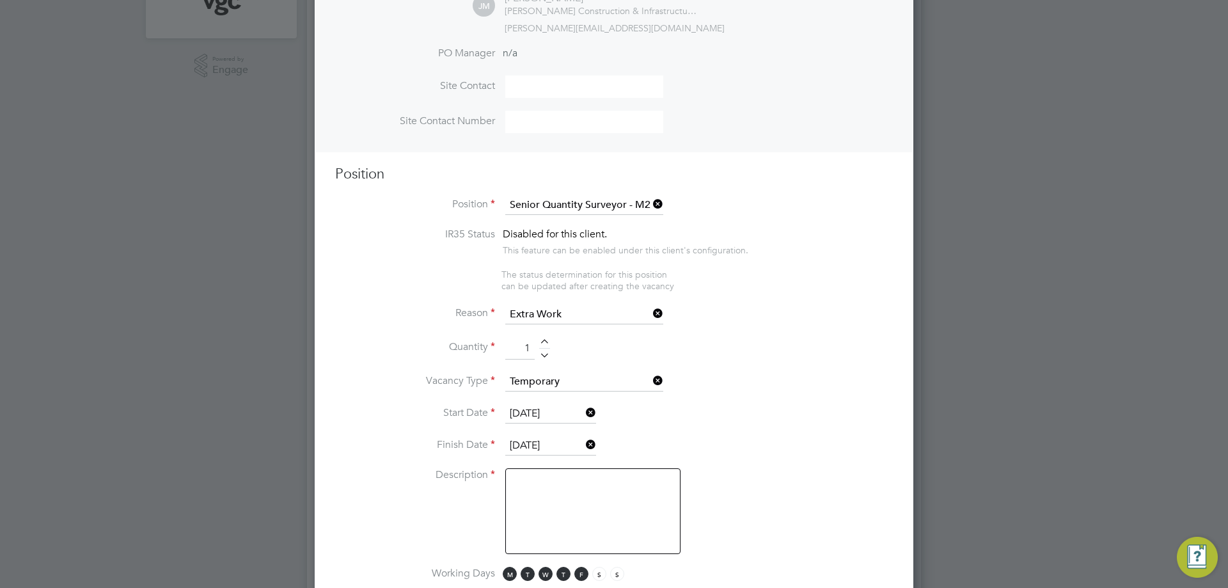
click at [719, 342] on li "Quantity 1" at bounding box center [614, 355] width 558 height 36
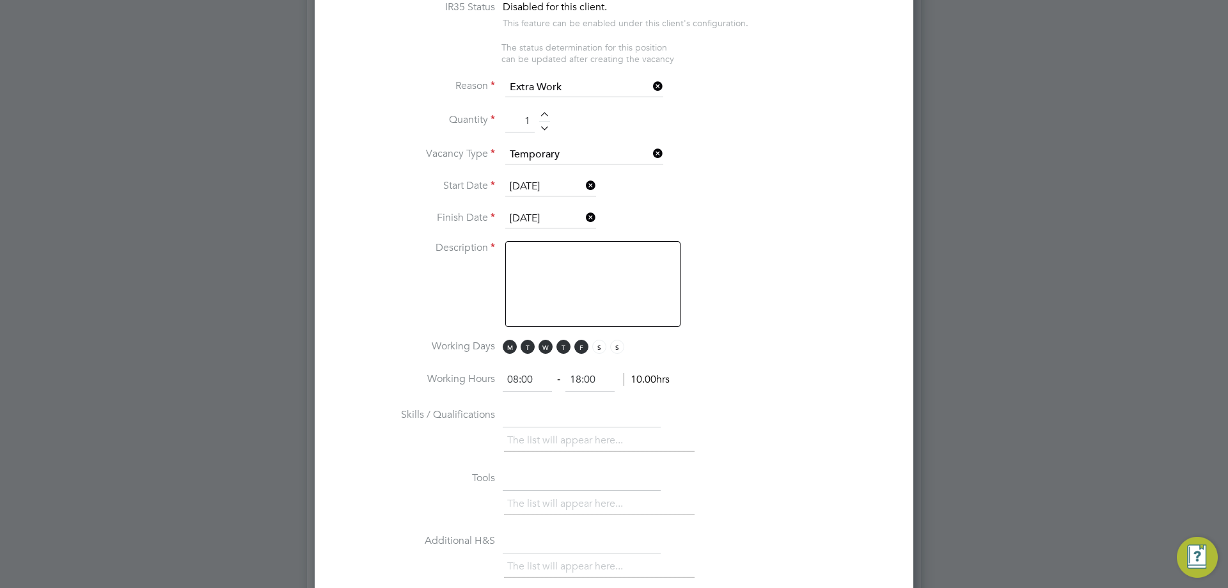
scroll to position [640, 0]
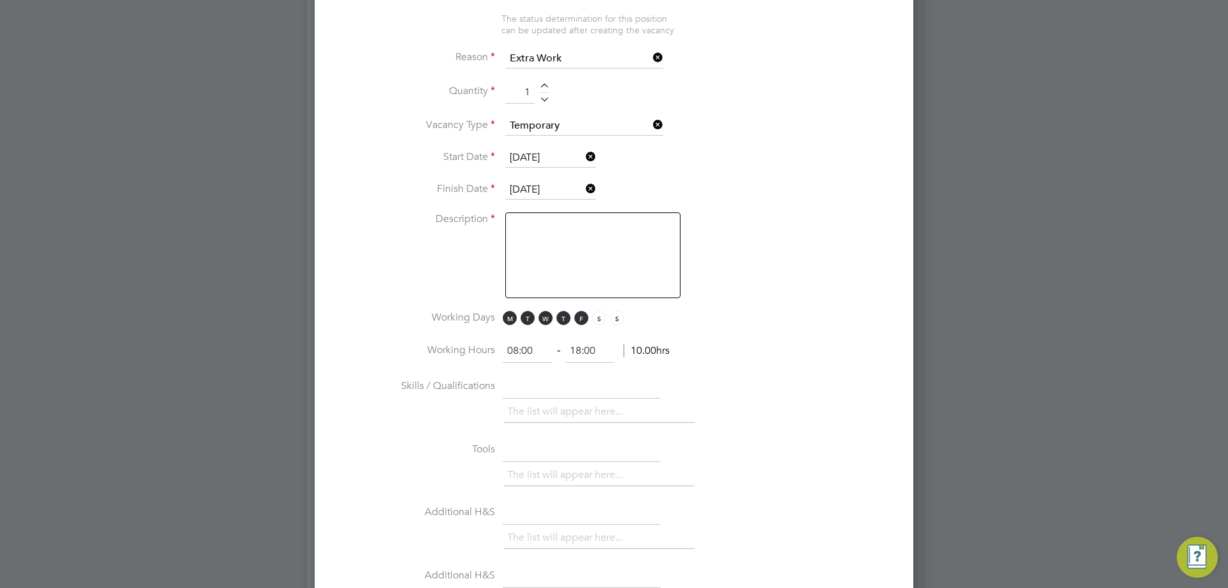
click at [567, 244] on textarea at bounding box center [592, 255] width 175 height 86
click at [573, 239] on textarea at bounding box center [592, 255] width 175 height 86
paste textarea "Position: Senior Quantity Surveyor Highways Project Approximate Duration 5-6 Mo…"
drag, startPoint x: 601, startPoint y: 225, endPoint x: 500, endPoint y: 253, distance: 104.8
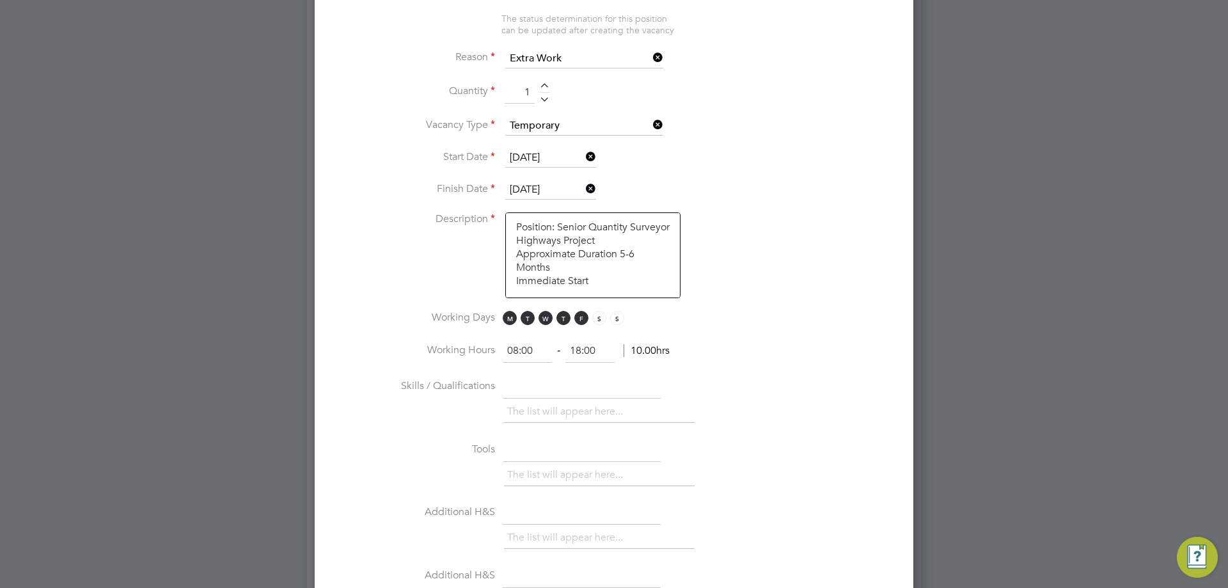
click at [500, 253] on li "Description Position: Senior Quantity Surveyor Highways Project Approximate Dur…" at bounding box center [614, 261] width 558 height 99
click at [516, 264] on textarea "Position: Senior Quantity Surveyor Approximate Duration 5-6 Months Immediate St…" at bounding box center [592, 255] width 175 height 86
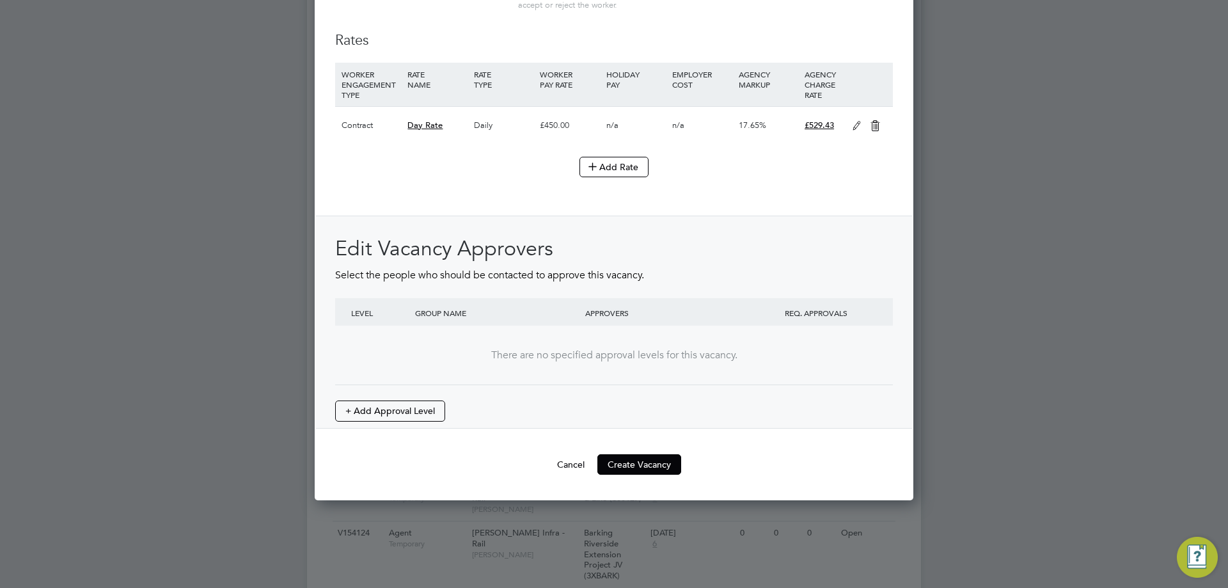
scroll to position [1344, 0]
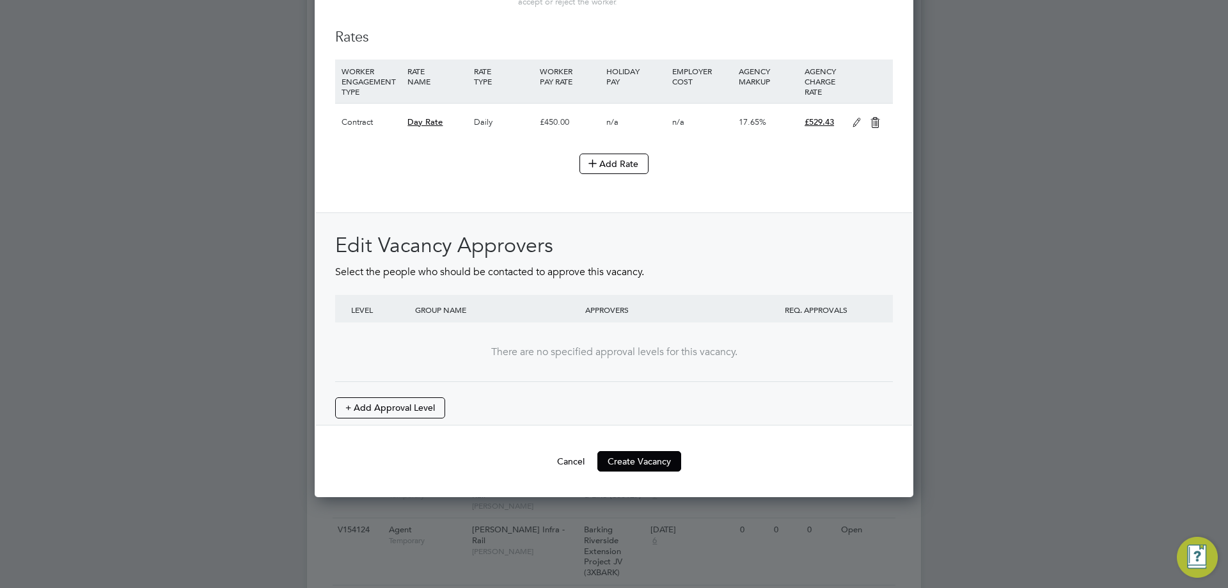
type textarea "Position: Senior Quantity Surveyor Approximate Duration 5-6 Months Immediate St…"
click at [636, 459] on button "Create Vacancy" at bounding box center [640, 461] width 84 height 20
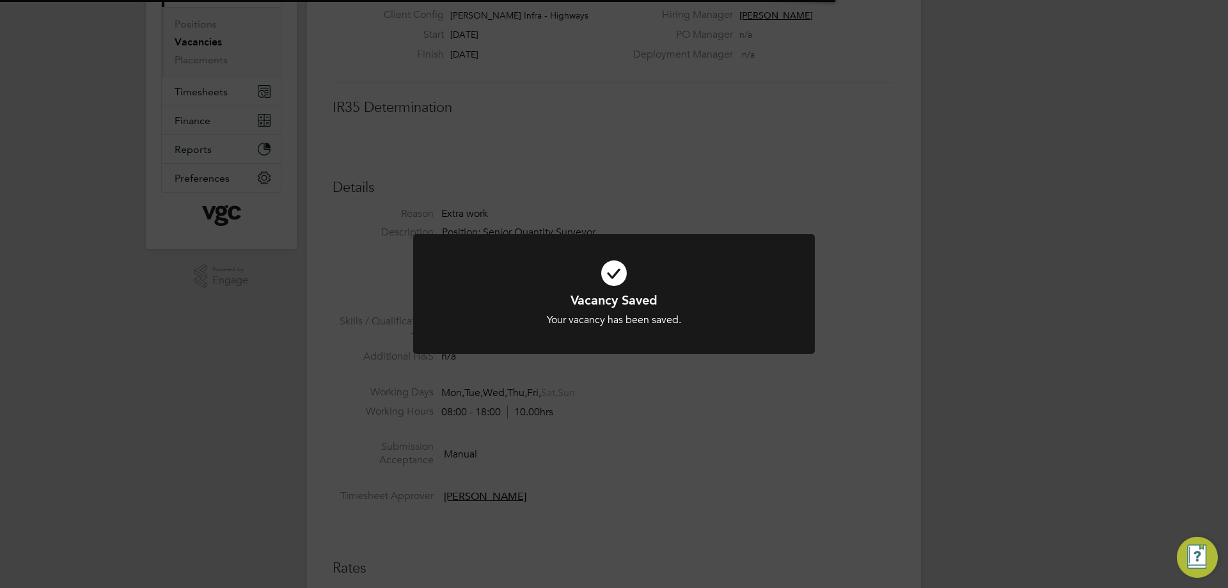
scroll to position [38, 90]
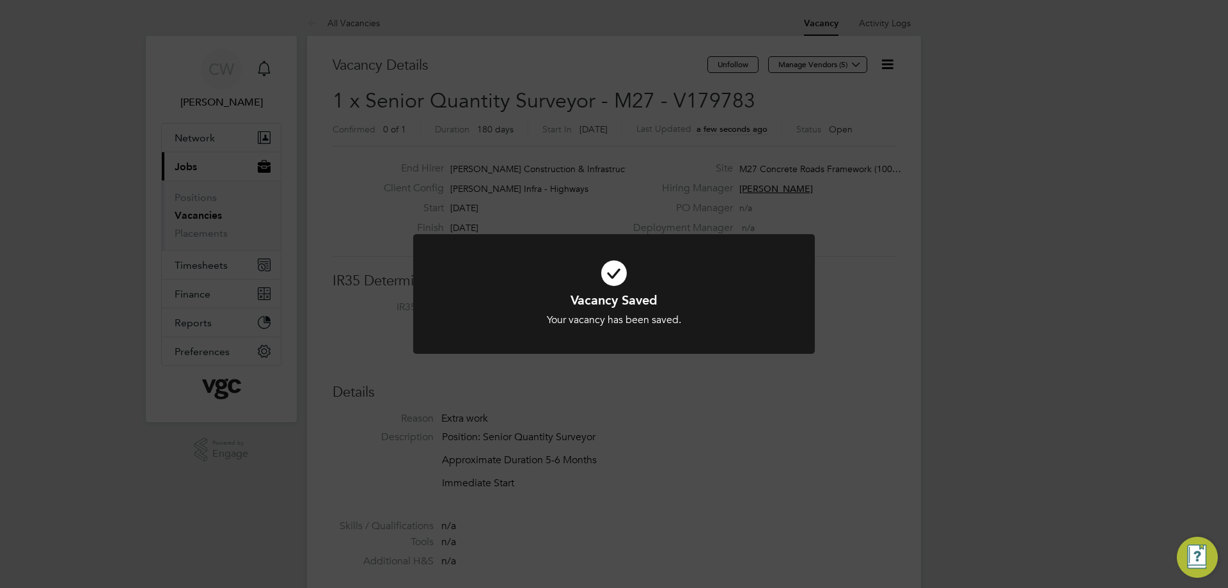
click at [599, 296] on h1 "Vacancy Saved" at bounding box center [614, 300] width 333 height 17
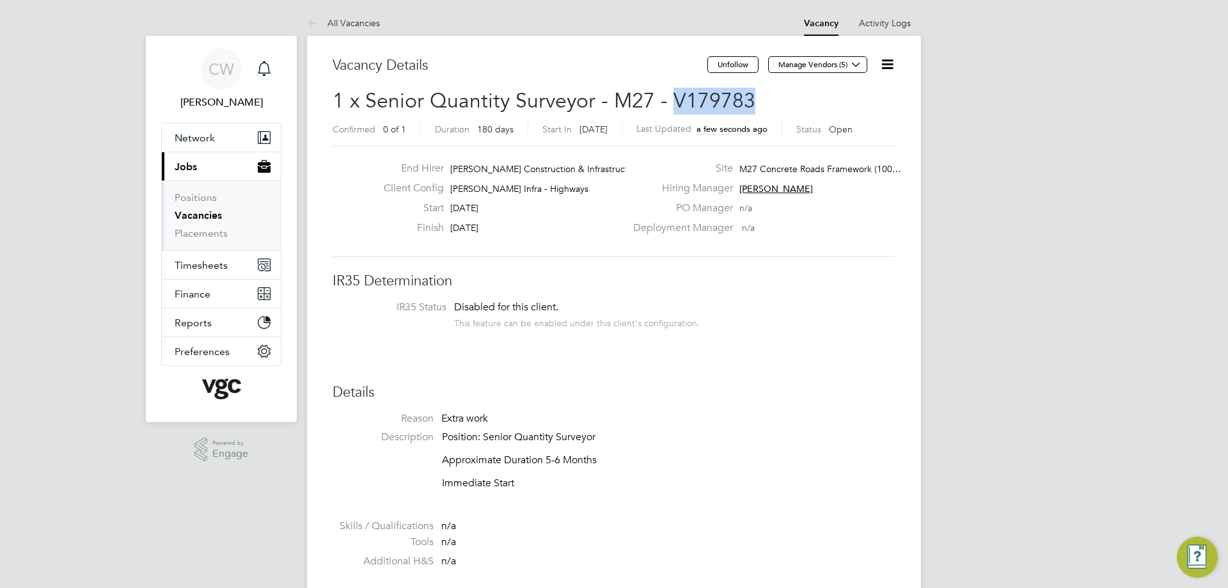
drag, startPoint x: 672, startPoint y: 100, endPoint x: 749, endPoint y: 102, distance: 76.8
click at [749, 102] on span "1 x Senior Quantity Surveyor - M27 - V179783" at bounding box center [544, 100] width 423 height 25
copy span "V179783"
drag, startPoint x: 363, startPoint y: 22, endPoint x: 528, endPoint y: 3, distance: 166.3
click at [363, 22] on link "All Vacancies" at bounding box center [343, 23] width 73 height 12
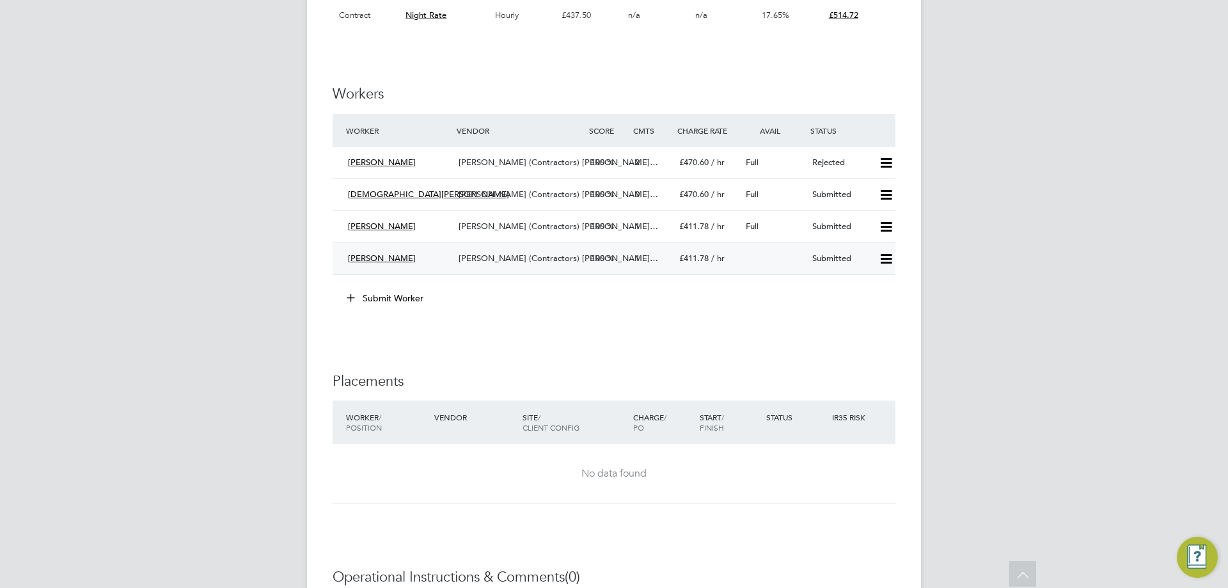
click at [441, 255] on div "[PERSON_NAME]" at bounding box center [398, 258] width 111 height 21
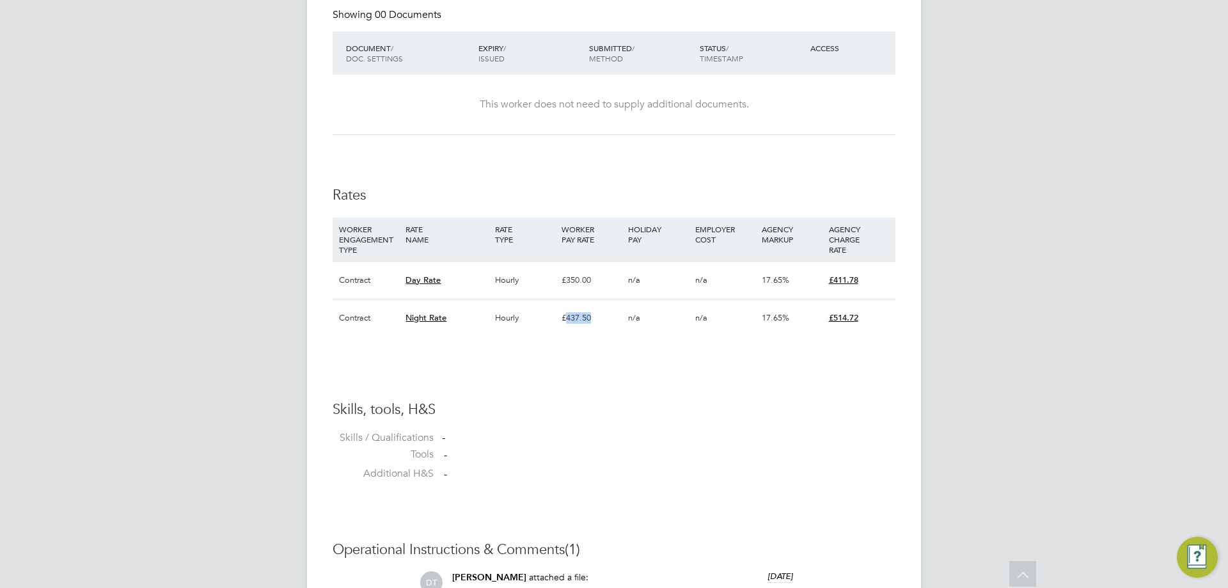
drag, startPoint x: 566, startPoint y: 319, endPoint x: 600, endPoint y: 318, distance: 33.9
click at [600, 318] on div "£437.50" at bounding box center [592, 317] width 67 height 37
drag, startPoint x: 600, startPoint y: 318, endPoint x: 541, endPoint y: 320, distance: 58.3
click at [541, 320] on div "Contract Night Rate Hourly £437.50 n/a n/a 17.65% £514.72" at bounding box center [614, 318] width 563 height 38
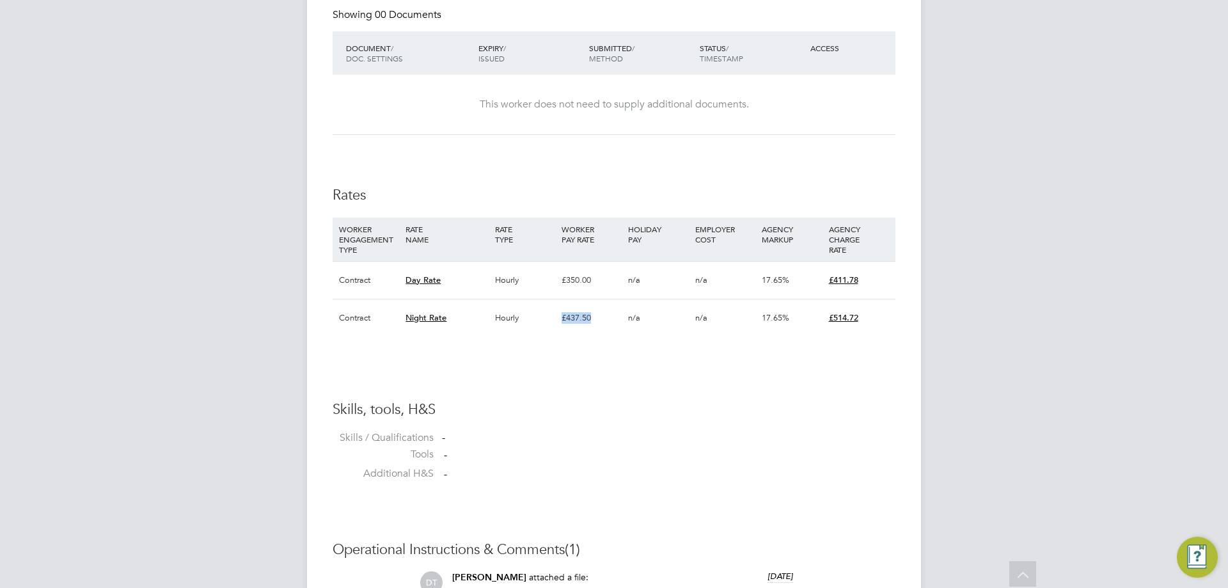
click at [552, 318] on div "Hourly" at bounding box center [525, 317] width 67 height 37
drag, startPoint x: 555, startPoint y: 274, endPoint x: 599, endPoint y: 282, distance: 44.8
click at [598, 283] on div "Contract Day Rate Hourly £350.00 n/a n/a 17.65% £411.78" at bounding box center [614, 280] width 563 height 38
click at [599, 282] on div "£350.00" at bounding box center [592, 280] width 67 height 37
drag, startPoint x: 556, startPoint y: 278, endPoint x: 603, endPoint y: 278, distance: 46.7
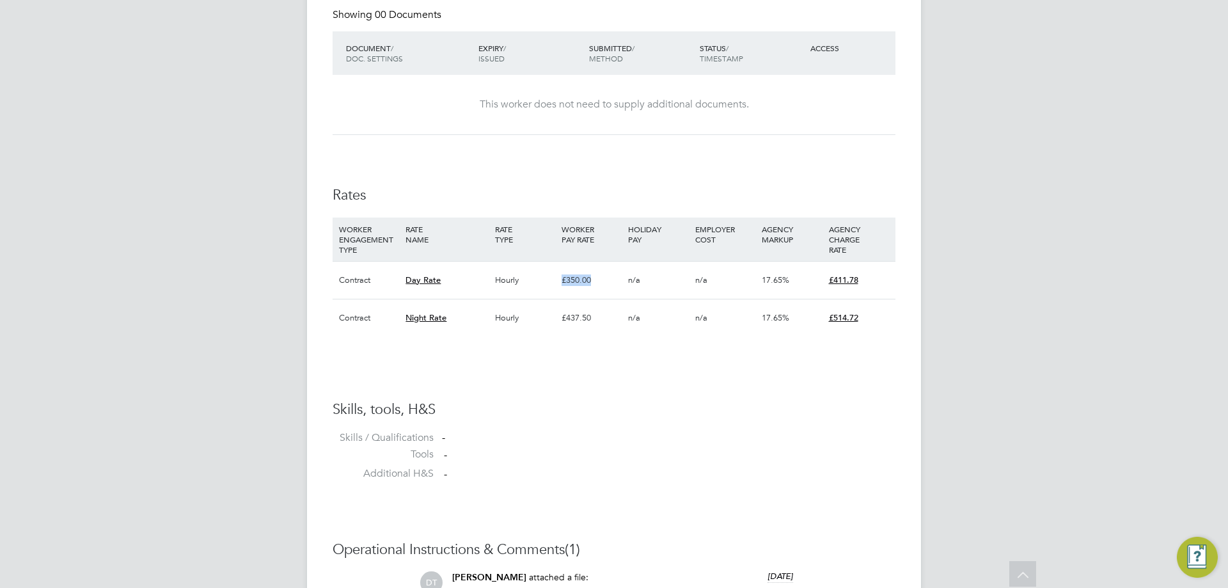
click at [603, 278] on div "Contract Day Rate Hourly £350.00 n/a n/a 17.65% £411.78" at bounding box center [614, 280] width 563 height 38
click at [595, 279] on div "£350.00" at bounding box center [592, 280] width 67 height 37
drag, startPoint x: 594, startPoint y: 280, endPoint x: 559, endPoint y: 278, distance: 35.3
click at [559, 278] on div "£350.00" at bounding box center [592, 280] width 67 height 37
click at [560, 274] on div "£350.00" at bounding box center [592, 280] width 67 height 37
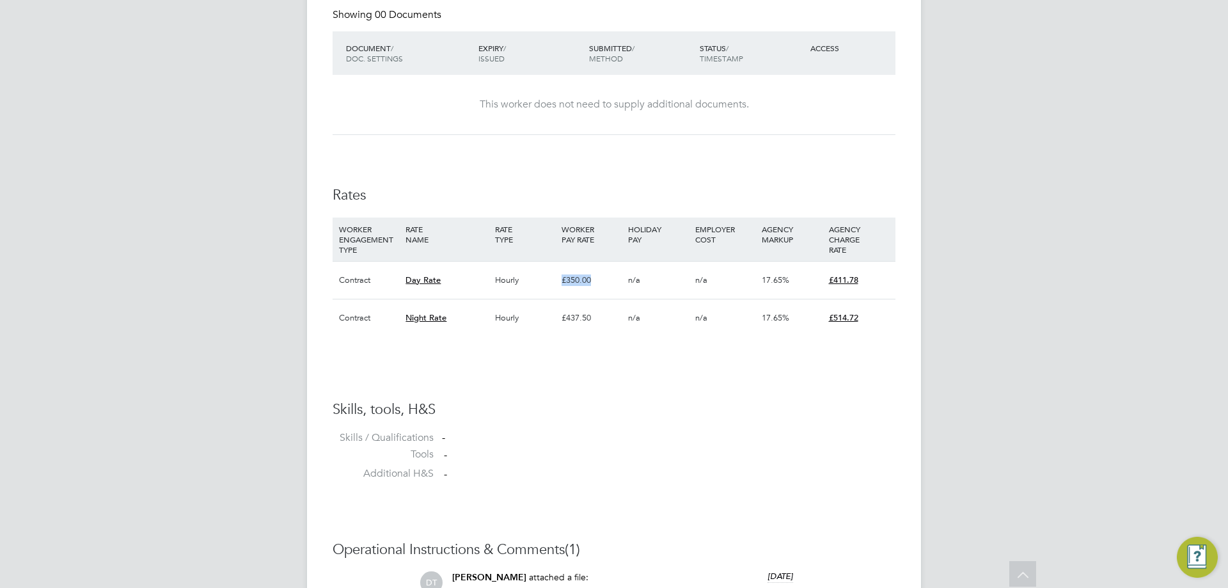
drag, startPoint x: 560, startPoint y: 277, endPoint x: 610, endPoint y: 279, distance: 50.6
click at [610, 279] on div "£350.00" at bounding box center [592, 280] width 67 height 37
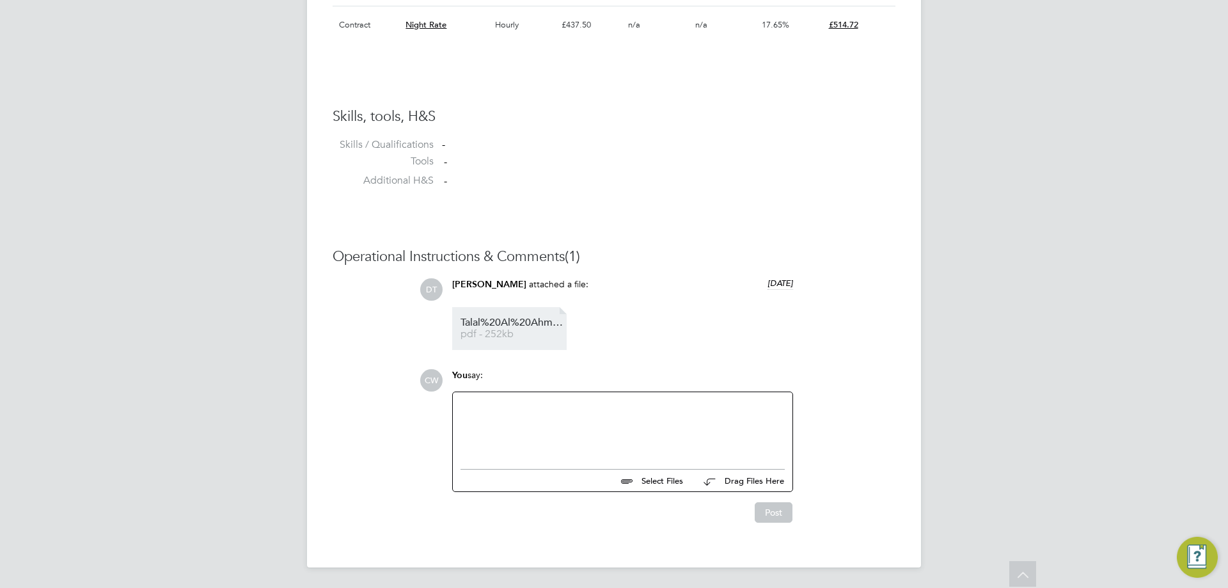
click at [527, 323] on span "Talal%20Al%20Ahmar%20-%20Nights%20Site%20Engineer" at bounding box center [512, 323] width 102 height 10
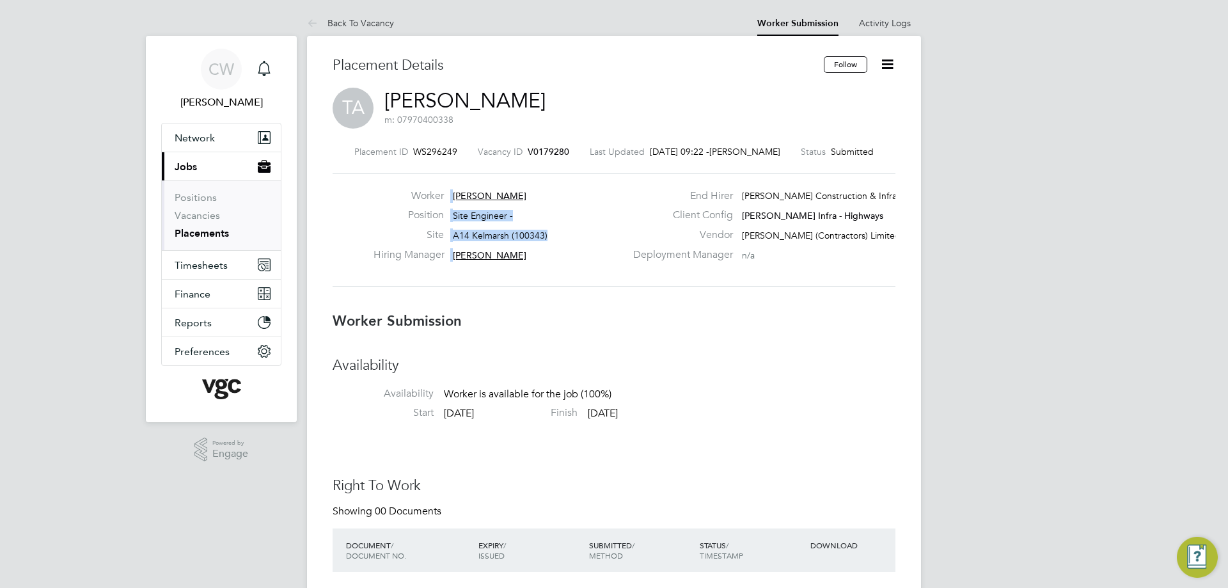
drag, startPoint x: 511, startPoint y: 258, endPoint x: 536, endPoint y: 187, distance: 75.5
click at [536, 187] on div "Worker [PERSON_NAME] Position Site Engineer - Site A14 Kelmarsh (100343) Hiring…" at bounding box center [614, 229] width 563 height 113
click at [687, 202] on label "End Hirer" at bounding box center [679, 195] width 107 height 13
click at [768, 255] on div "Deployment Manager n/a" at bounding box center [763, 258] width 275 height 20
drag, startPoint x: 781, startPoint y: 255, endPoint x: 395, endPoint y: 189, distance: 390.9
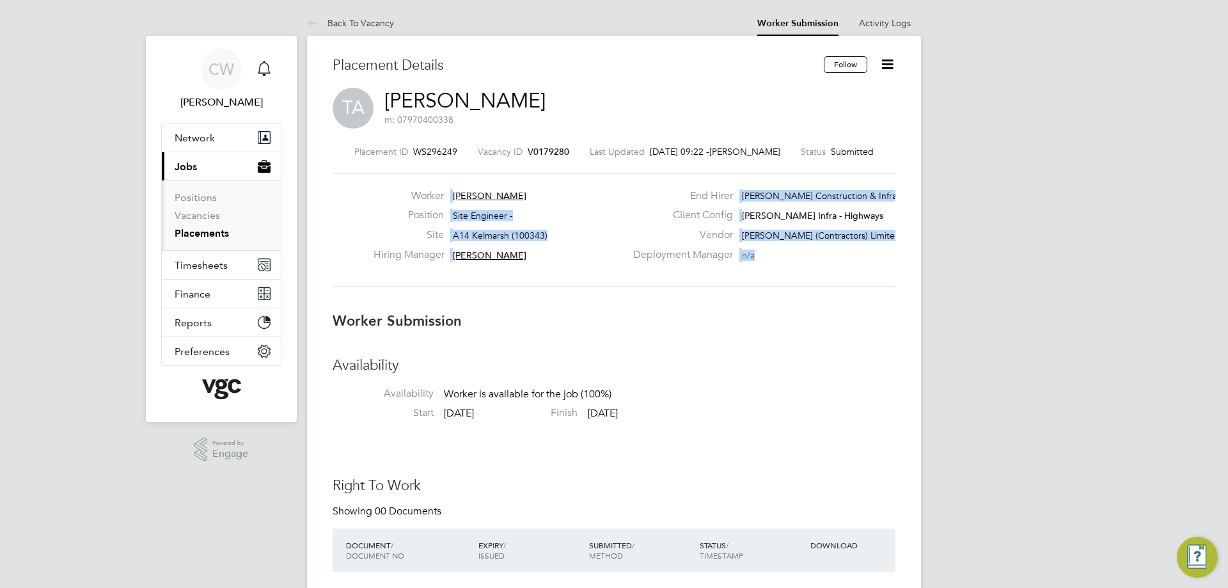
click at [395, 189] on div "Worker [PERSON_NAME] Position Site Engineer - Site A14 Kelmarsh (100343) Hiring…" at bounding box center [614, 229] width 573 height 81
click at [395, 189] on label "Worker" at bounding box center [409, 195] width 70 height 13
